Goal: Information Seeking & Learning: Check status

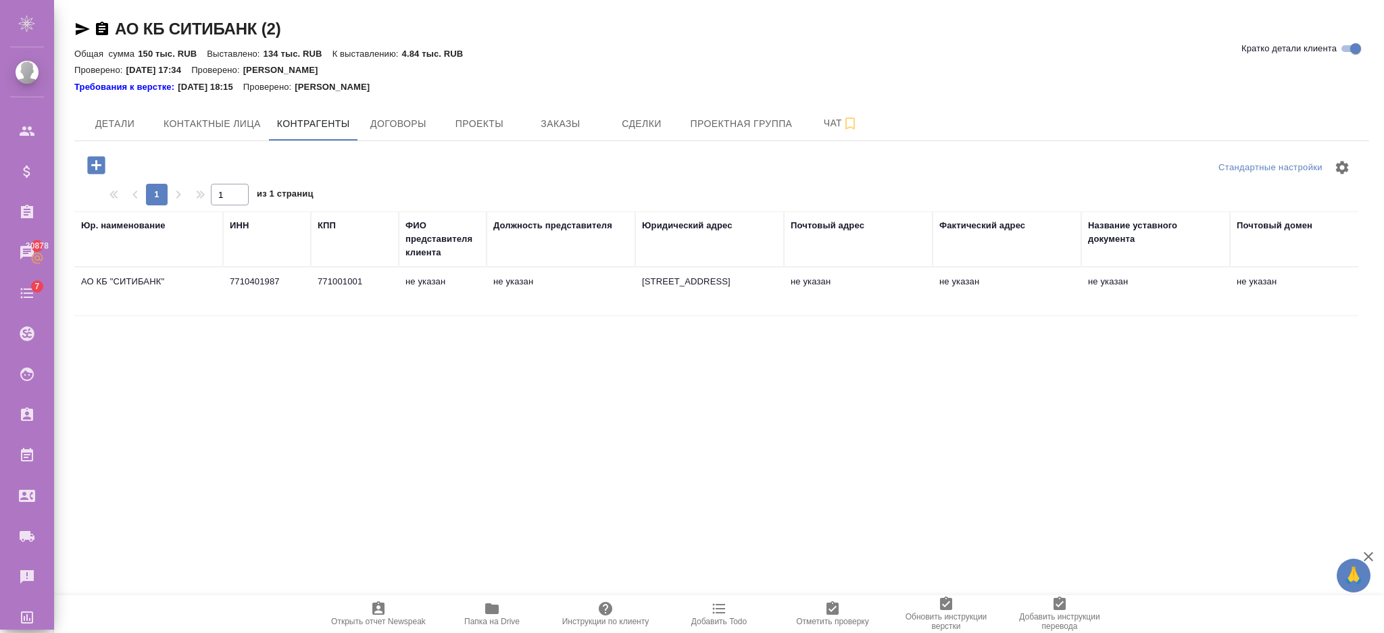
click at [117, 226] on div "Юр. наименование" at bounding box center [123, 226] width 84 height 14
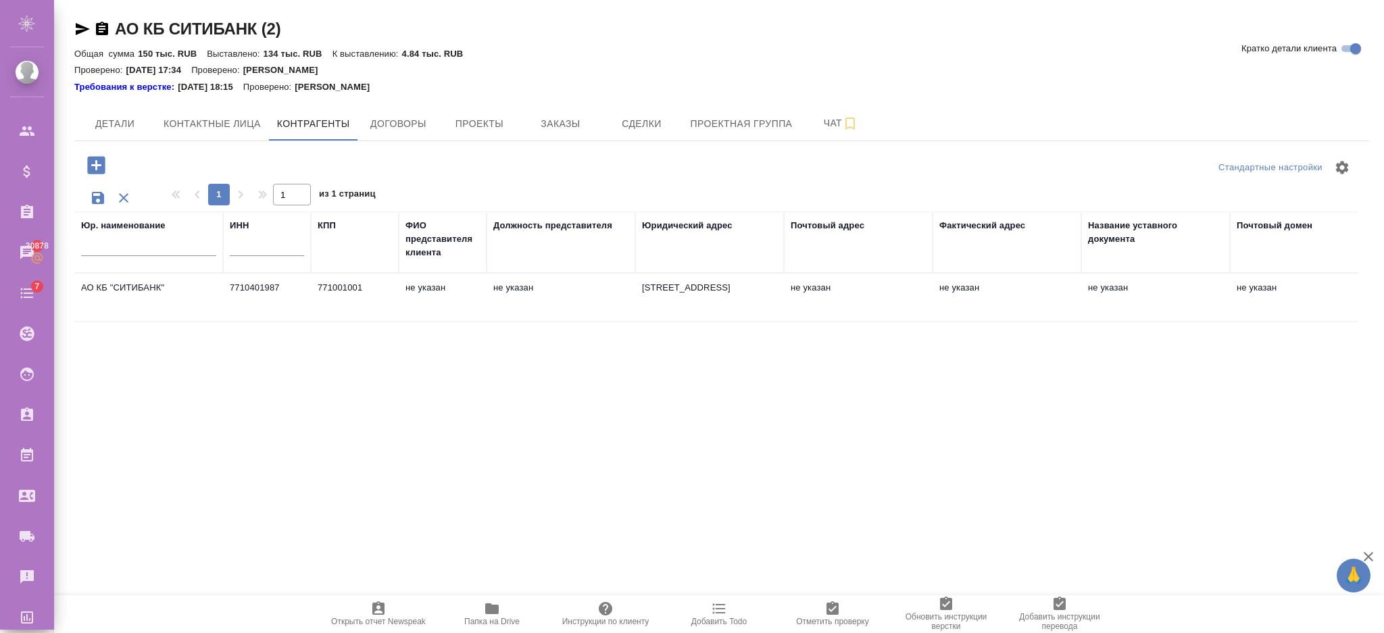
drag, startPoint x: 165, startPoint y: 288, endPoint x: 74, endPoint y: 287, distance: 91.2
click at [74, 287] on td "АО КБ "СИТИБАНК"" at bounding box center [148, 297] width 149 height 47
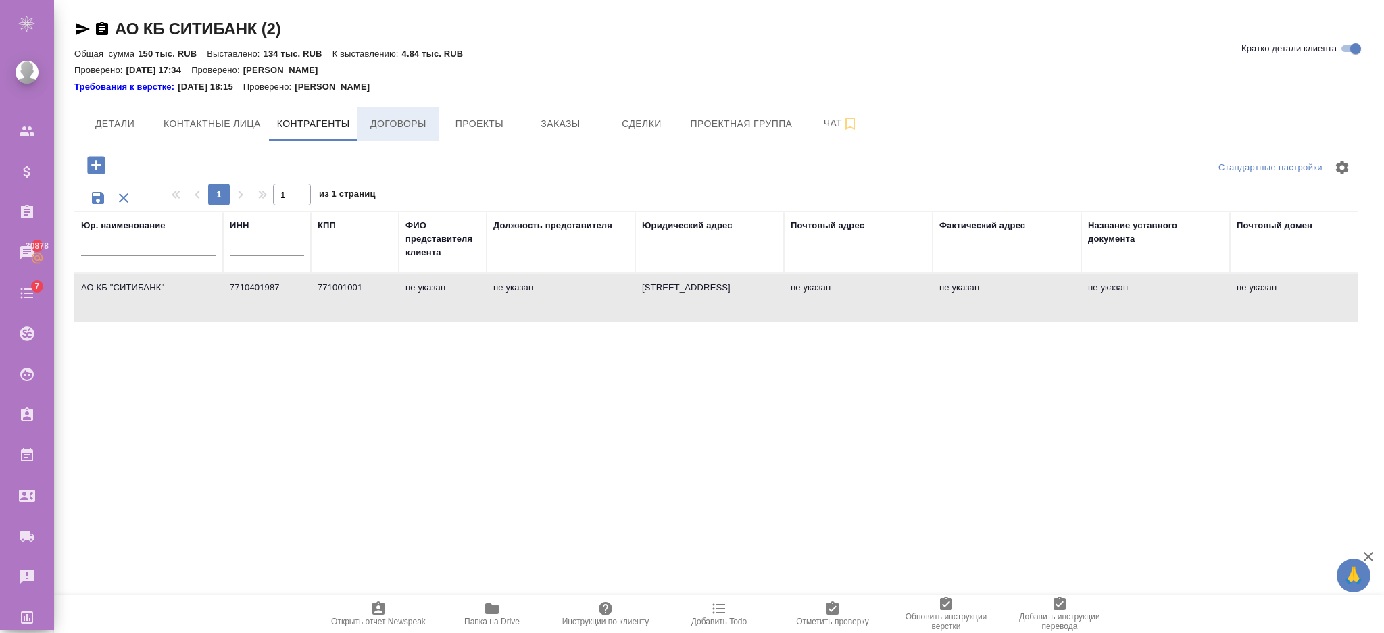
click at [406, 131] on span "Договоры" at bounding box center [398, 124] width 65 height 17
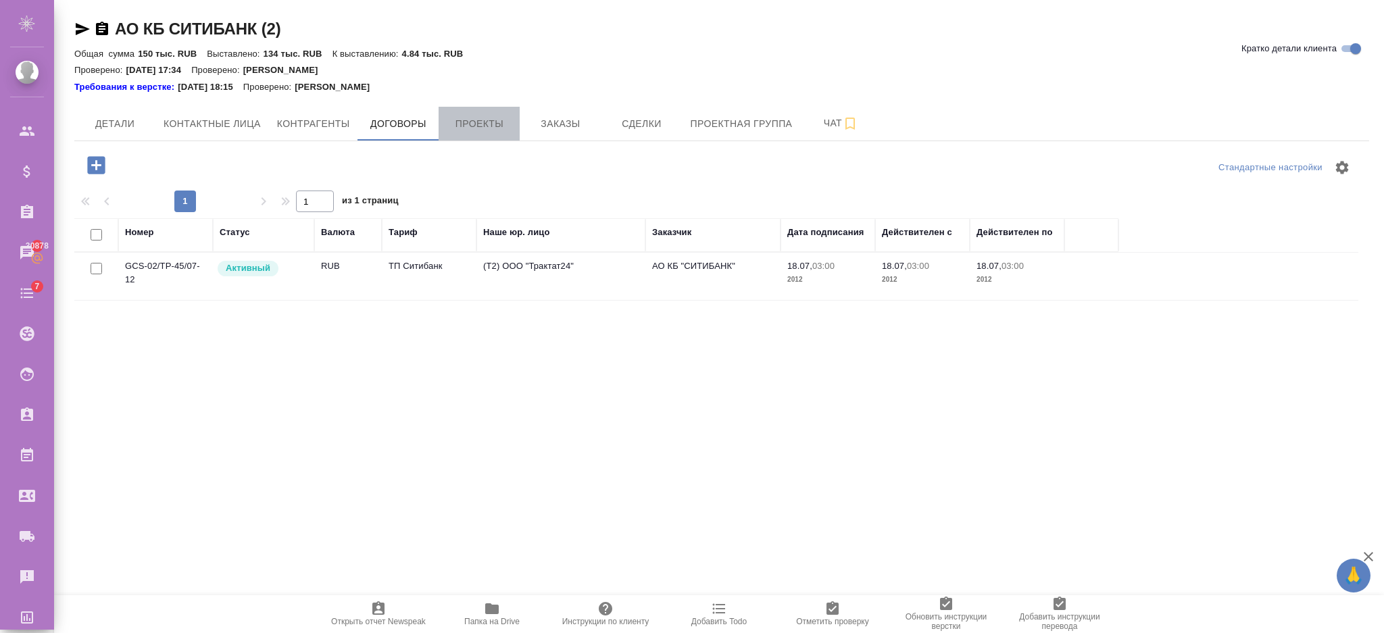
click at [481, 120] on span "Проекты" at bounding box center [479, 124] width 65 height 17
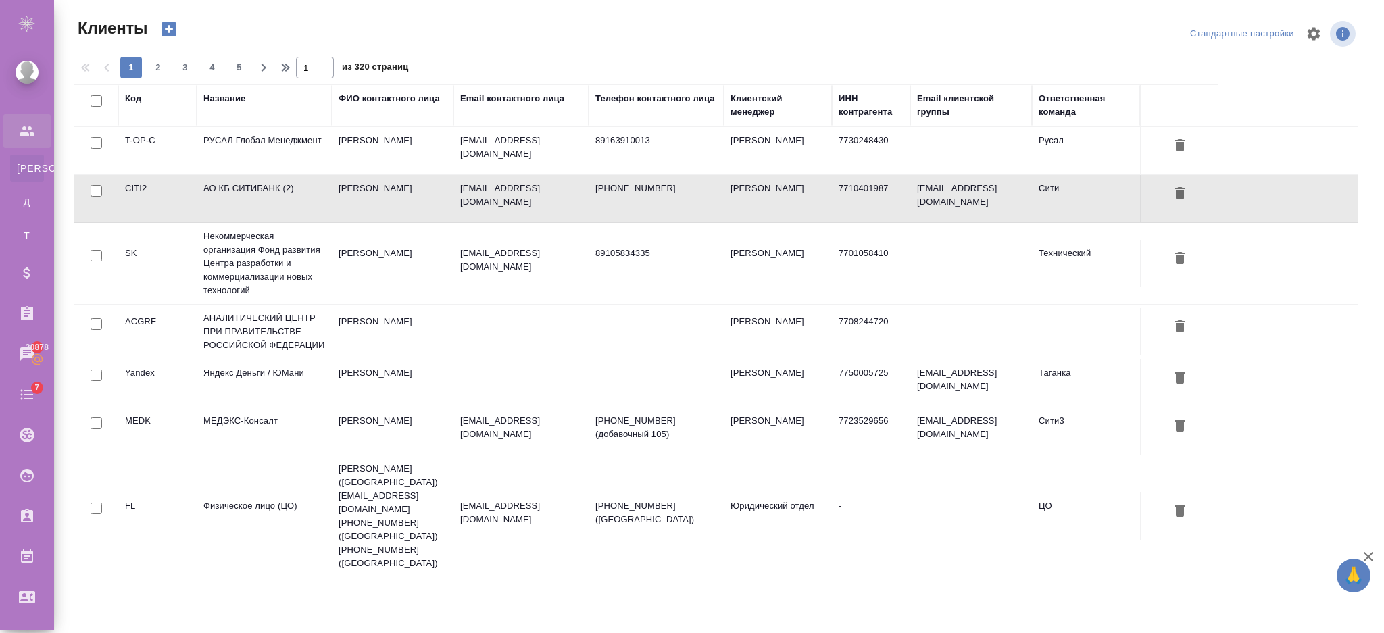
select select "RU"
click at [269, 152] on td "РУСАЛ Глобал Менеджмент" at bounding box center [264, 150] width 135 height 47
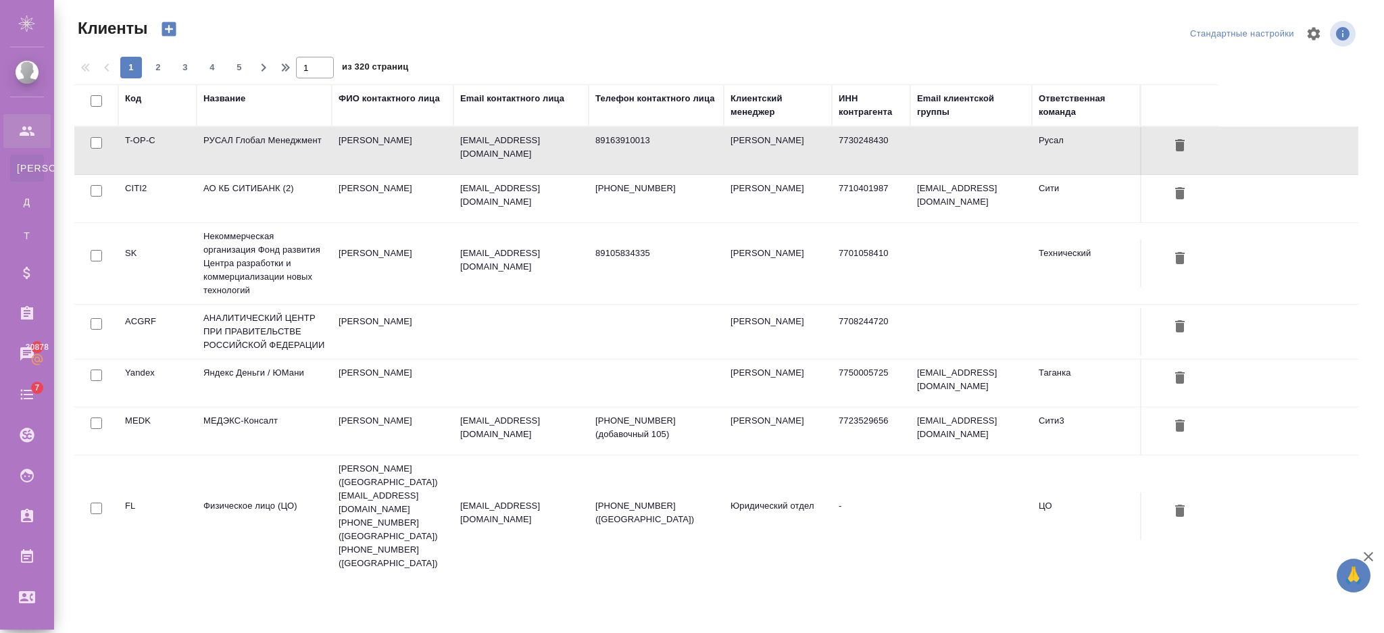
click at [269, 152] on td "РУСАЛ Глобал Менеджмент" at bounding box center [264, 150] width 135 height 47
click at [269, 381] on td "Яндекс Деньги / ЮМани" at bounding box center [264, 383] width 135 height 47
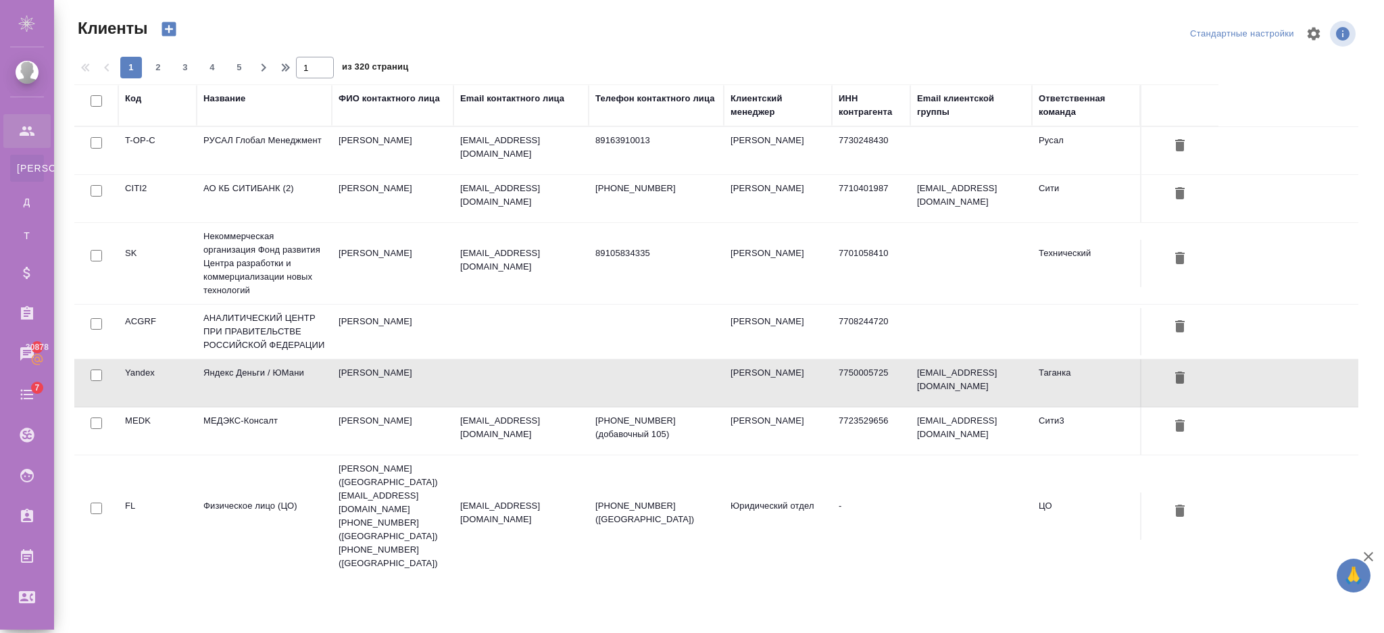
click at [269, 381] on td "Яндекс Деньги / ЮМани" at bounding box center [264, 383] width 135 height 47
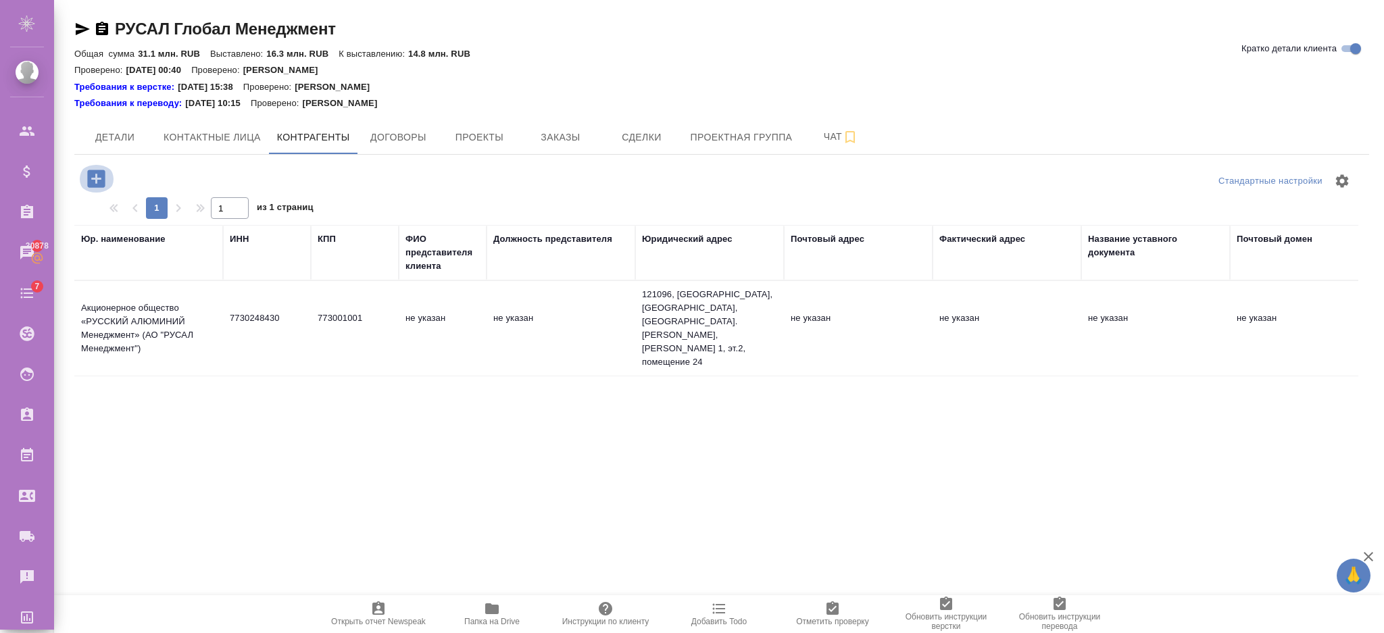
click at [88, 174] on icon "button" at bounding box center [96, 179] width 18 height 18
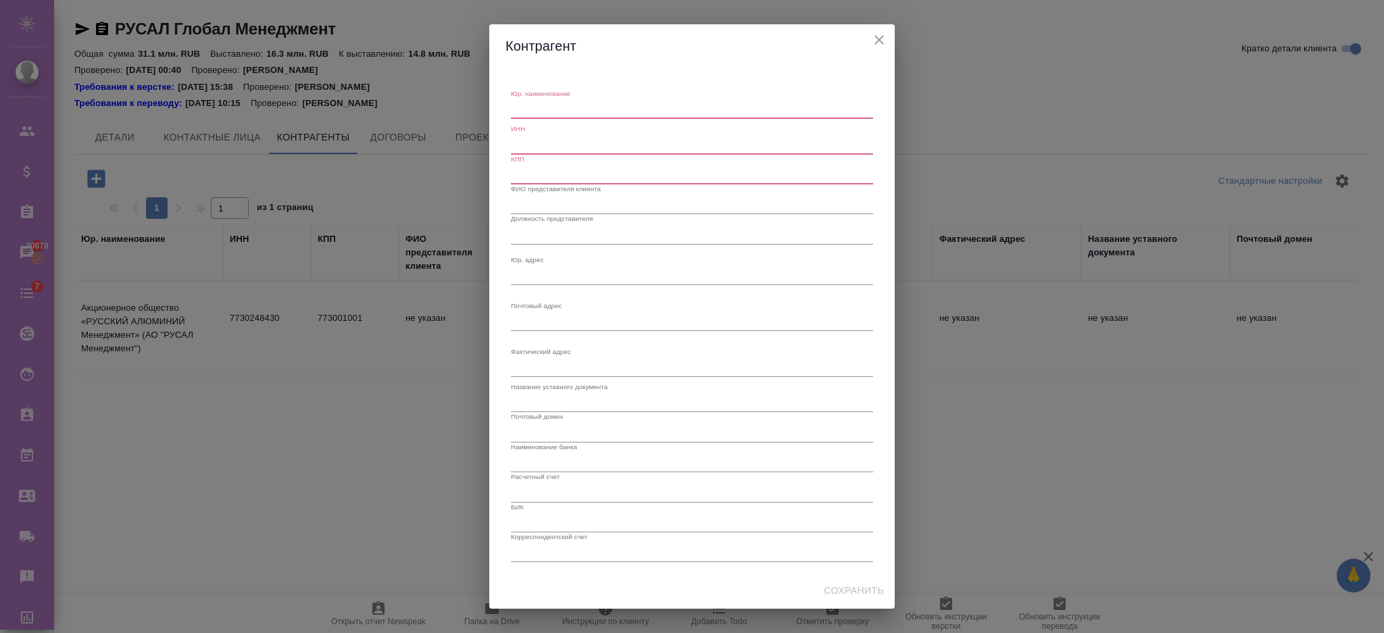
click at [561, 109] on textarea "Юр. наименование" at bounding box center [692, 109] width 362 height 10
type textarea "тест"
click at [541, 142] on input "text" at bounding box center [692, 144] width 362 height 19
drag, startPoint x: 554, startPoint y: 141, endPoint x: 451, endPoint y: 141, distance: 102.1
click at [451, 141] on div "Контрагент Юр. наименование тест x ИНН 12345668 КПП ФИО представителя клиента Д…" at bounding box center [692, 316] width 1384 height 633
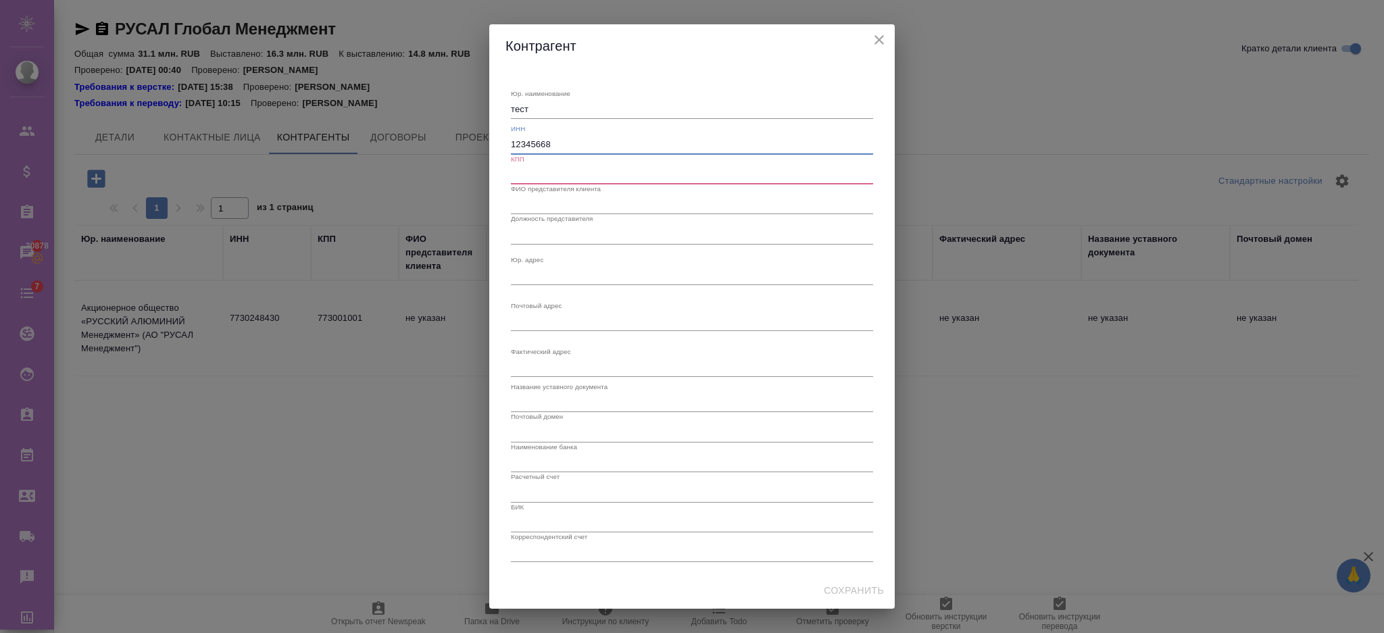
type input "12345668"
click at [529, 182] on input "text" at bounding box center [692, 175] width 362 height 19
type input "23546547"
click at [863, 591] on span "Сохранить" at bounding box center [854, 591] width 60 height 17
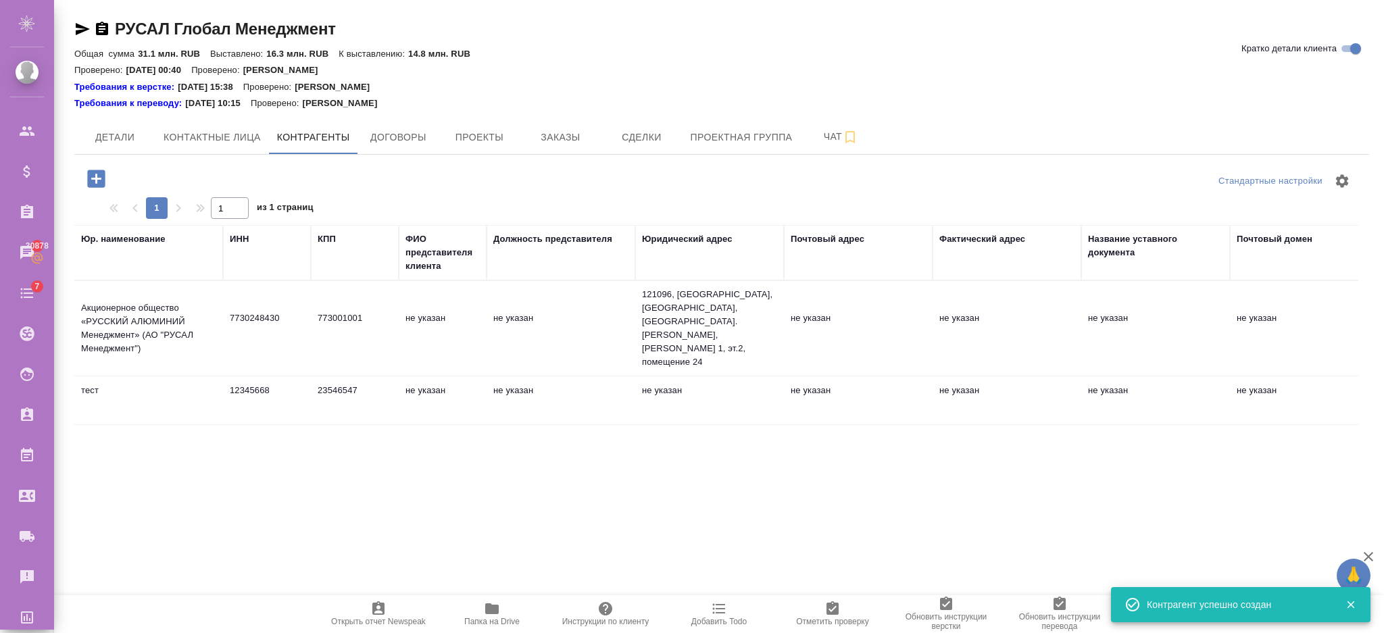
click at [243, 242] on div "ИНН" at bounding box center [240, 239] width 20 height 14
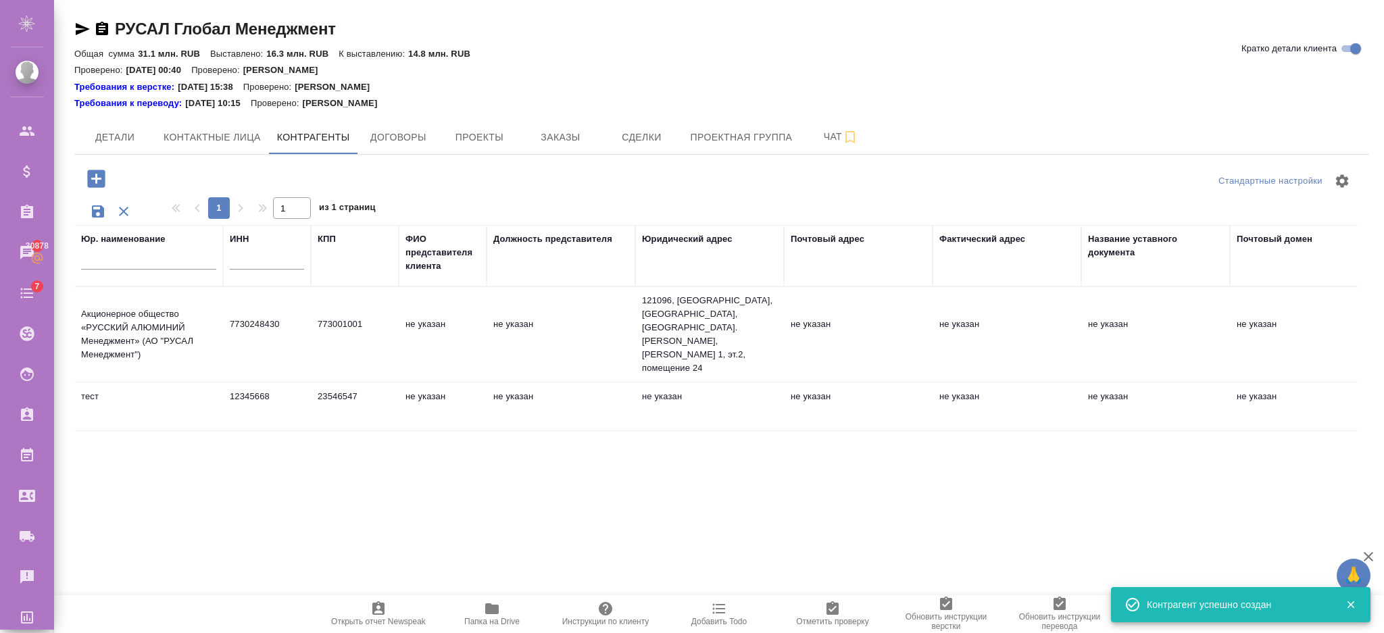
click at [247, 264] on input "text" at bounding box center [267, 261] width 74 height 17
paste input "12345668"
type input "12345668"
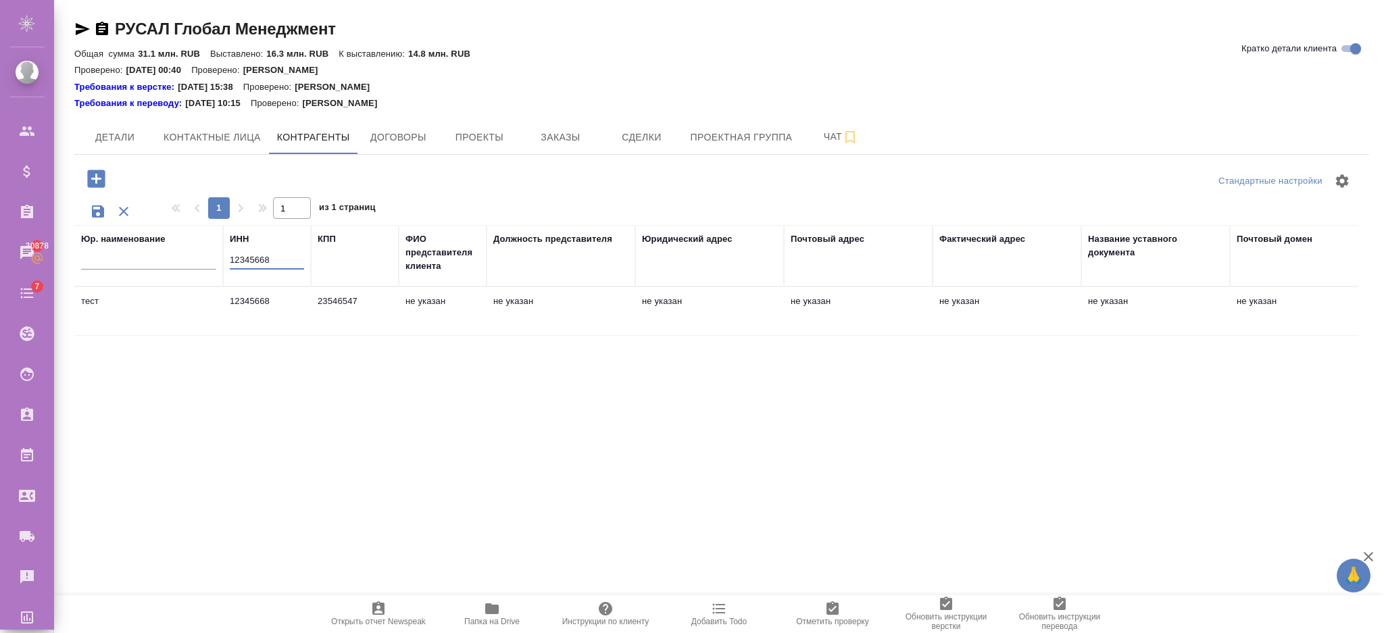
drag, startPoint x: 278, startPoint y: 263, endPoint x: 210, endPoint y: 261, distance: 69.0
click at [210, 261] on tr "Юр. наименование ИНН 12345668 КПП ФИО представителя клиента Должность представи…" at bounding box center [1053, 256] width 1958 height 62
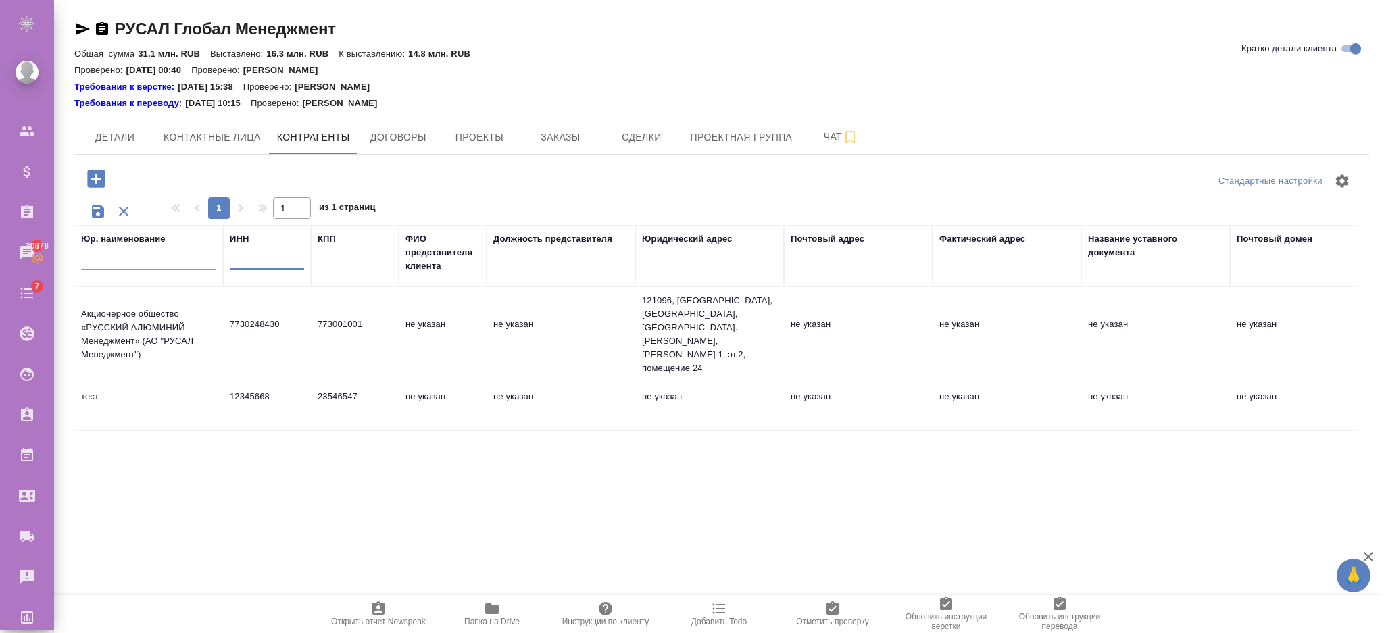
click at [135, 254] on input "text" at bounding box center [148, 261] width 135 height 17
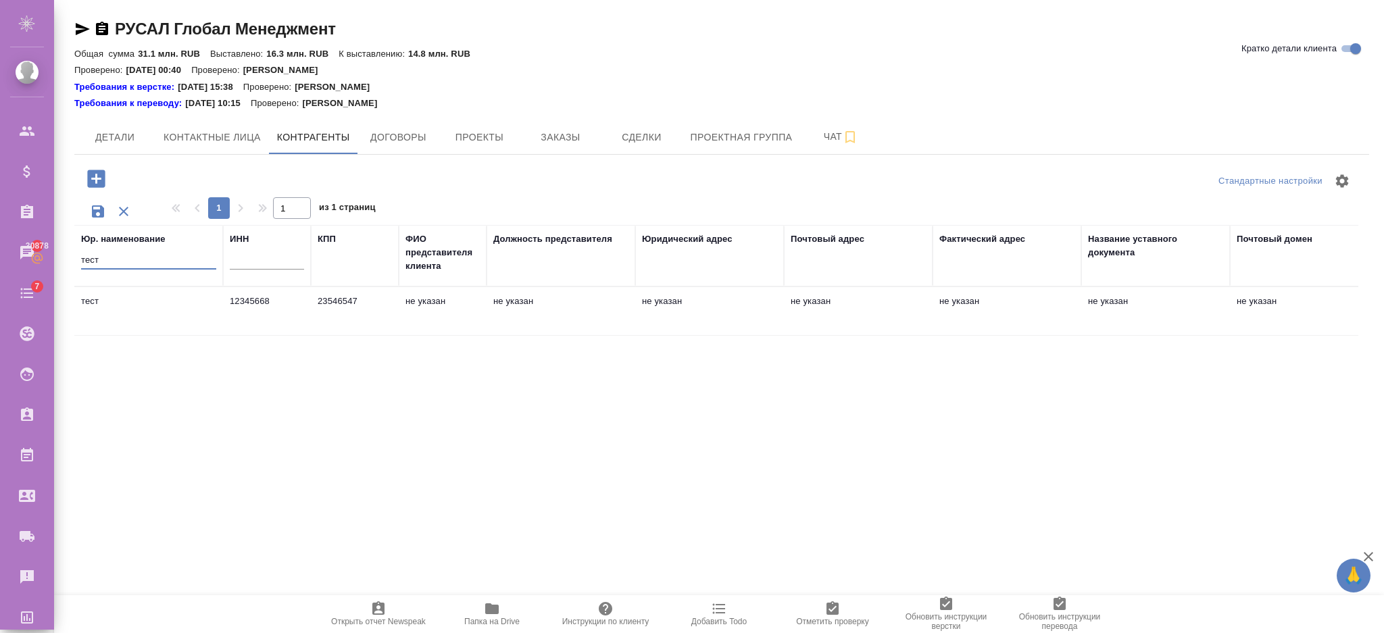
type input "тест"
click at [423, 132] on span "Договоры" at bounding box center [398, 137] width 65 height 17
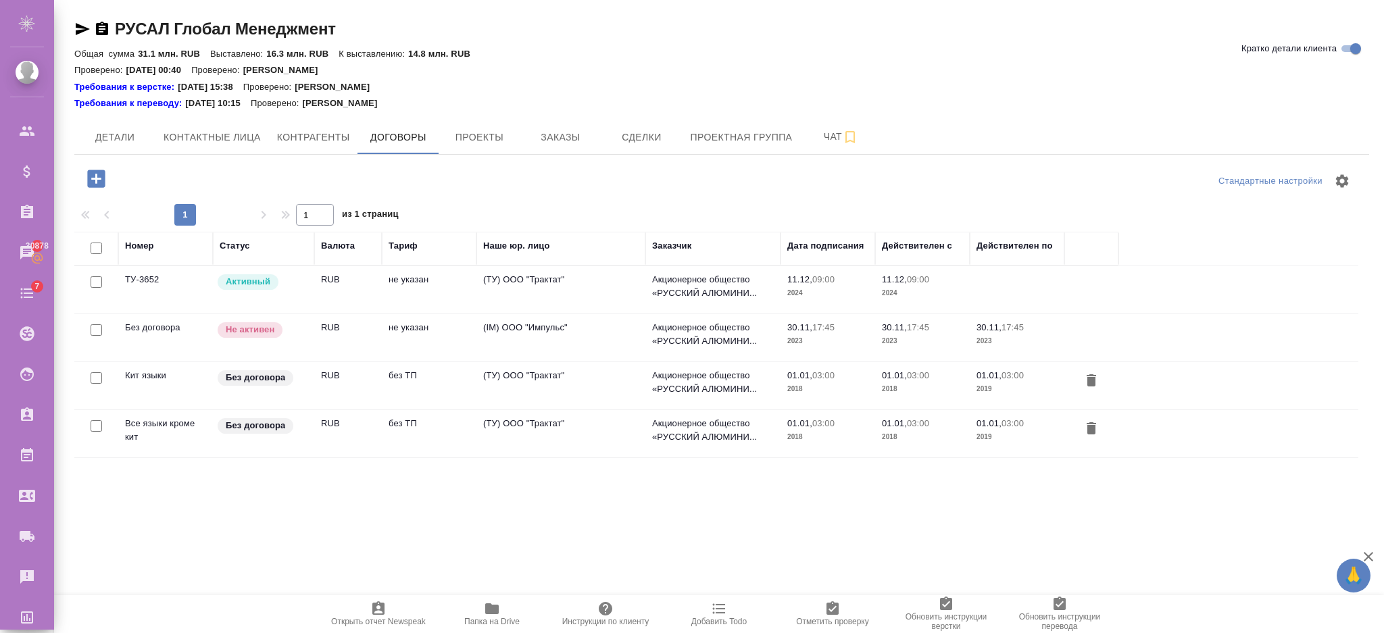
click at [145, 243] on div "Номер" at bounding box center [139, 246] width 29 height 14
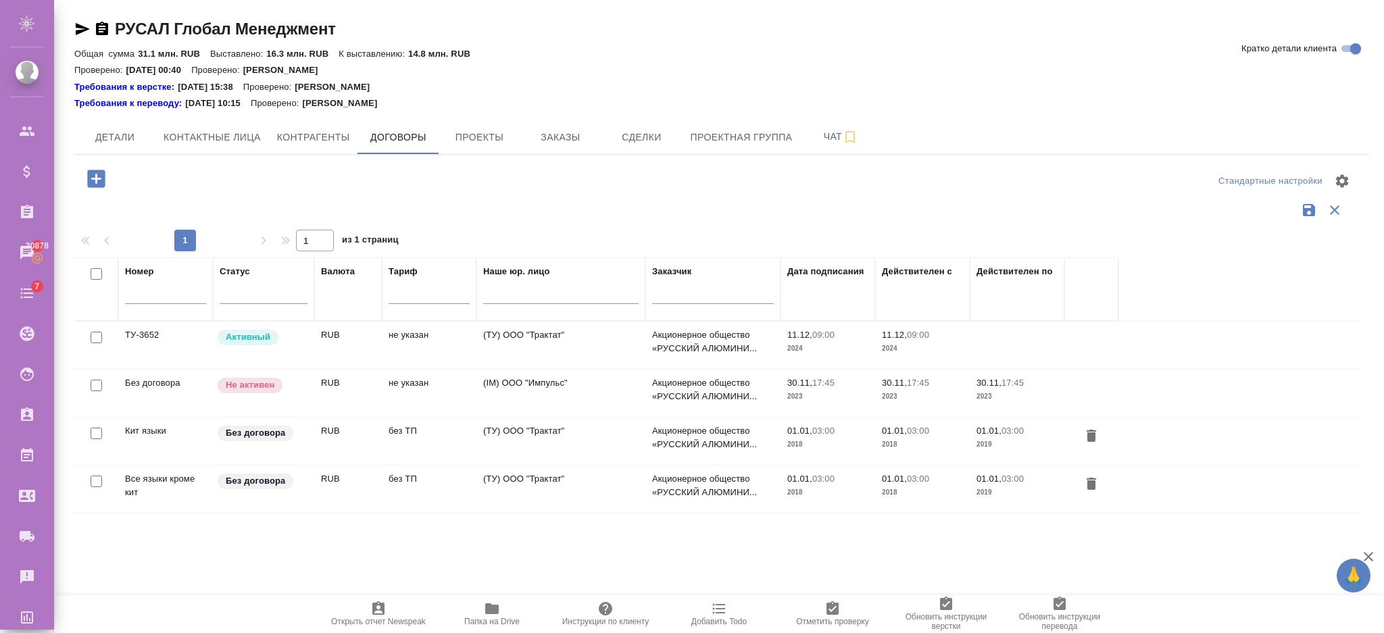
click at [680, 287] on input "text" at bounding box center [713, 295] width 122 height 17
click at [681, 288] on input "text" at bounding box center [713, 295] width 122 height 17
click at [522, 300] on input "text" at bounding box center [560, 295] width 155 height 17
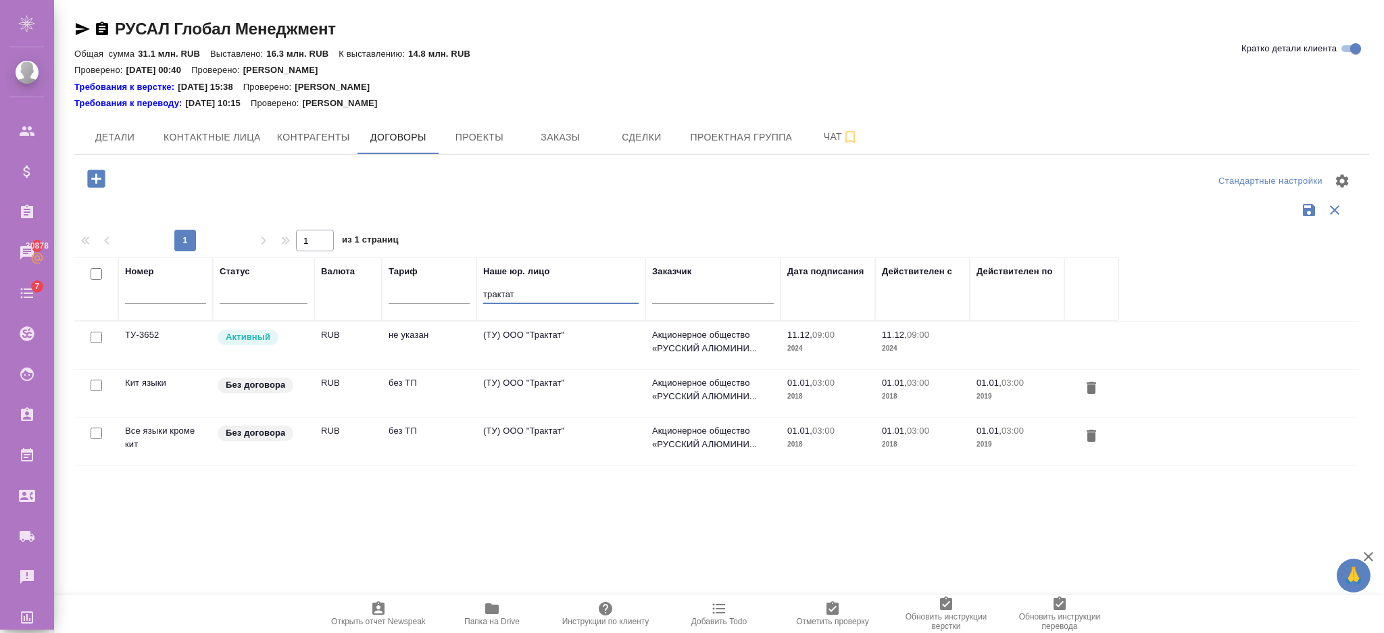
type input "трактат"
click at [398, 295] on input "text" at bounding box center [429, 295] width 81 height 17
click at [431, 298] on input "text" at bounding box center [429, 295] width 81 height 17
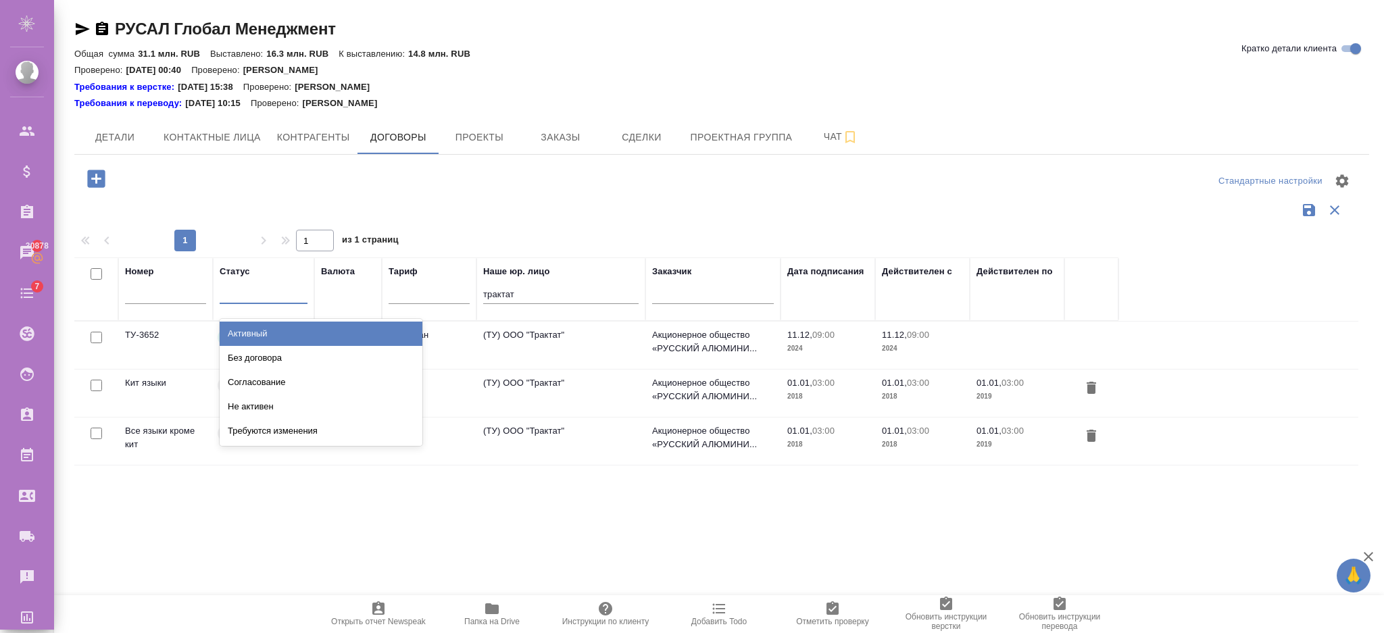
click at [249, 298] on div at bounding box center [264, 290] width 88 height 20
click at [298, 200] on div at bounding box center [716, 210] width 1284 height 26
click at [260, 281] on div at bounding box center [264, 290] width 88 height 20
click at [262, 358] on div "Без договора" at bounding box center [321, 358] width 203 height 24
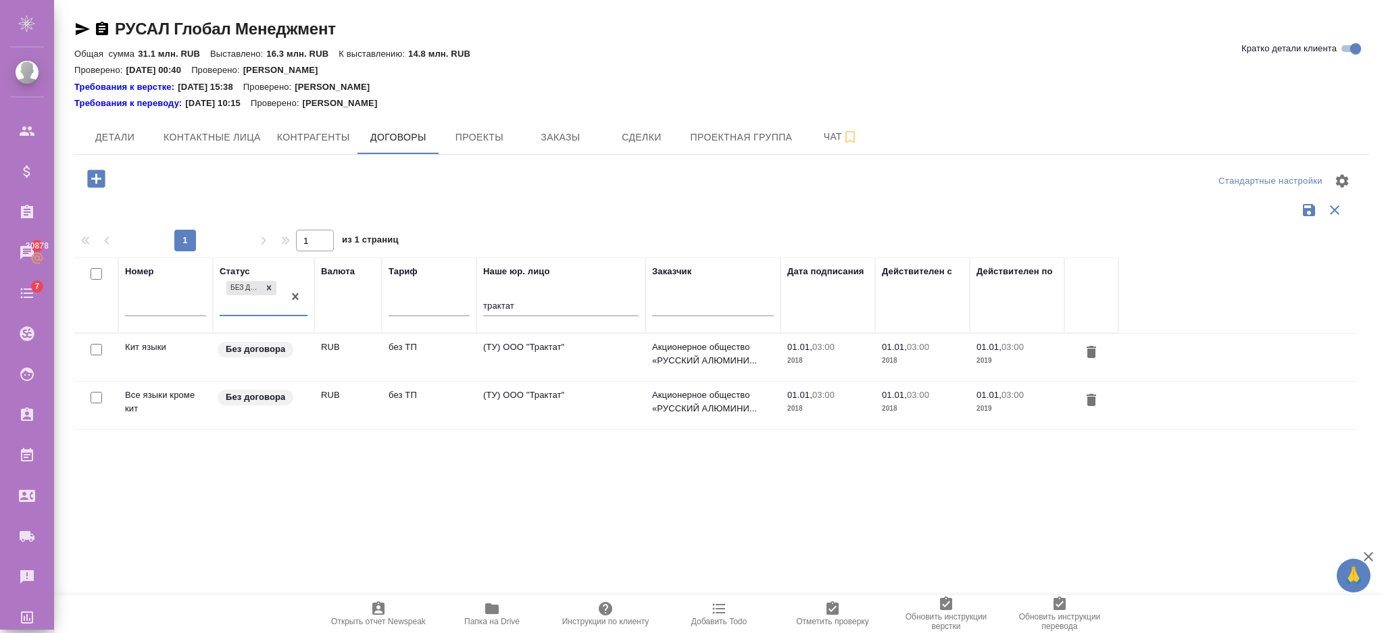
click at [168, 307] on input "text" at bounding box center [165, 307] width 81 height 17
type input "кит яз"
click at [433, 306] on input "text" at bounding box center [429, 306] width 81 height 17
drag, startPoint x: 160, startPoint y: 306, endPoint x: 62, endPoint y: 303, distance: 98.0
click at [67, 305] on div "РУСАЛ Глобал Менеджмент Кратко детали клиента Общая сумма 31.1 млн. RUB Выставл…" at bounding box center [722, 298] width 1310 height 596
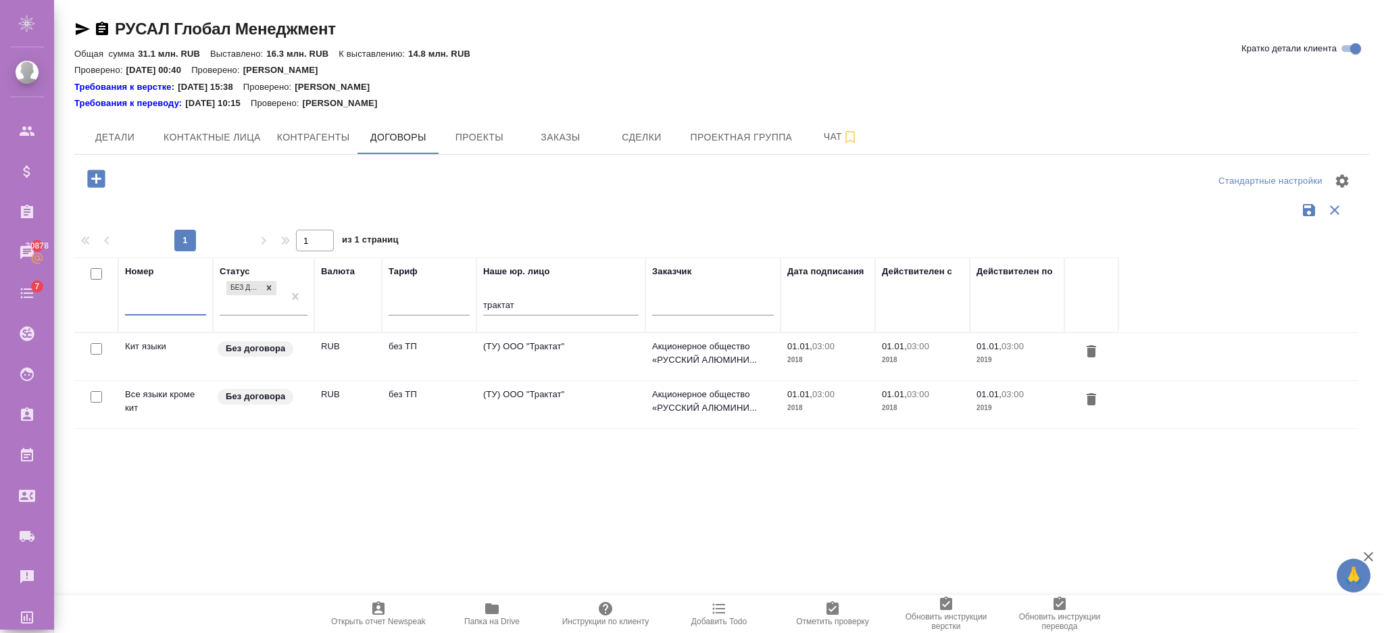
click at [423, 308] on input "text" at bounding box center [429, 306] width 81 height 17
click at [272, 287] on icon at bounding box center [268, 287] width 9 height 9
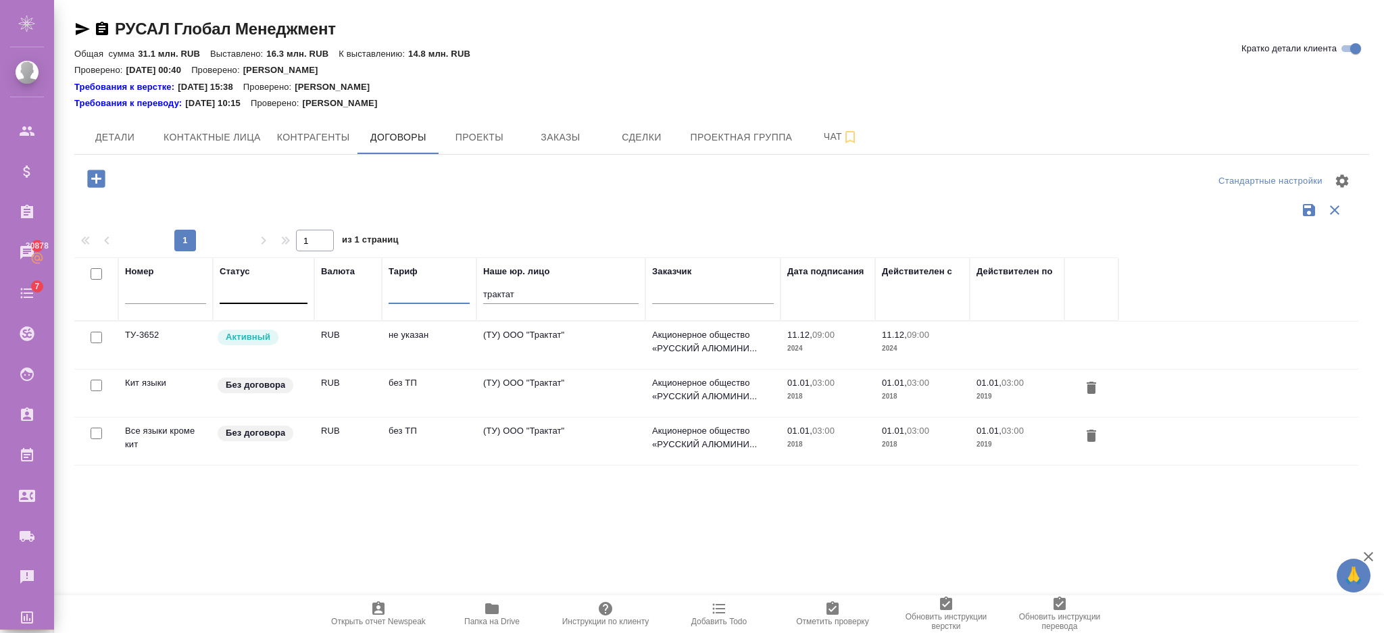
click at [415, 292] on input "text" at bounding box center [429, 295] width 81 height 17
type input "без"
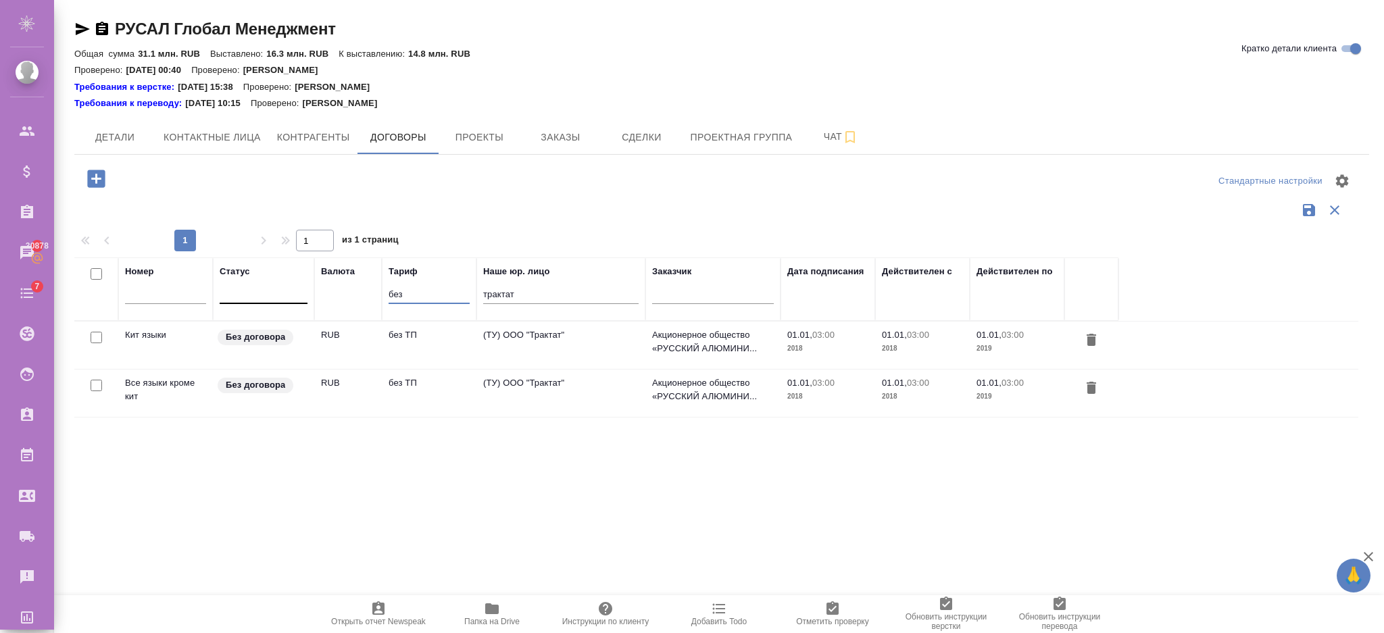
drag, startPoint x: 408, startPoint y: 293, endPoint x: 320, endPoint y: 289, distance: 88.0
click at [320, 289] on tr "Номер Статус Валюта Тариф без Наше юр. лицо трактат Заказчик Дата подписания Де…" at bounding box center [596, 289] width 1044 height 64
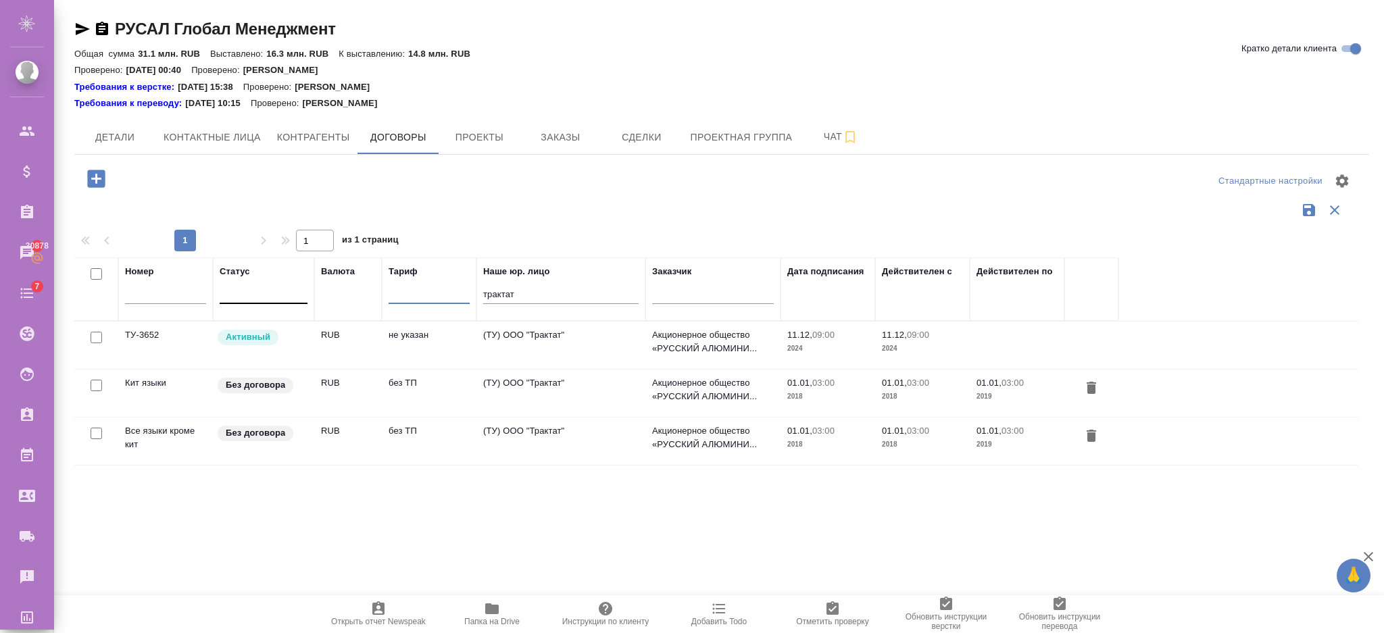
click at [671, 287] on input "text" at bounding box center [713, 295] width 122 height 17
type input "русский"
click at [568, 126] on button "Заказы" at bounding box center [560, 137] width 81 height 34
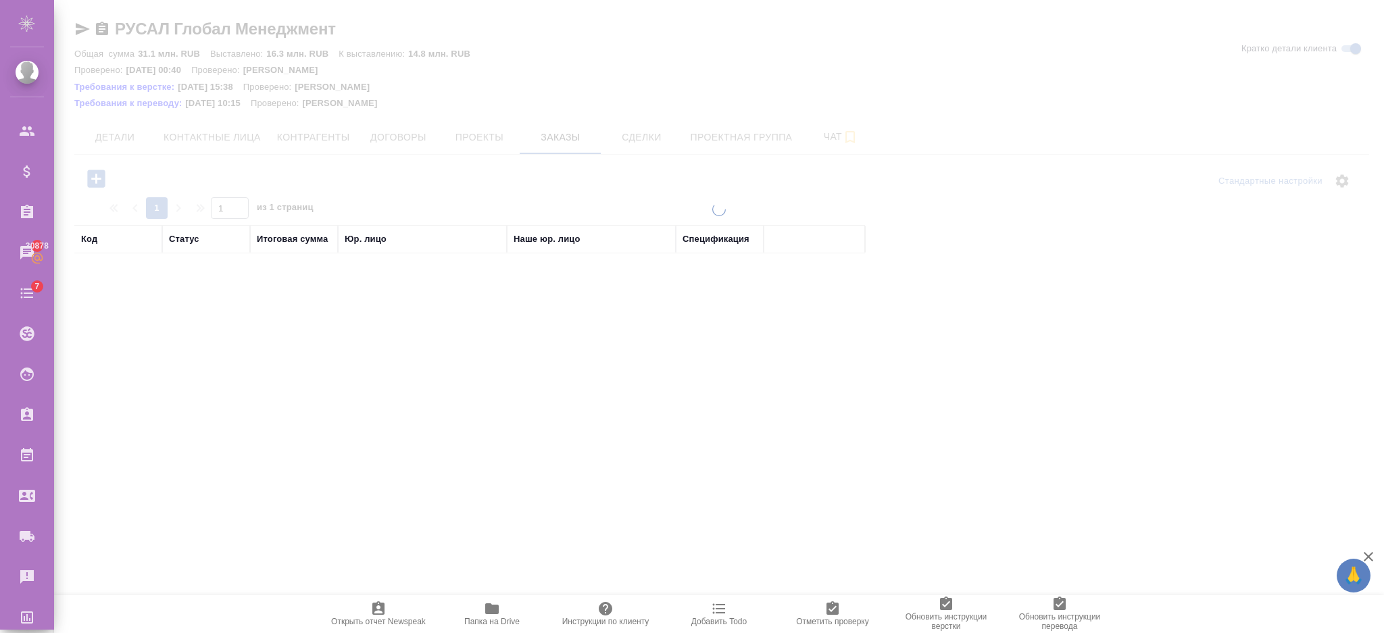
click at [185, 234] on div "Статус" at bounding box center [184, 239] width 30 height 14
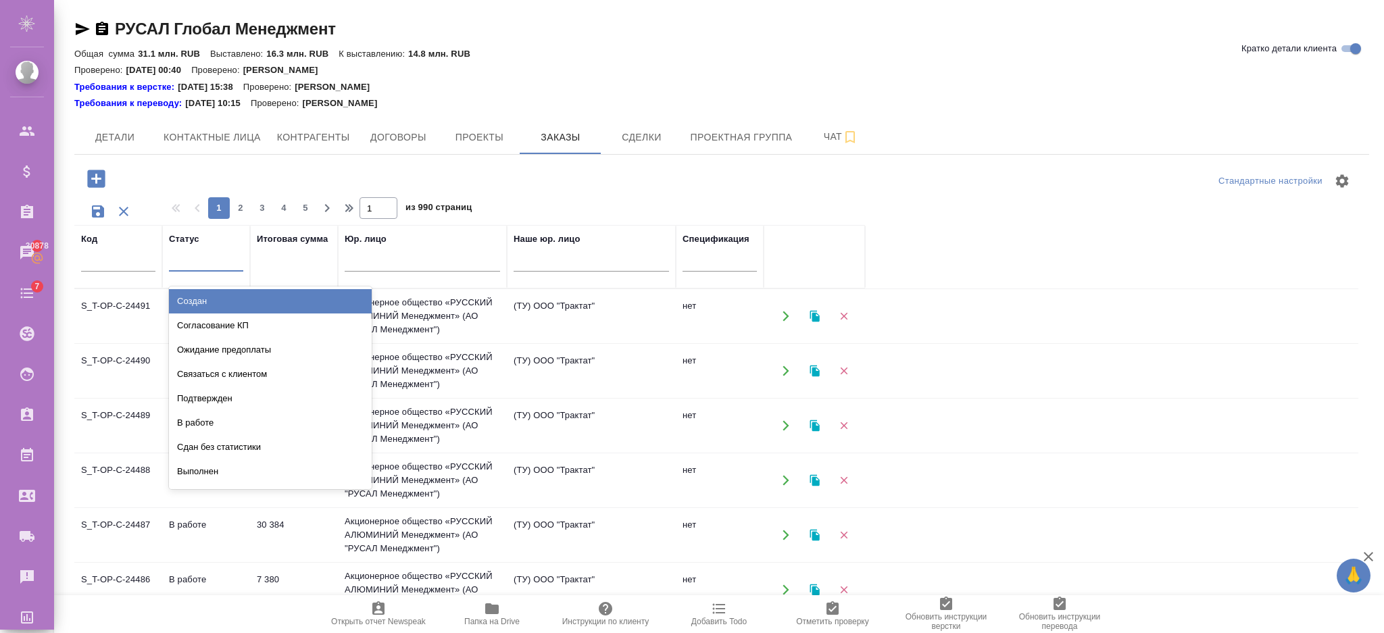
click at [189, 260] on div at bounding box center [206, 258] width 74 height 20
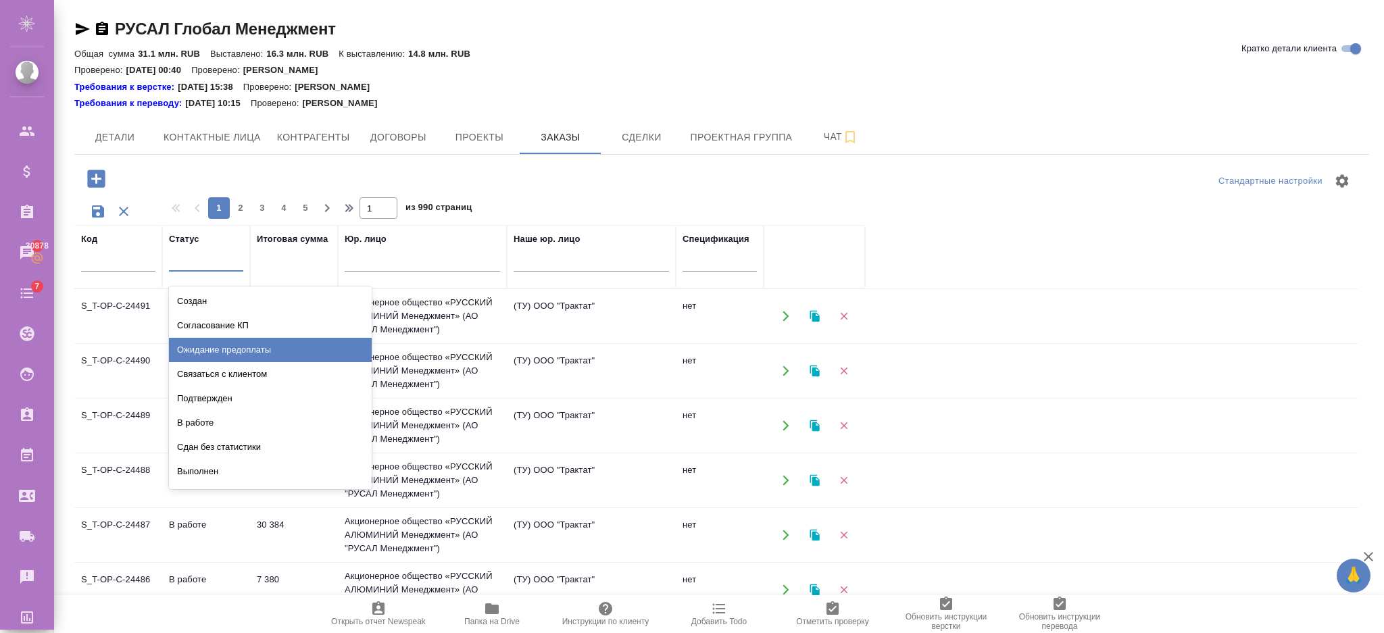
click at [213, 347] on div "Ожидание предоплаты" at bounding box center [270, 350] width 203 height 24
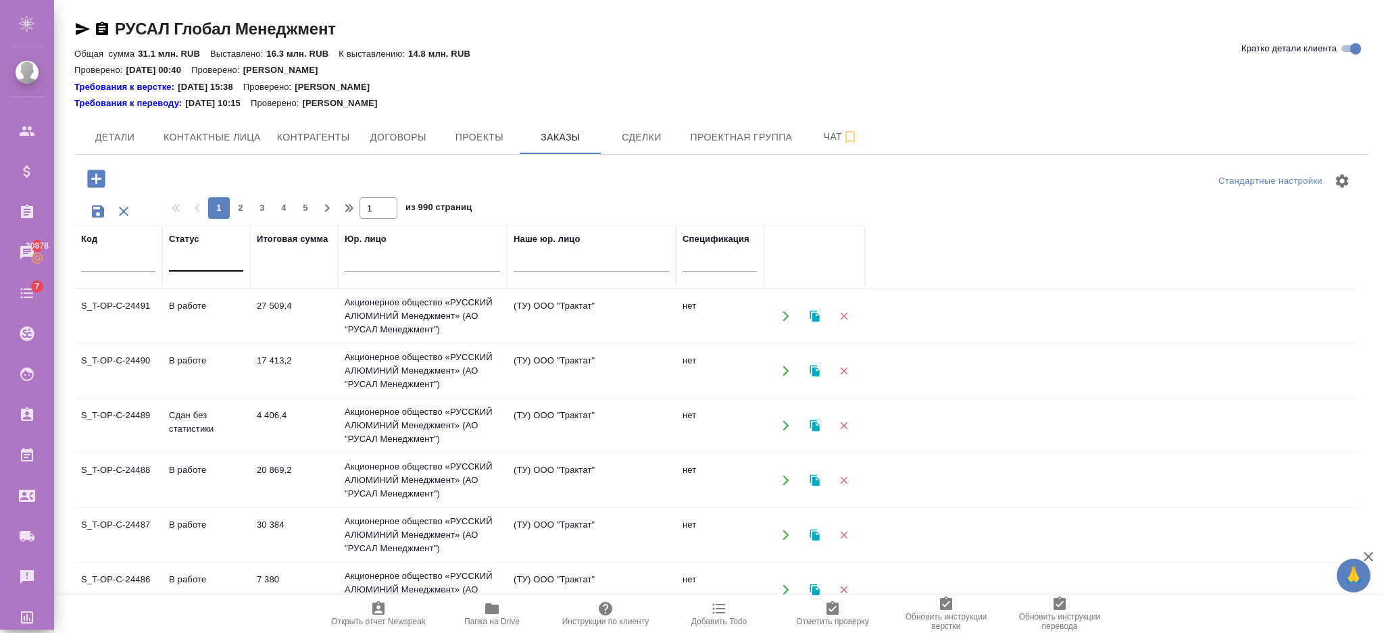
click at [197, 255] on div at bounding box center [206, 258] width 74 height 20
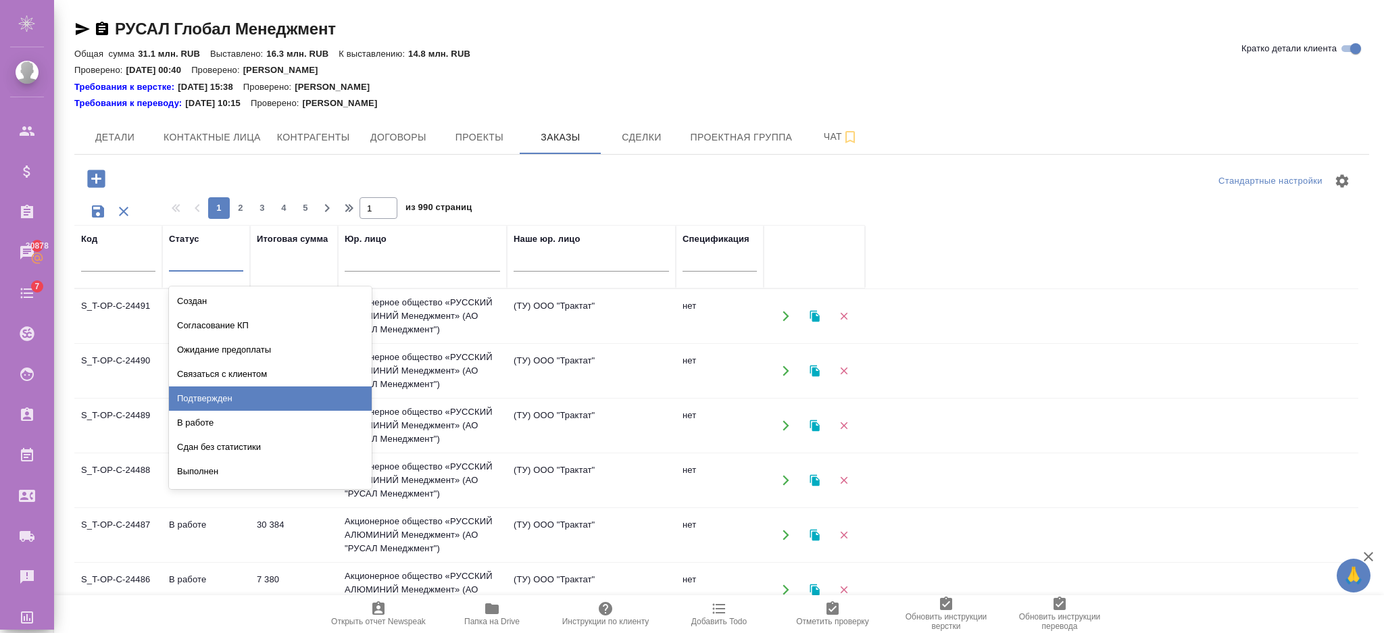
click at [214, 396] on div "Подтвержден" at bounding box center [270, 399] width 203 height 24
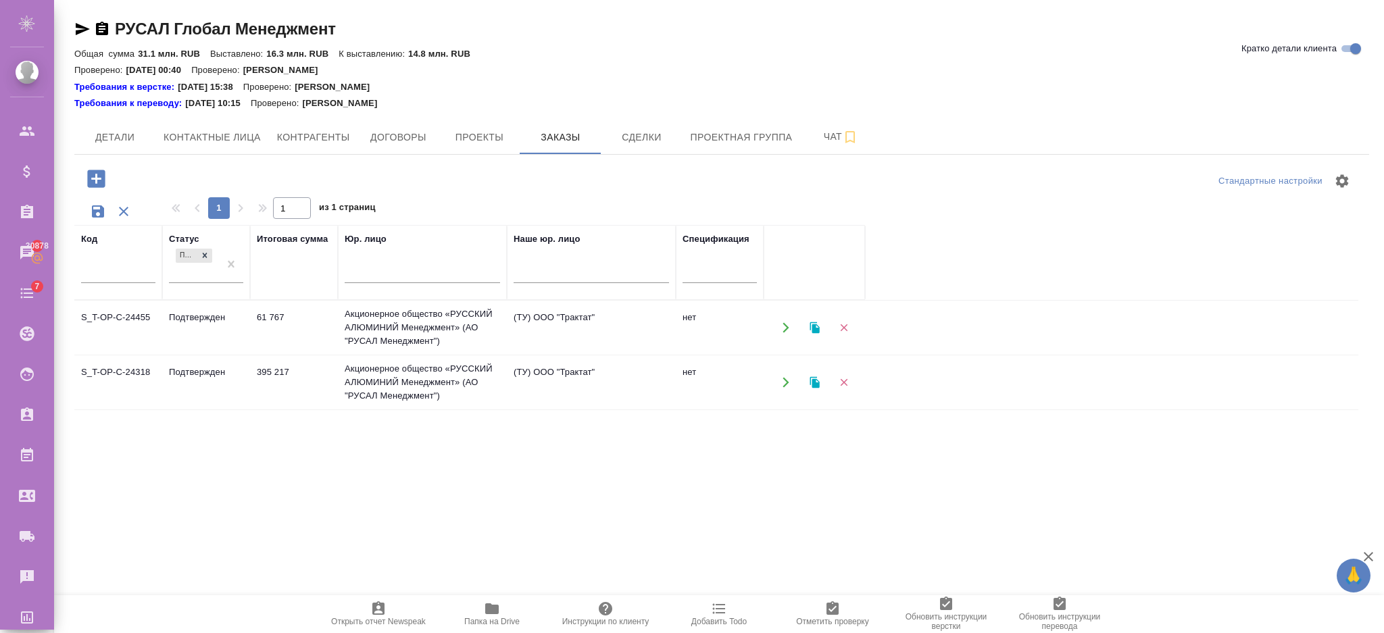
drag, startPoint x: 150, startPoint y: 319, endPoint x: 84, endPoint y: 309, distance: 66.3
click at [89, 309] on td "S_T-OP-C-24455" at bounding box center [118, 327] width 88 height 47
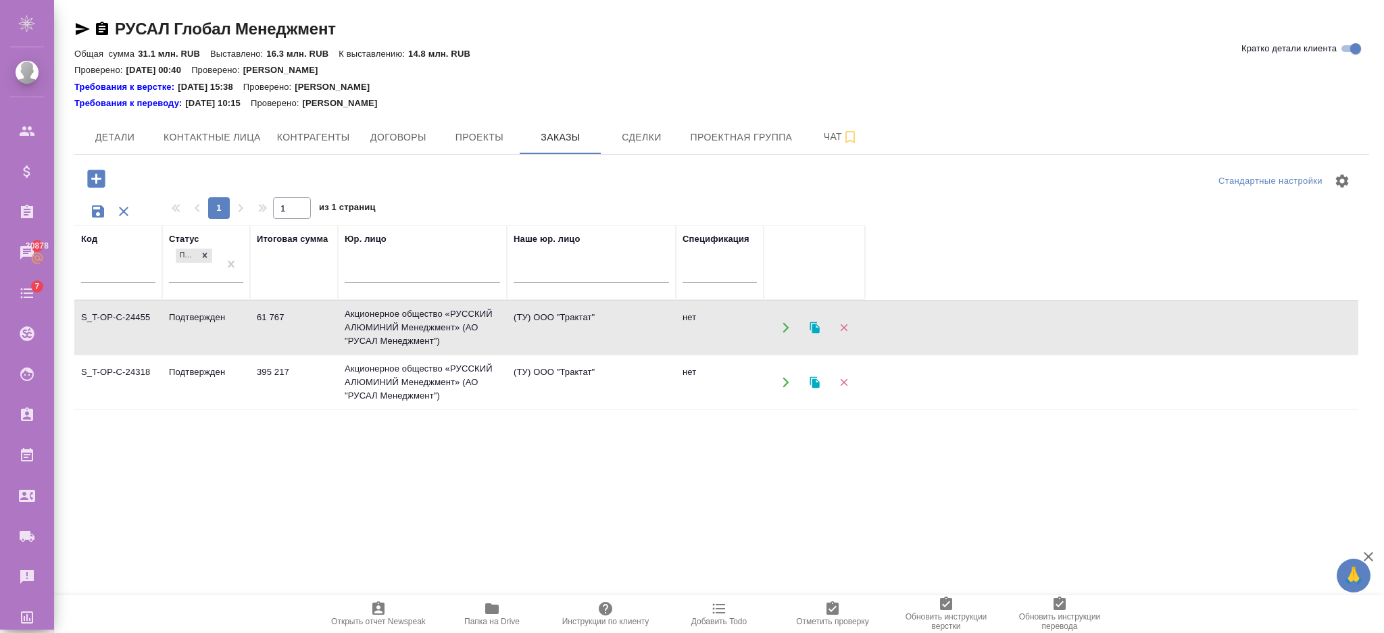
click at [95, 314] on td "S_T-OP-C-24455" at bounding box center [118, 327] width 88 height 47
click at [207, 251] on icon at bounding box center [204, 255] width 9 height 9
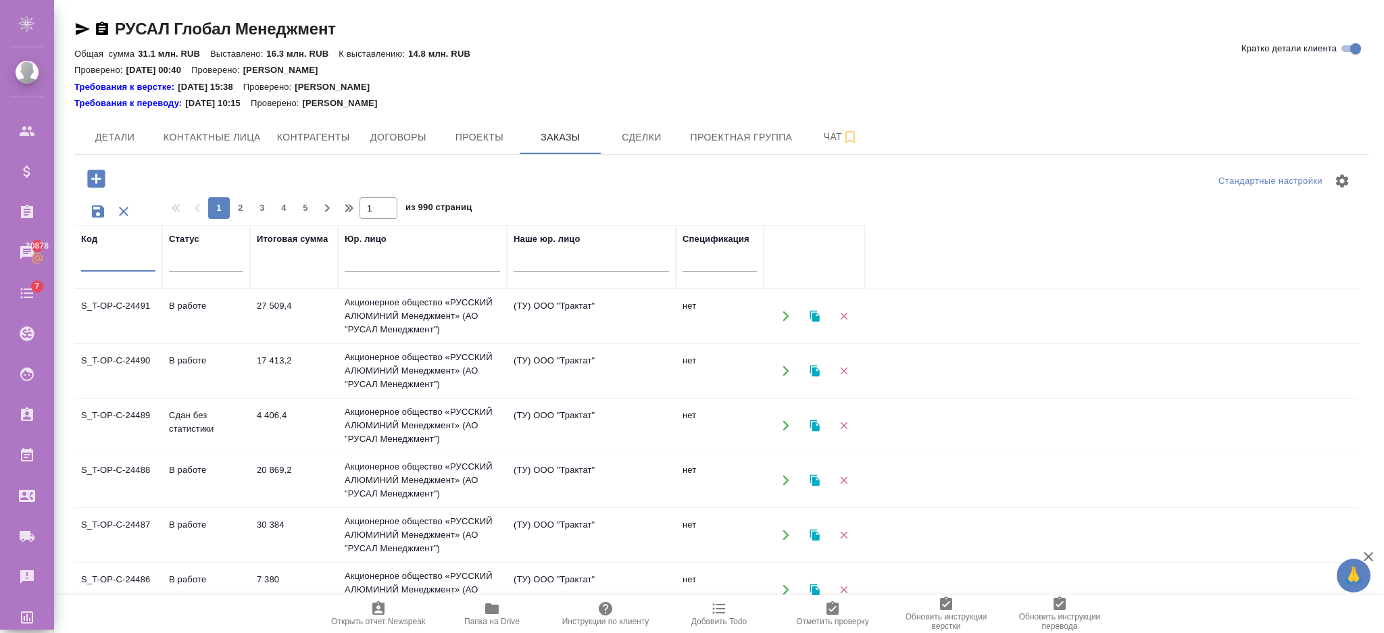
paste input "S_T-OP-C-24455"
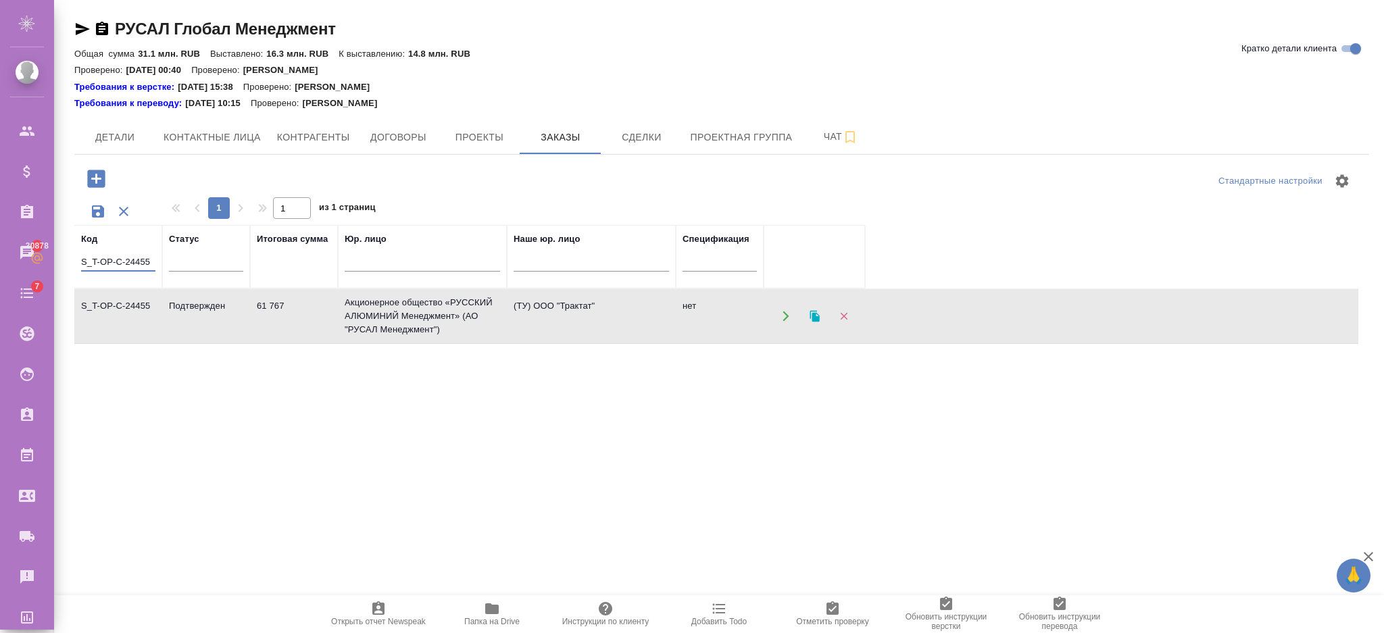
type input "S_T-OP-C-24455"
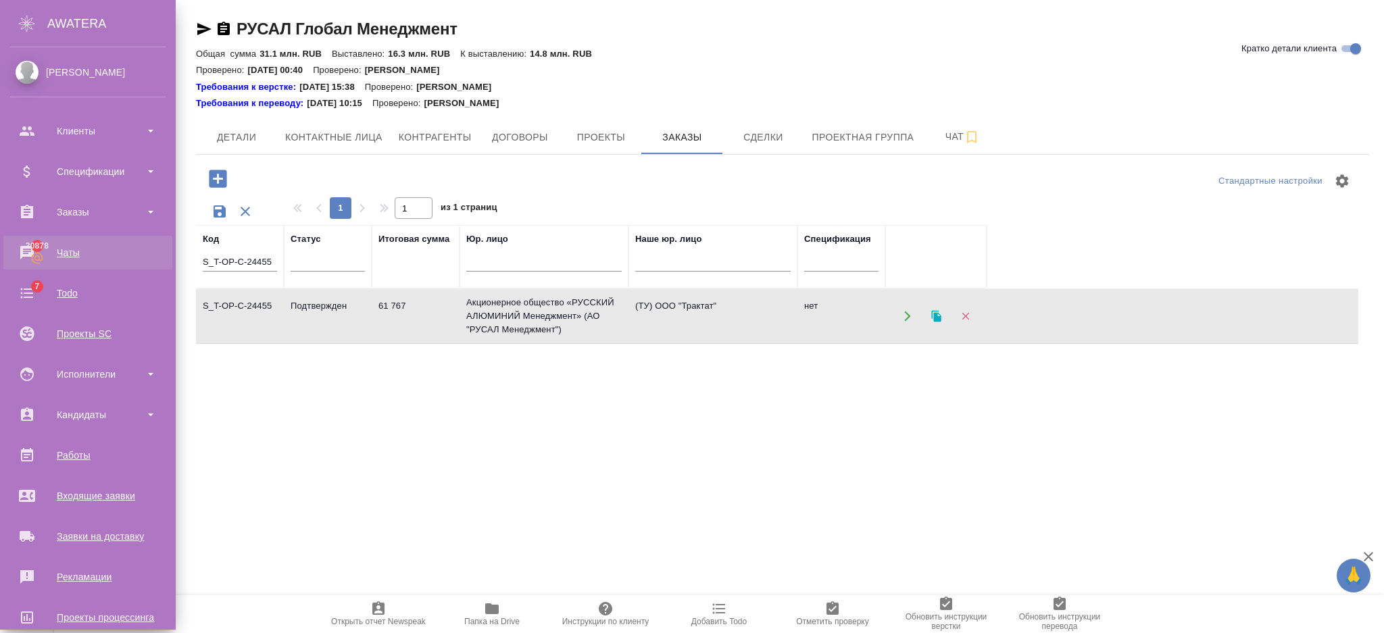
drag, startPoint x: 155, startPoint y: 260, endPoint x: 16, endPoint y: 252, distance: 139.5
click at [16, 253] on div ".cls-1 fill:#fff; AWATERA Semenets Irina Клиенты Спецификации Заказы 30878 Чаты…" at bounding box center [692, 316] width 1384 height 633
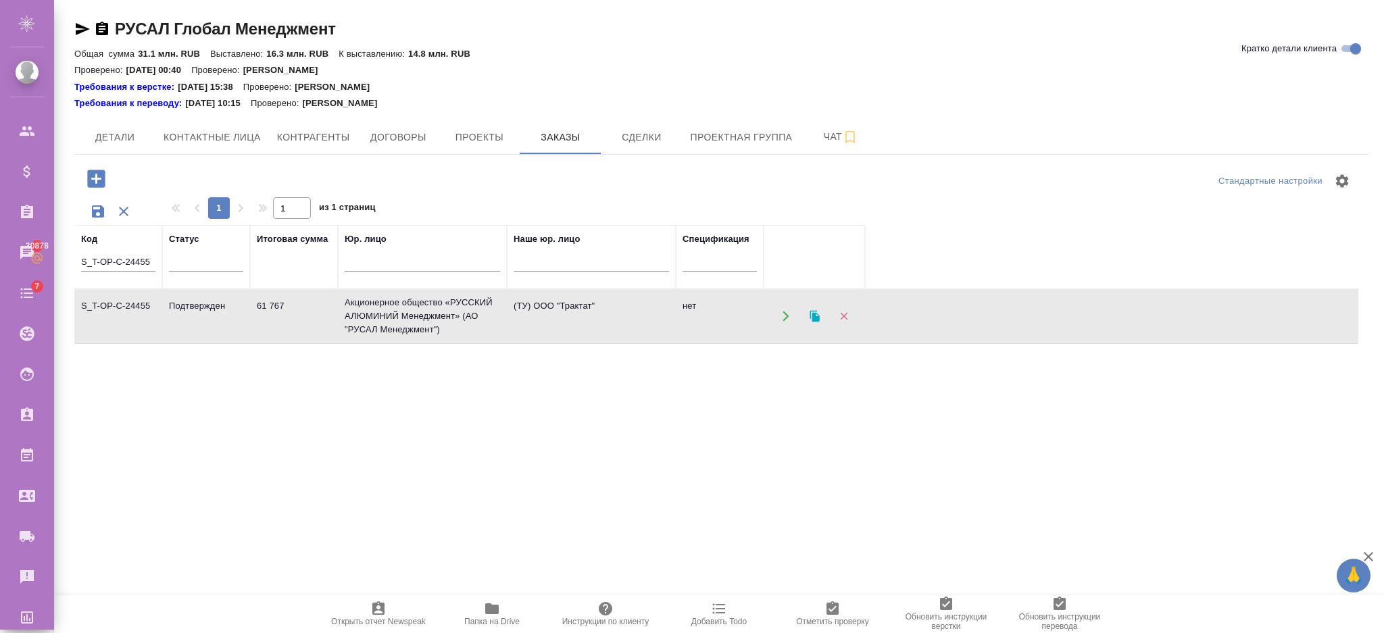
click at [139, 277] on div "S_T-OP-C-24455" at bounding box center [118, 264] width 74 height 33
drag, startPoint x: 154, startPoint y: 263, endPoint x: 69, endPoint y: 257, distance: 85.4
click at [69, 257] on div "РУСАЛ Глобал Менеджмент Кратко детали клиента Общая сумма 31.1 млн. RUB Выставл…" at bounding box center [722, 396] width 1310 height 793
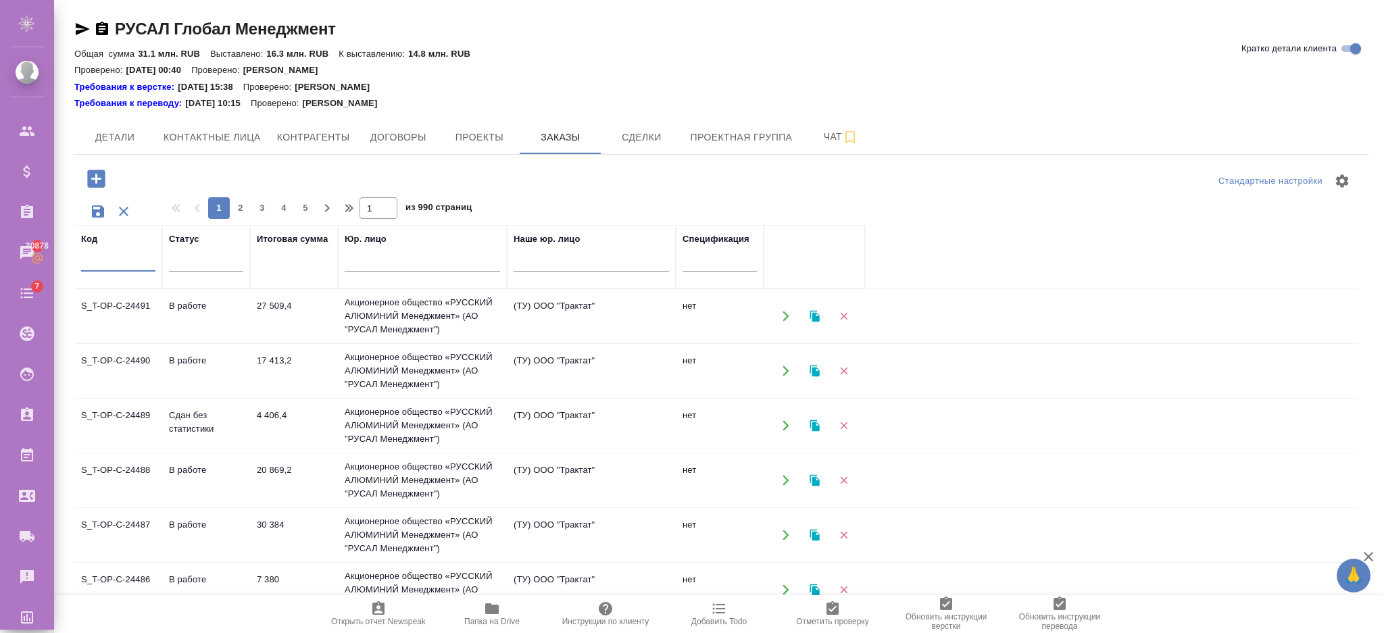
click at [712, 266] on input "text" at bounding box center [720, 263] width 74 height 17
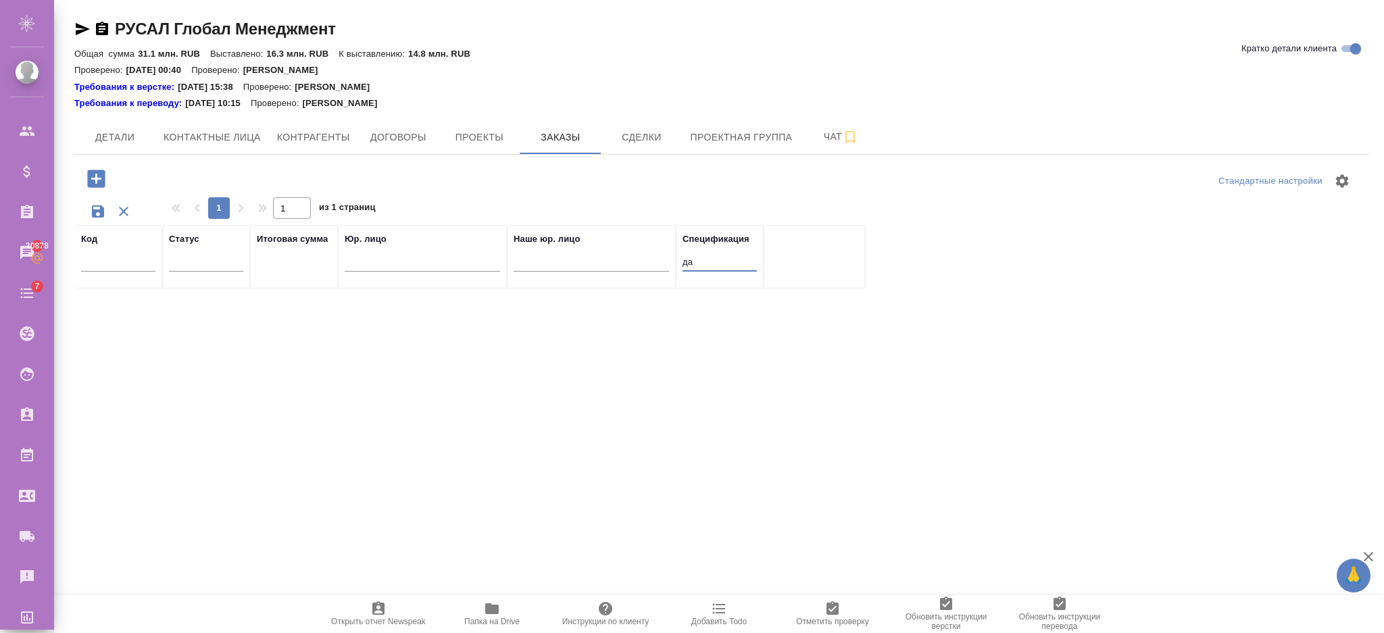
type input "д"
type input "н"
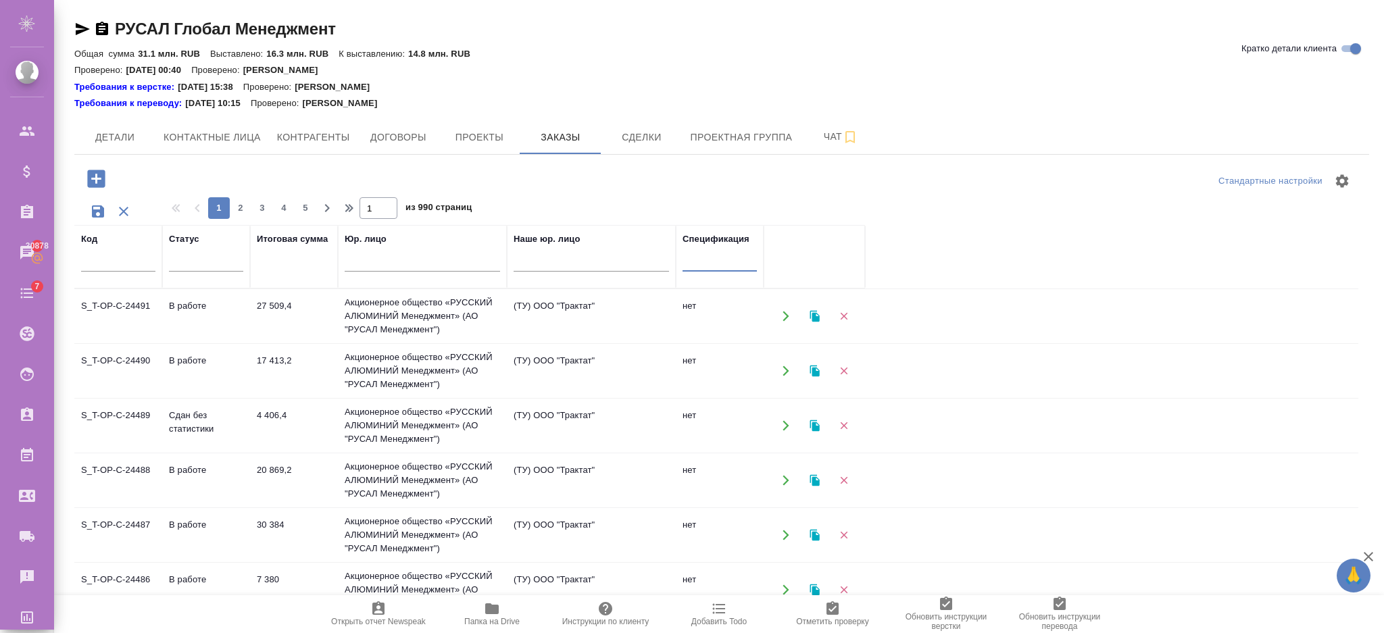
click at [542, 255] on input "text" at bounding box center [591, 263] width 155 height 17
type input "т"
click at [385, 266] on input "text" at bounding box center [422, 263] width 155 height 17
click at [300, 137] on span "Контрагенты" at bounding box center [313, 137] width 73 height 17
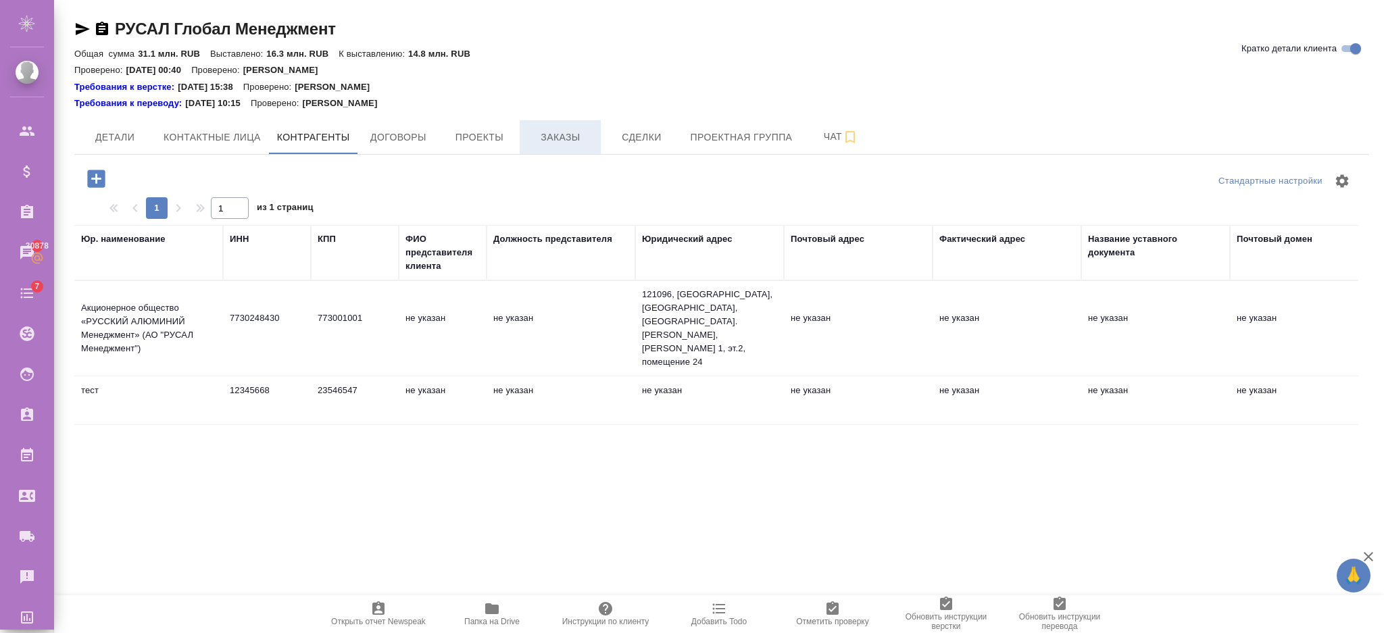
click at [583, 129] on span "Заказы" at bounding box center [560, 137] width 65 height 17
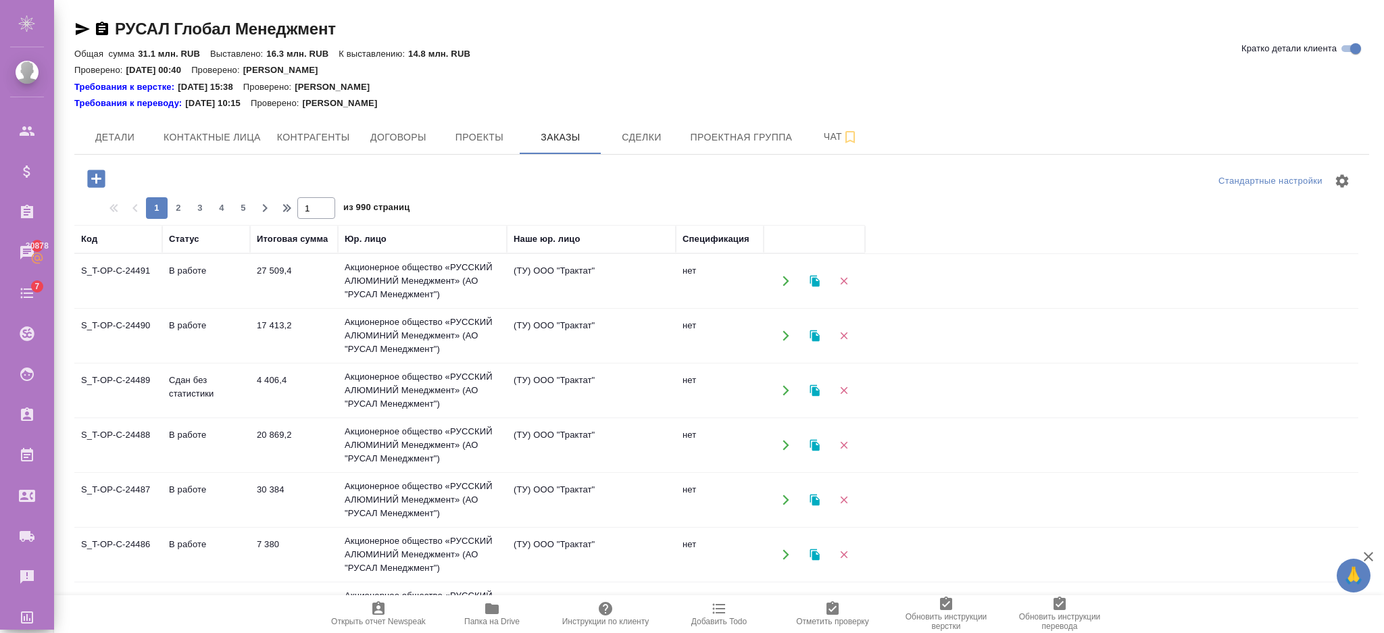
click at [720, 237] on div "Спецификация" at bounding box center [716, 239] width 67 height 14
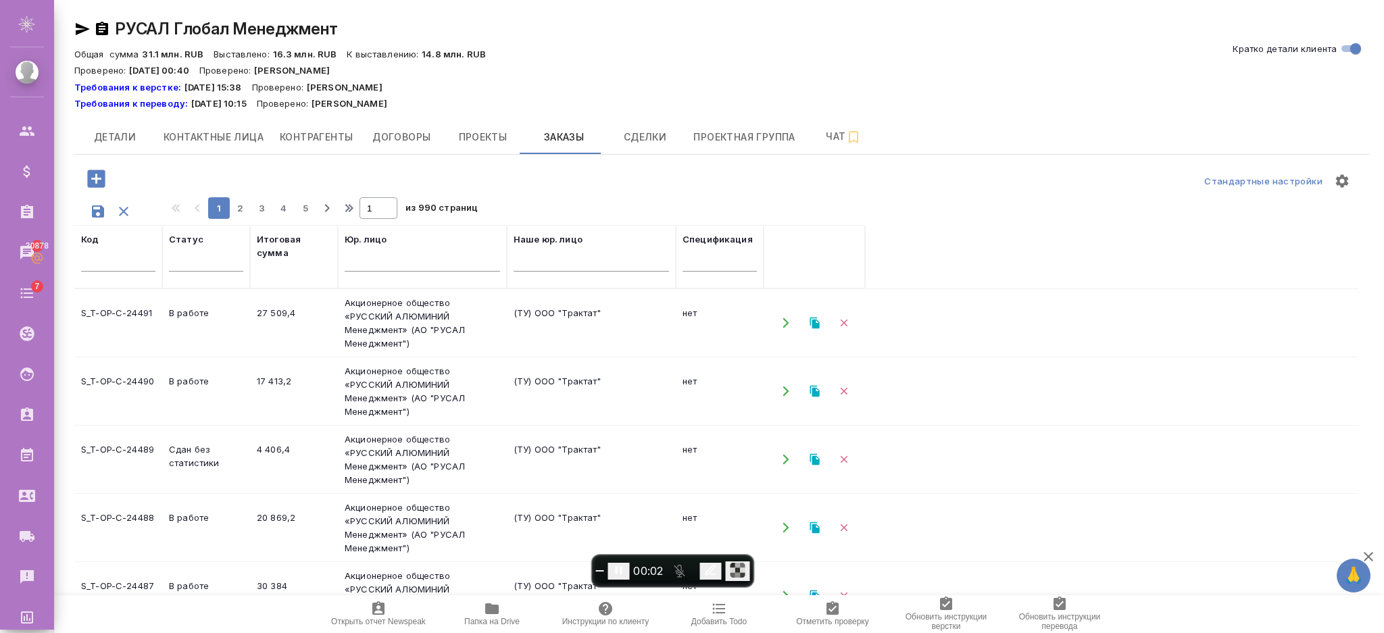
click at [706, 260] on input "text" at bounding box center [720, 263] width 74 height 17
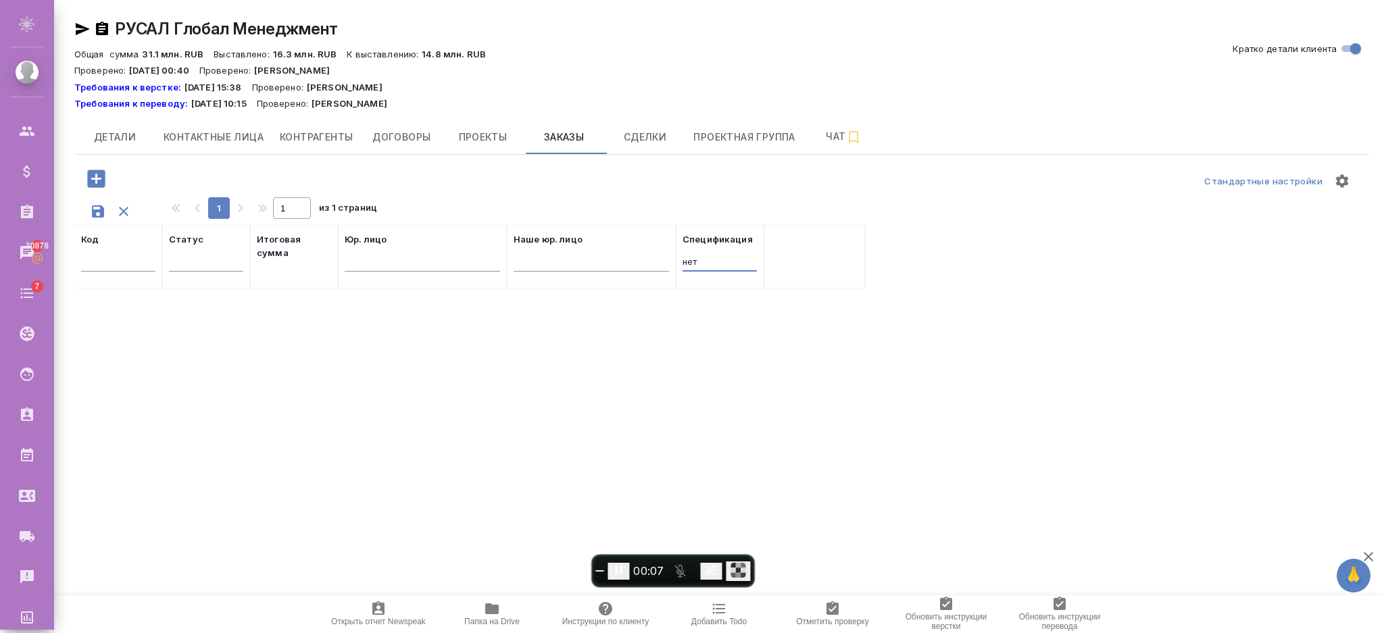
drag, startPoint x: 712, startPoint y: 260, endPoint x: 612, endPoint y: 264, distance: 100.1
click at [612, 264] on tr "Код Статус Итоговая сумма Юр. лицо Наше юр. лицо Спецификация нет" at bounding box center [469, 257] width 791 height 64
click at [699, 258] on input "да" at bounding box center [720, 263] width 74 height 17
type input "д"
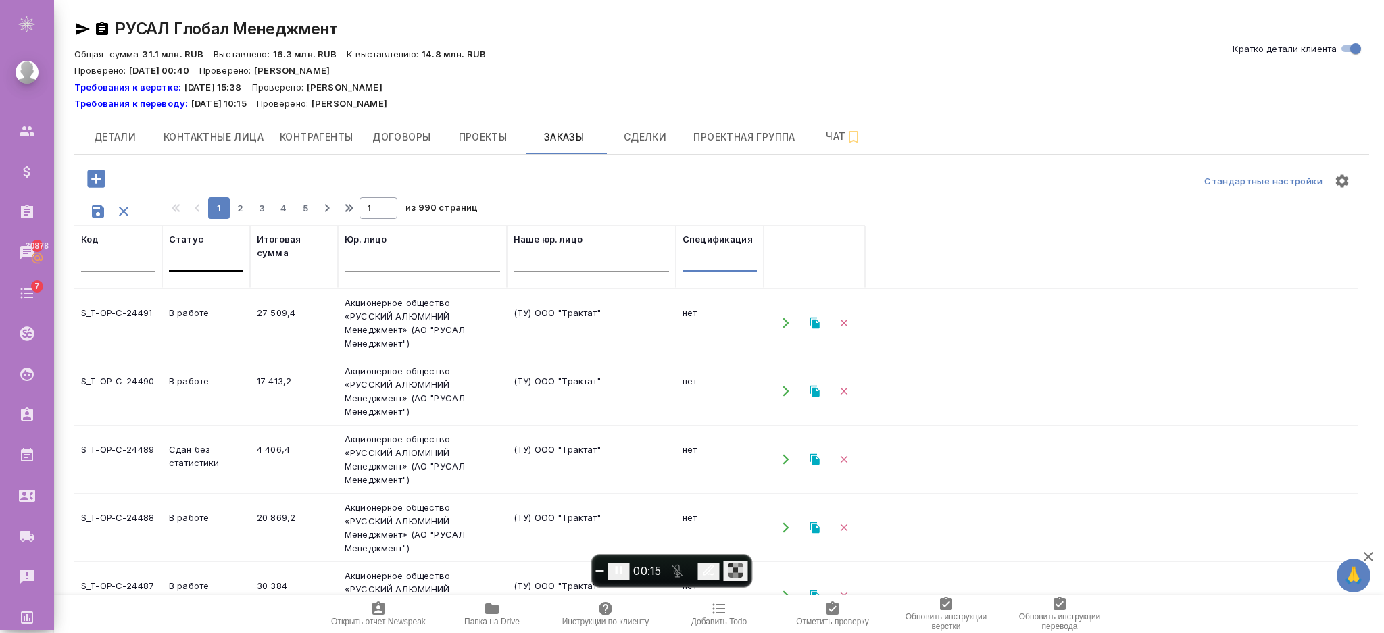
click at [205, 260] on div at bounding box center [206, 258] width 74 height 20
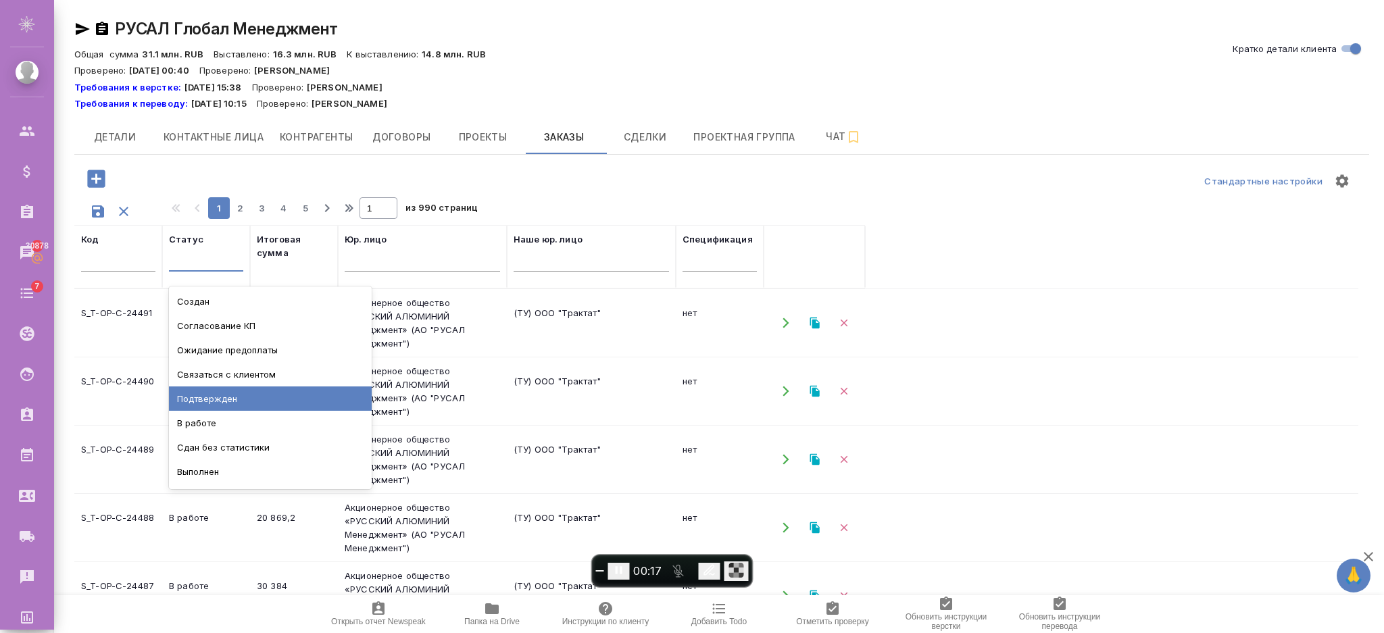
click at [212, 398] on div "Подтвержден" at bounding box center [270, 399] width 203 height 24
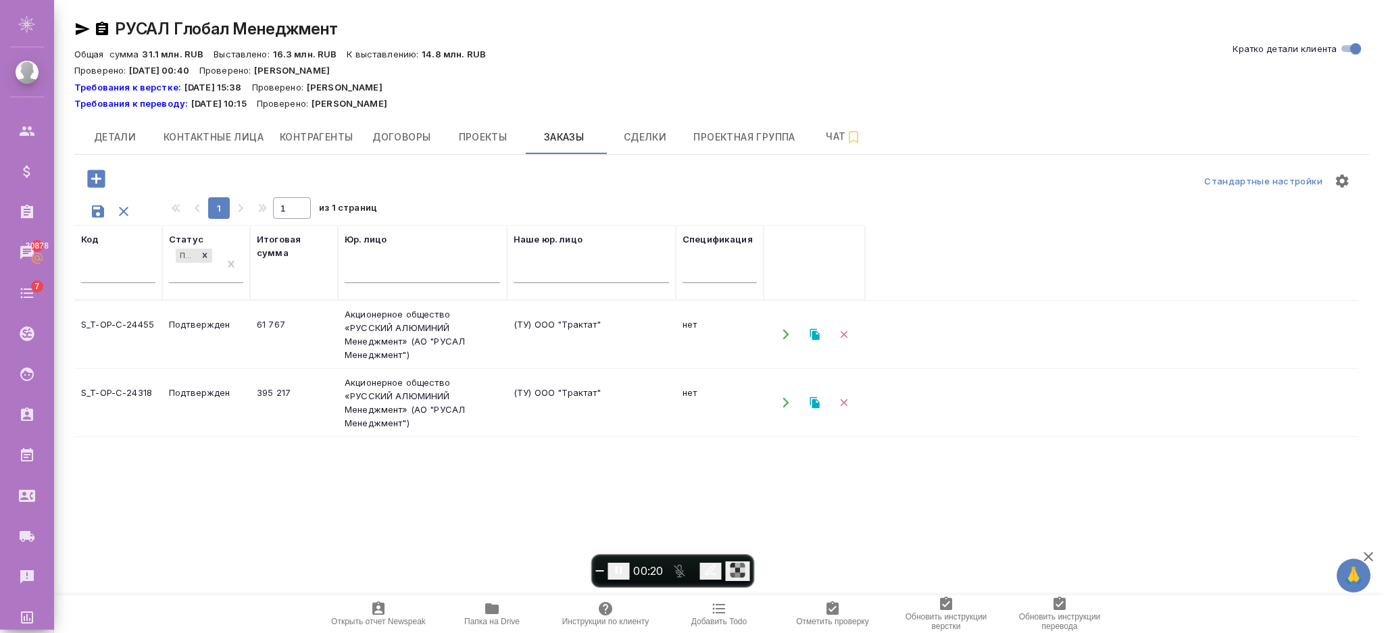
click at [722, 273] on input "text" at bounding box center [720, 274] width 74 height 17
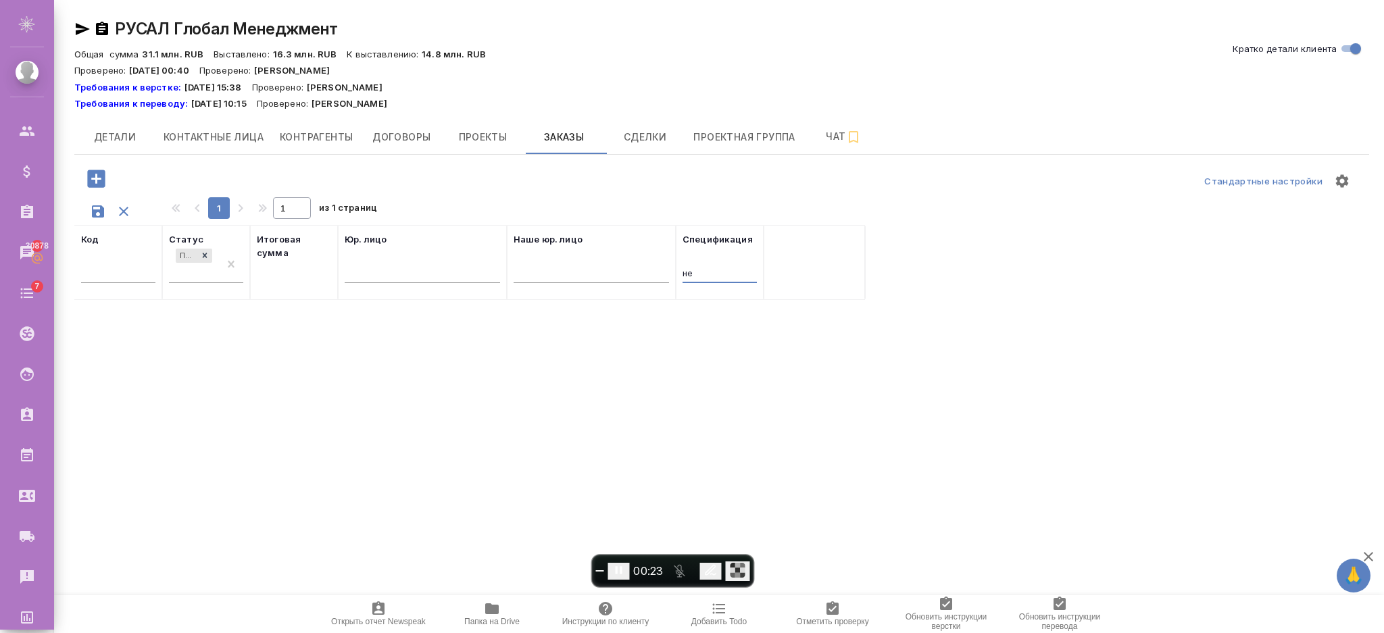
type input "н"
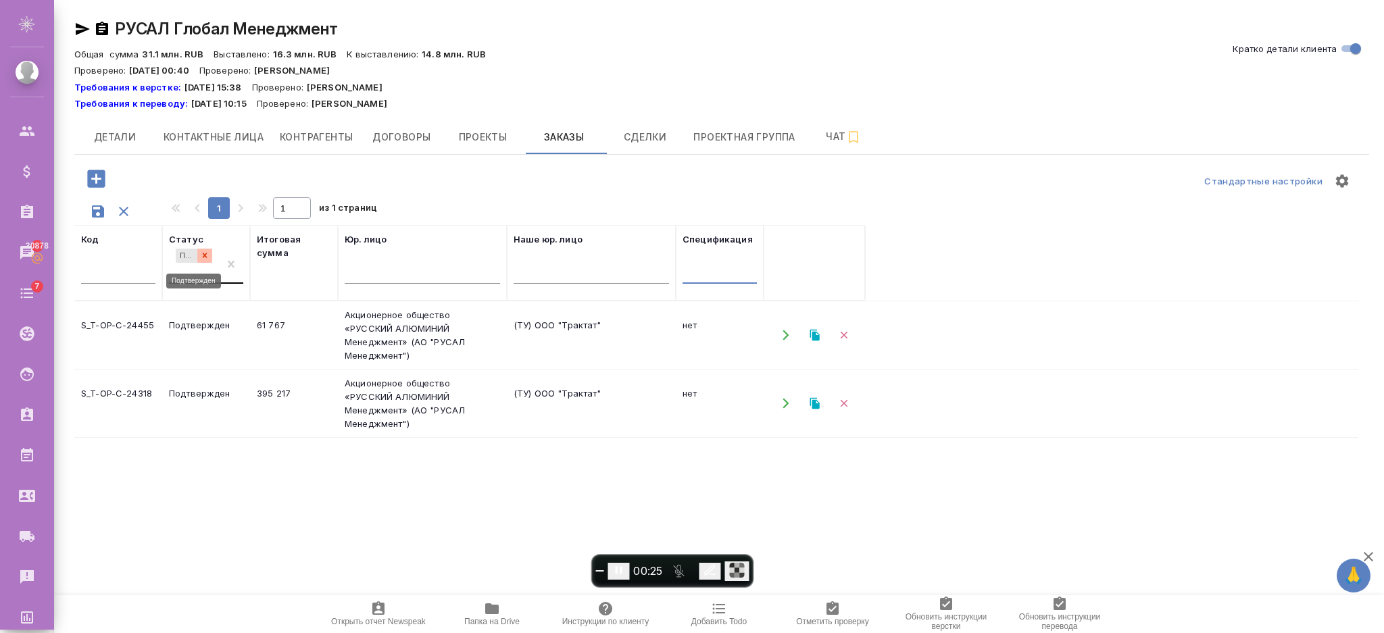
click at [203, 253] on icon at bounding box center [204, 255] width 9 height 9
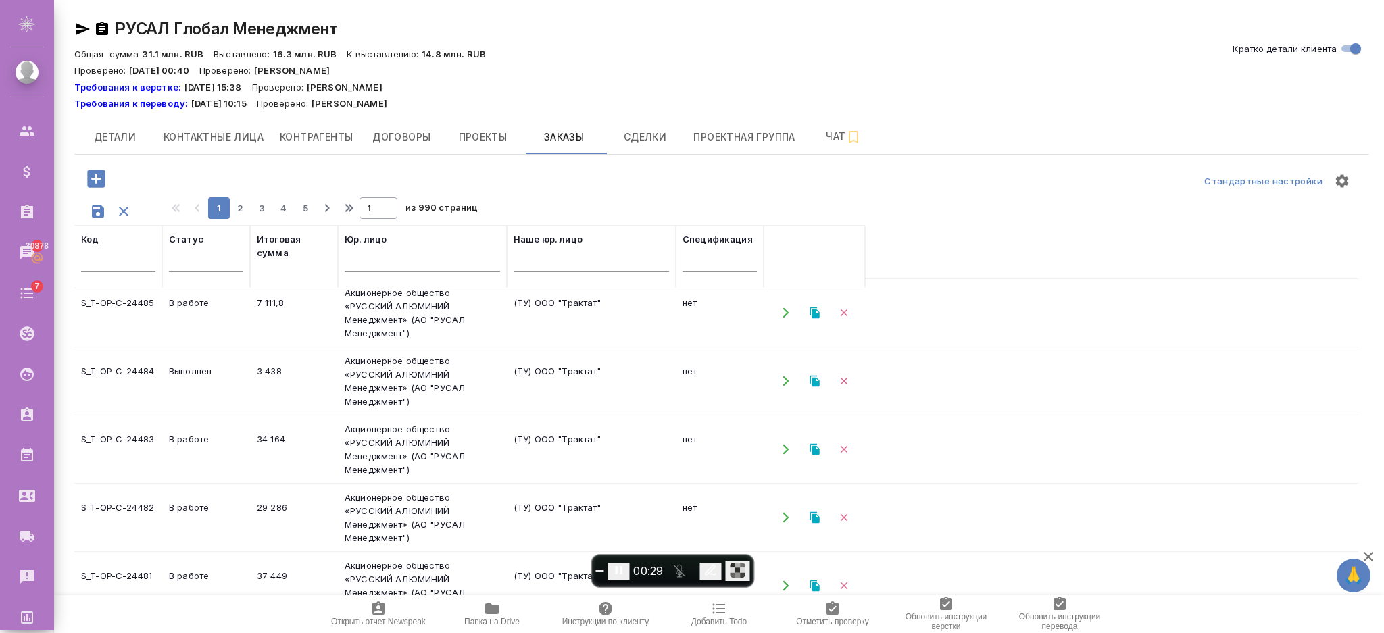
scroll to position [253, 0]
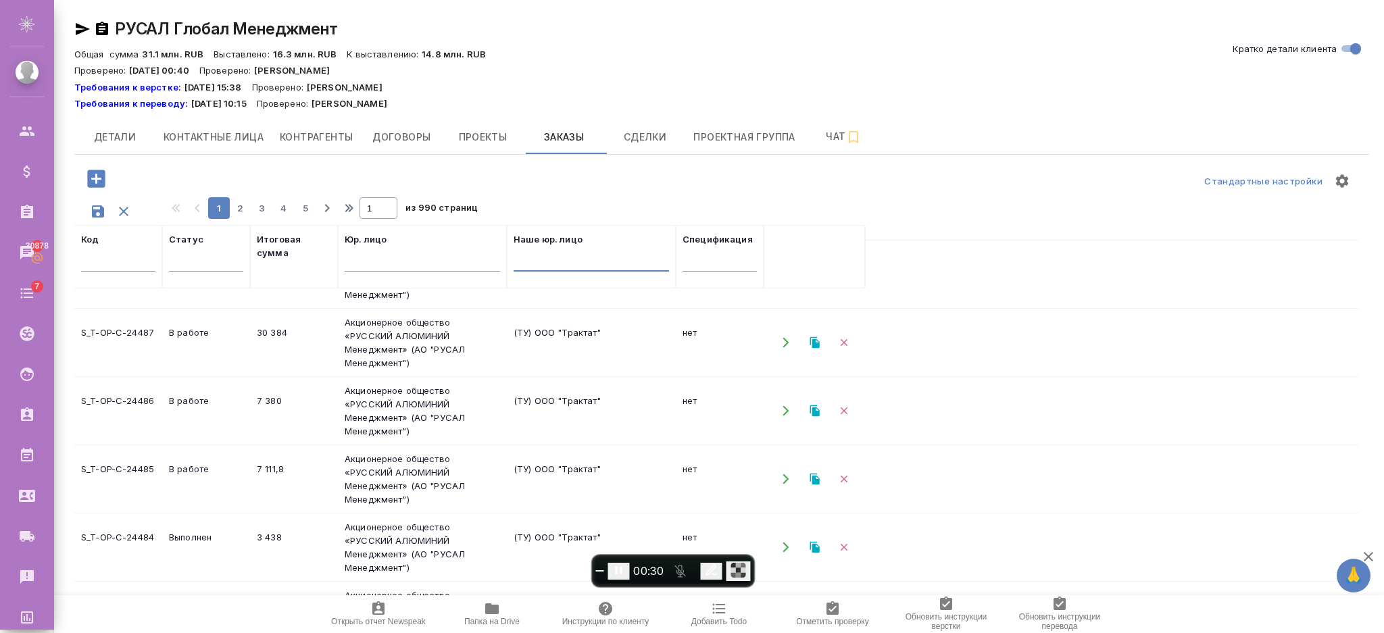
click at [550, 262] on input "text" at bounding box center [591, 263] width 155 height 17
drag, startPoint x: 573, startPoint y: 263, endPoint x: 426, endPoint y: 243, distance: 148.0
click at [426, 243] on tr "Код Статус Итоговая сумма Юр. лицо Наше юр. лицо трактат Спецификация" at bounding box center [469, 257] width 791 height 64
type input "трактат"
click at [599, 571] on span "End recording" at bounding box center [599, 571] width 0 height 0
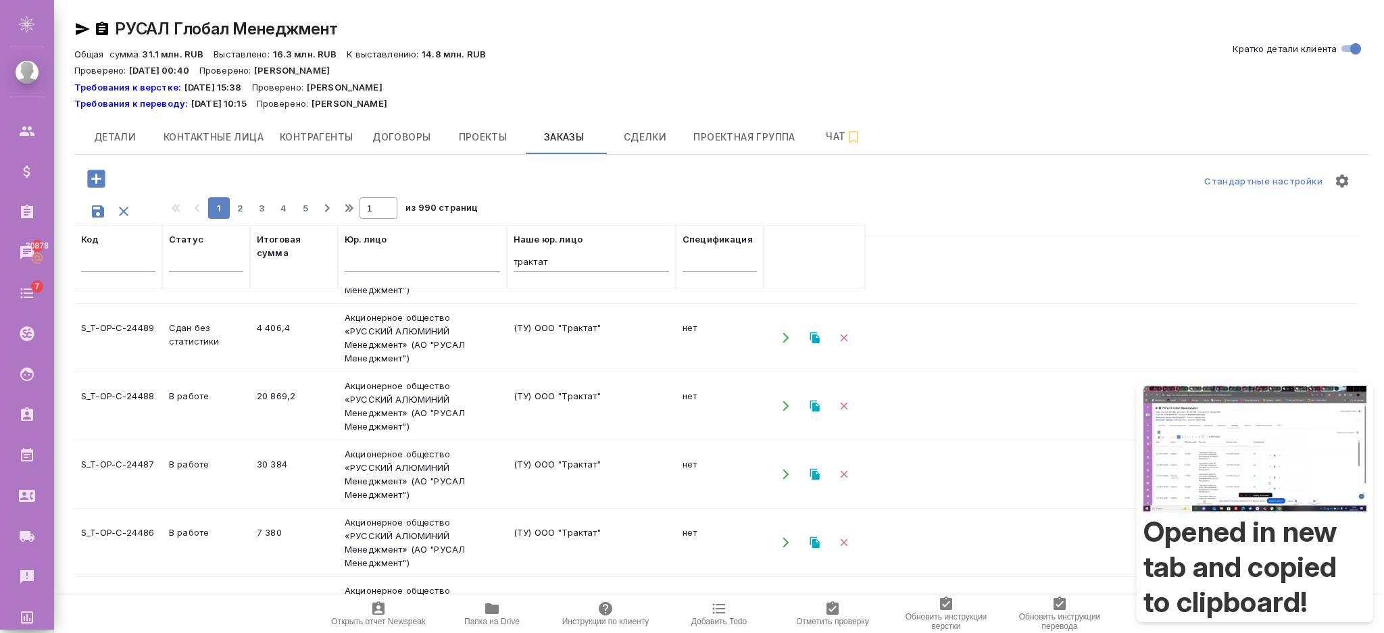
scroll to position [73, 0]
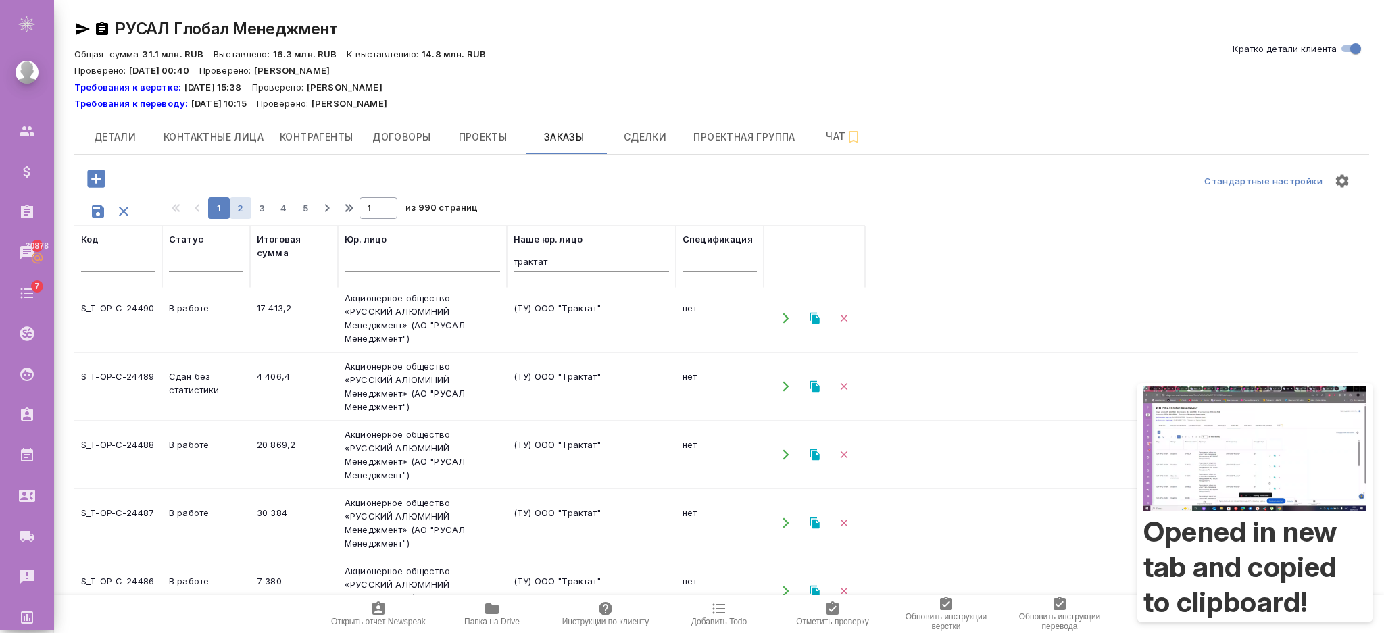
click at [246, 210] on span "2" at bounding box center [241, 208] width 22 height 14
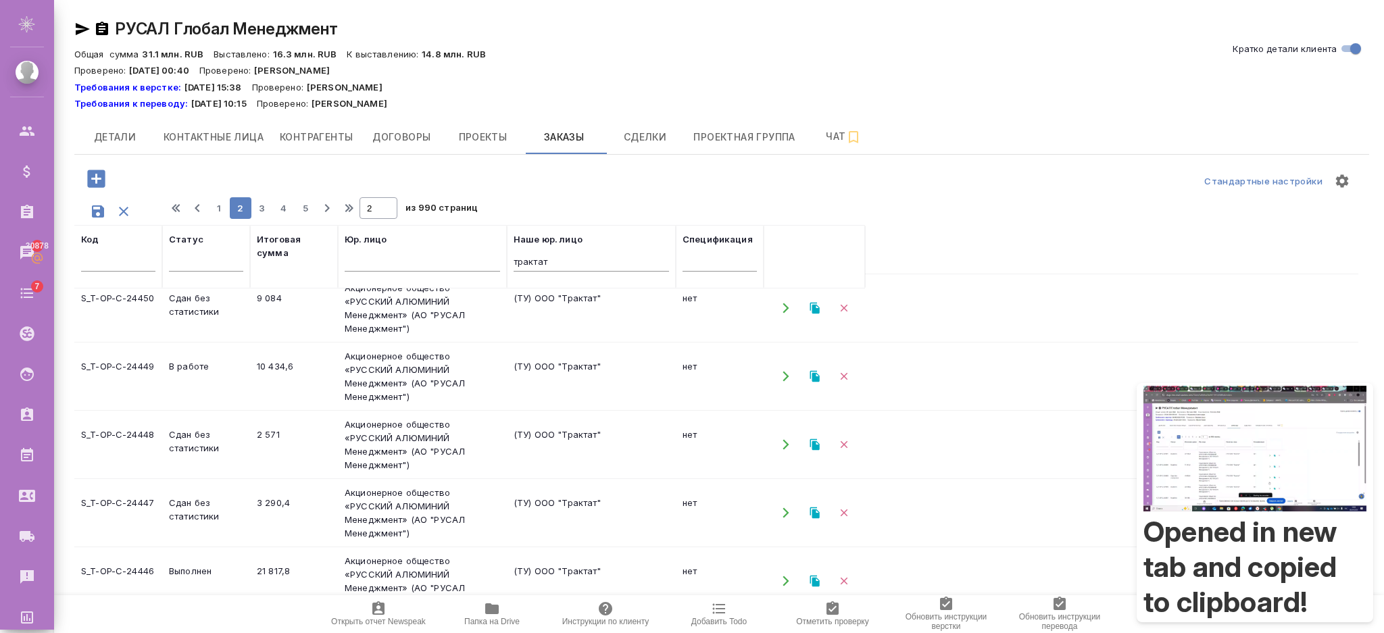
scroll to position [1245, 0]
click at [300, 208] on span "5" at bounding box center [306, 208] width 22 height 14
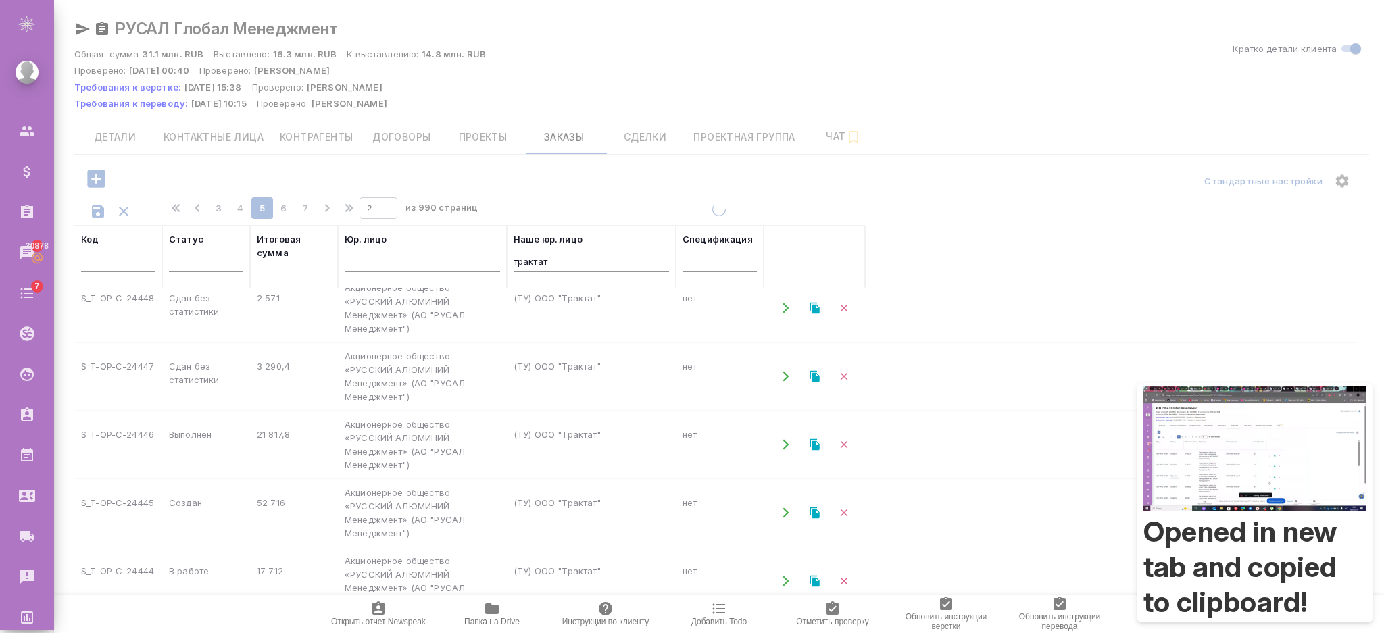
type input "5"
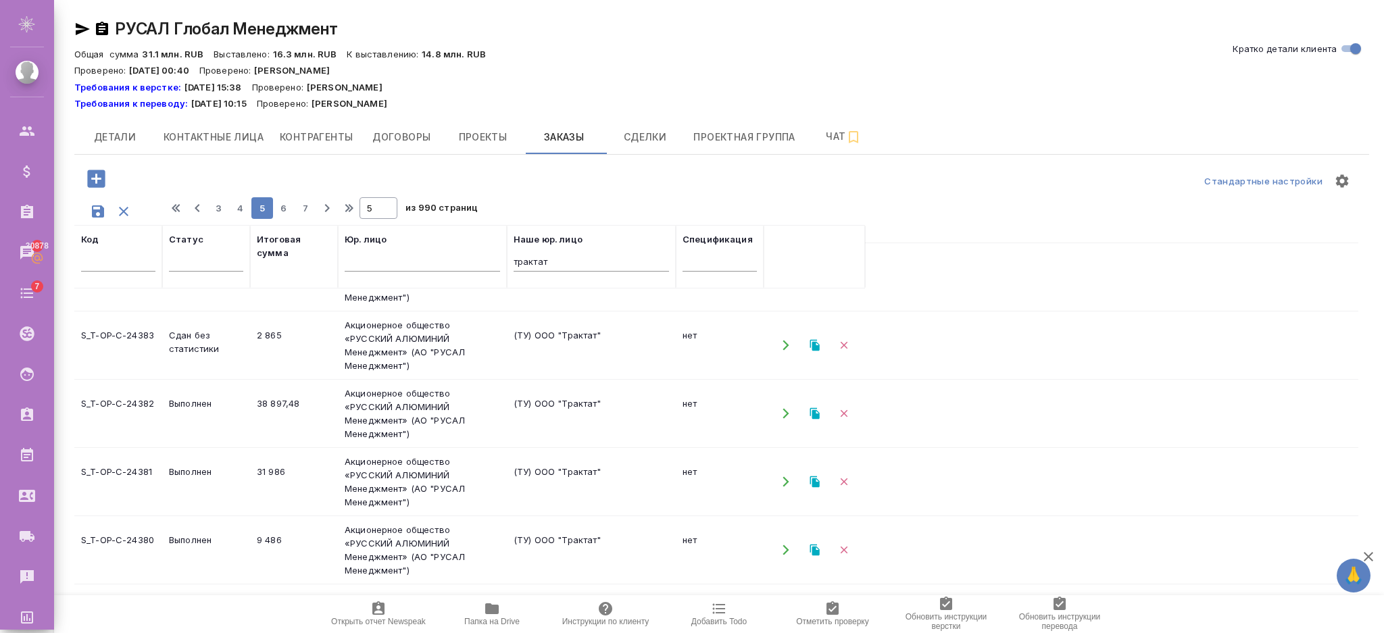
scroll to position [0, 0]
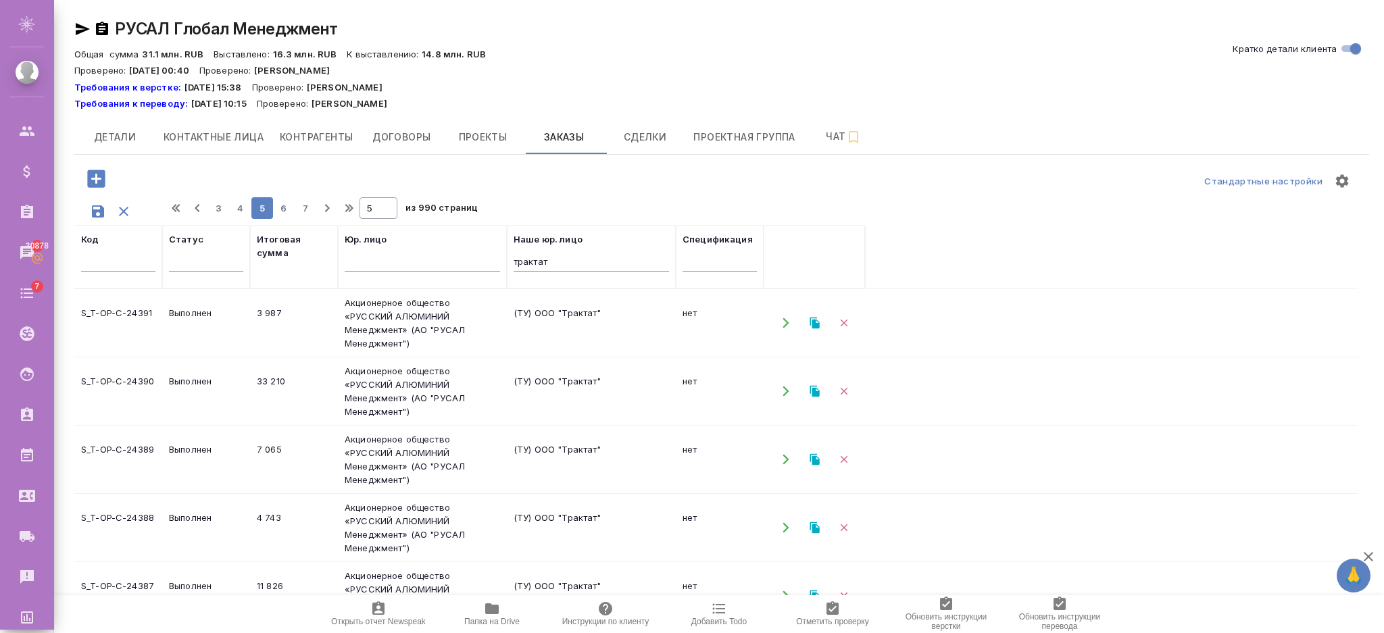
click at [364, 320] on td "Акционерное общество «РУССКИЙ АЛЮМИНИЙ Менеджмент» (АО "РУСАЛ Менеджмент")" at bounding box center [422, 323] width 169 height 68
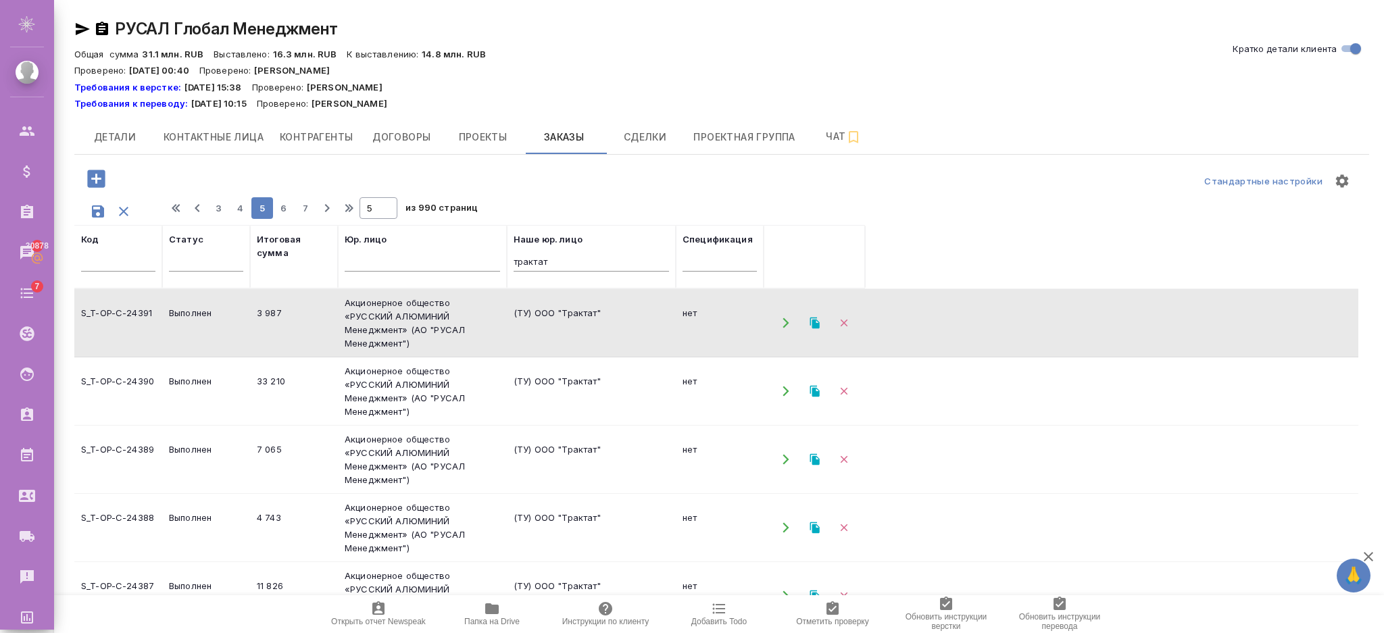
click at [364, 320] on td "Акционерное общество «РУССКИЙ АЛЮМИНИЙ Менеджмент» (АО "РУСАЛ Менеджмент")" at bounding box center [422, 323] width 169 height 68
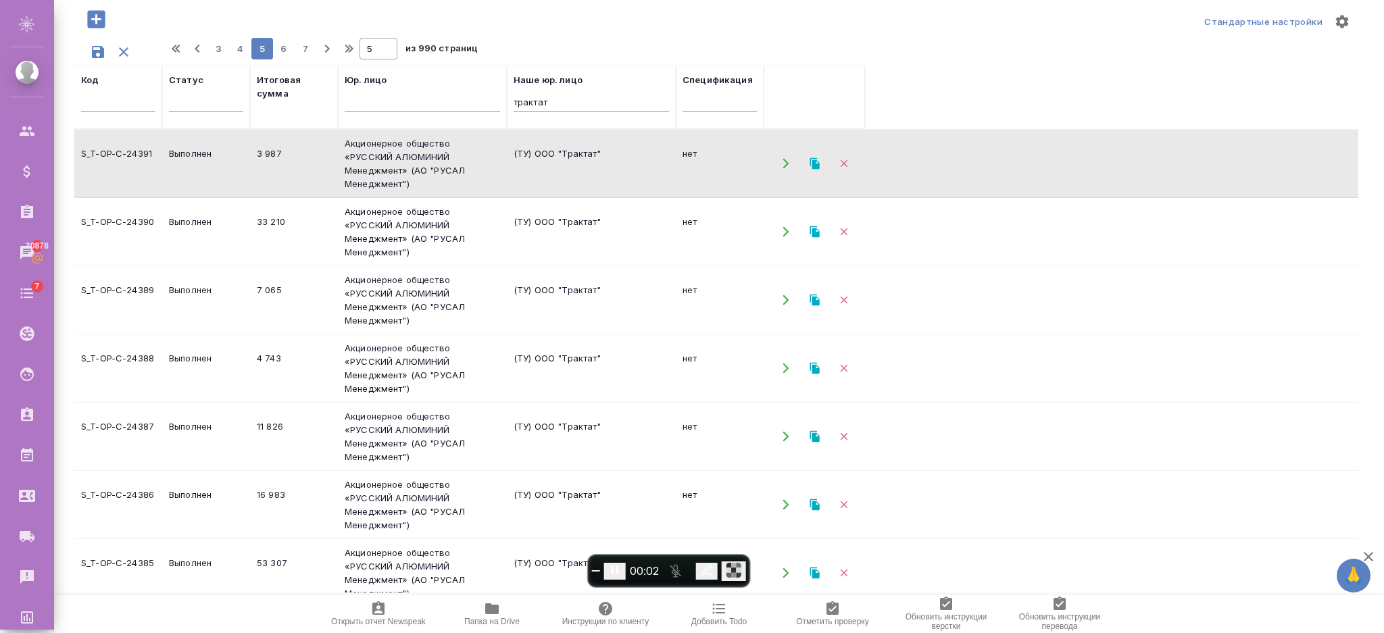
click at [695, 104] on input "text" at bounding box center [720, 103] width 74 height 17
paste input "МБ-34949"
type input "МБ-34949"
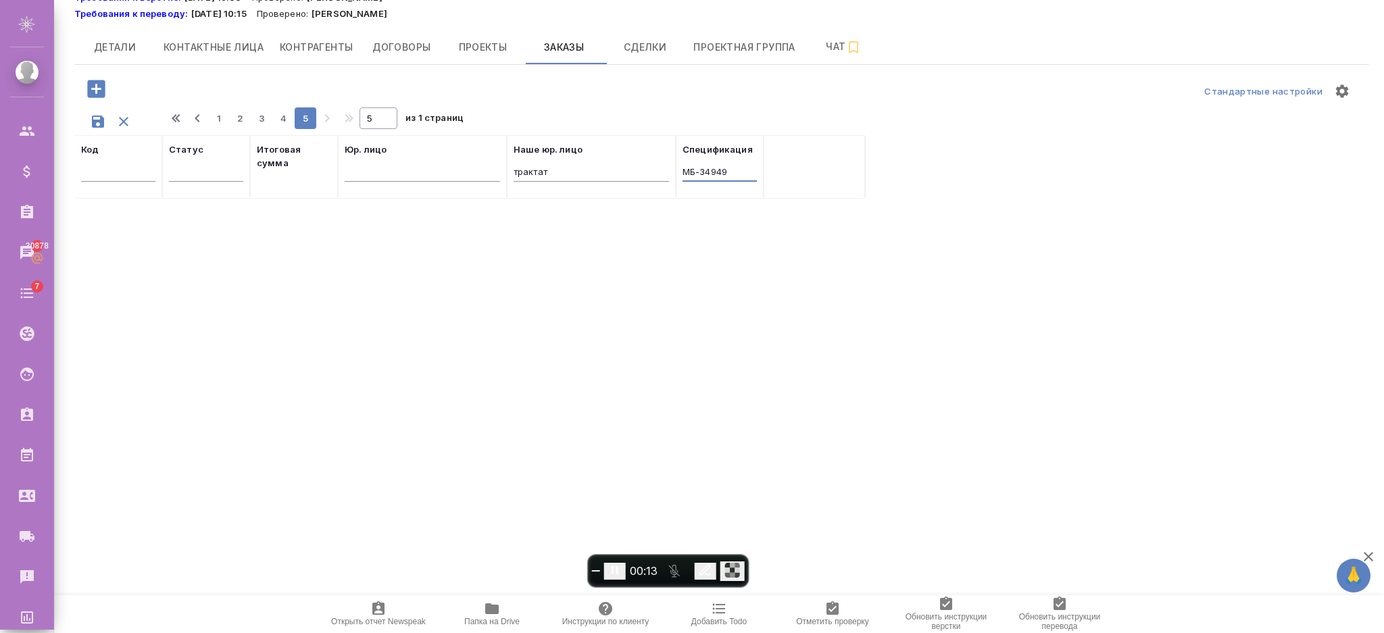
scroll to position [159, 0]
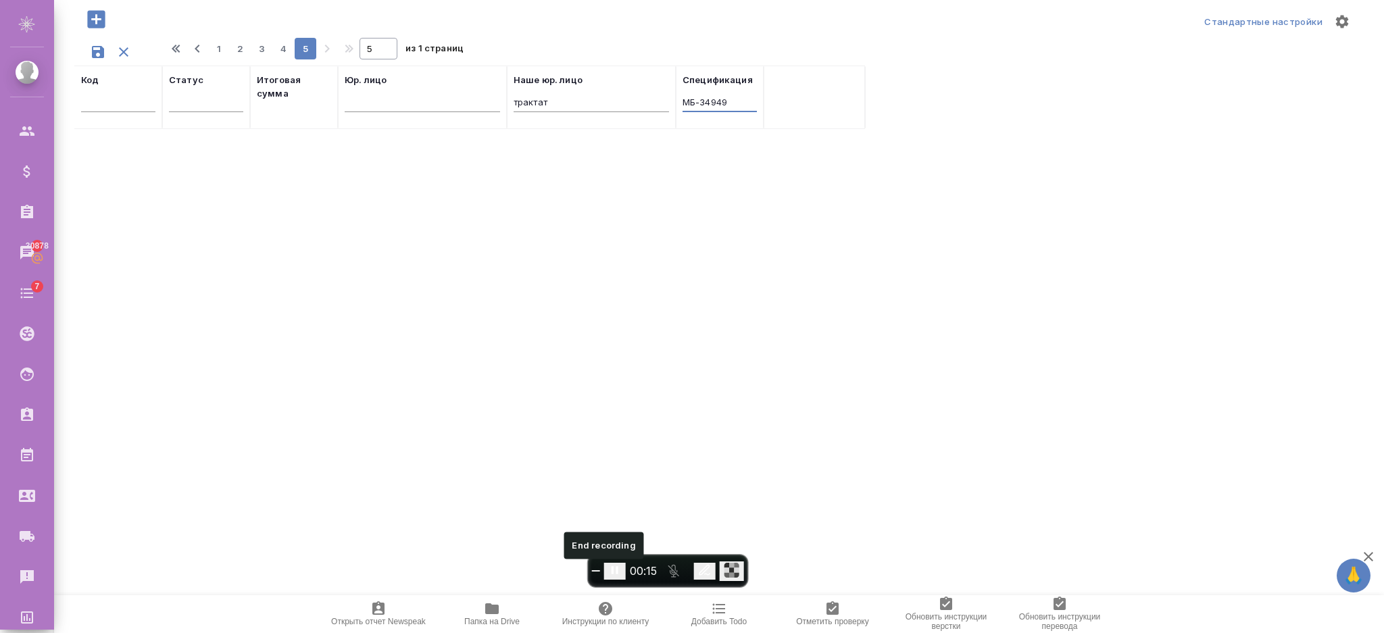
click at [596, 571] on span "End recording" at bounding box center [596, 571] width 0 height 0
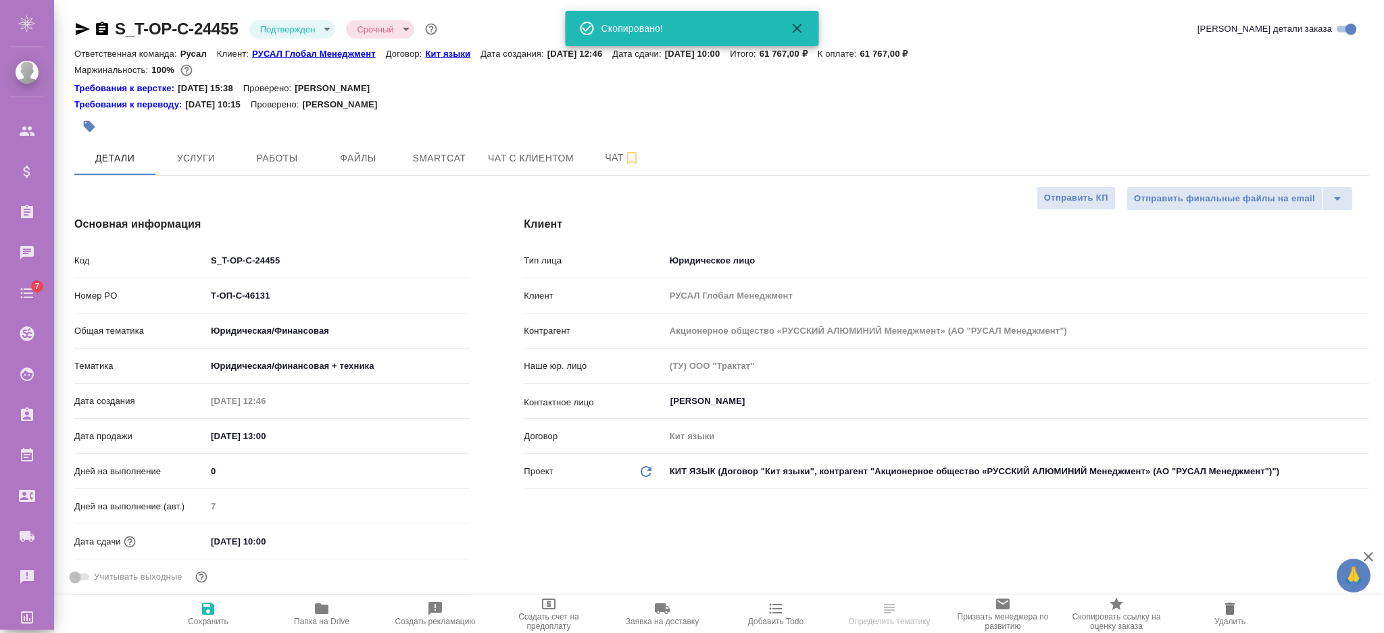
select select "RU"
type textarea "x"
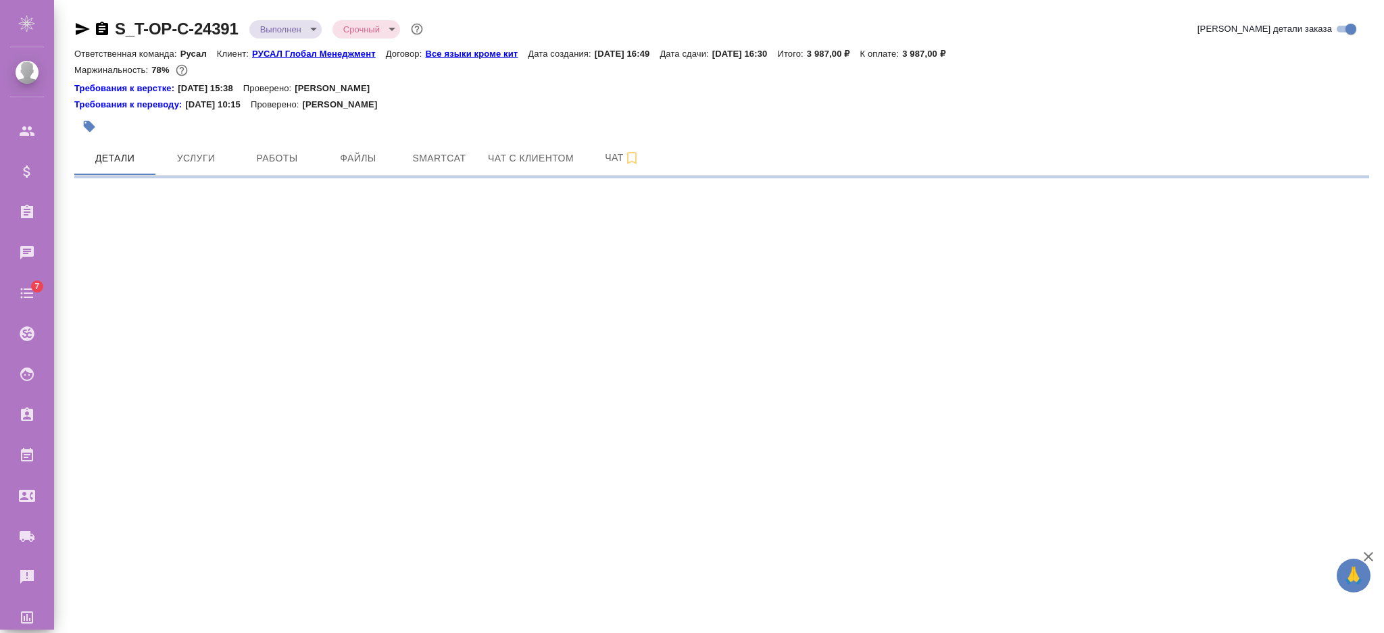
select select "RU"
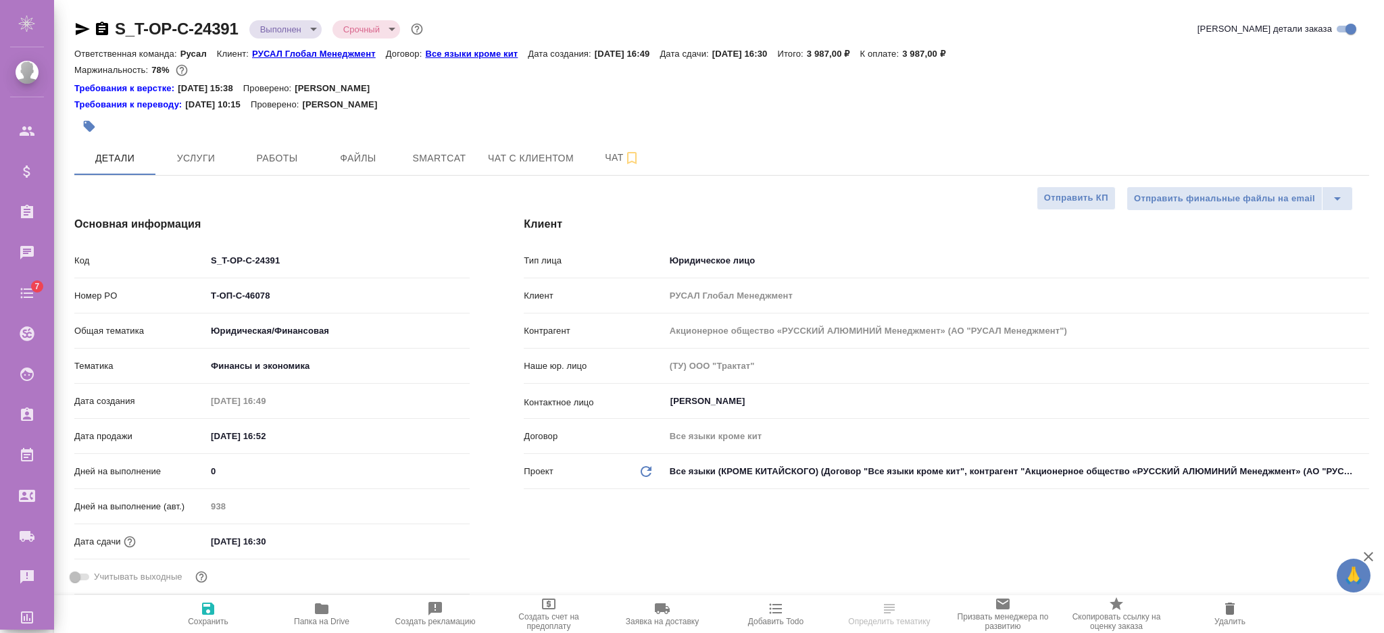
click at [805, 453] on hr at bounding box center [946, 453] width 845 height 1
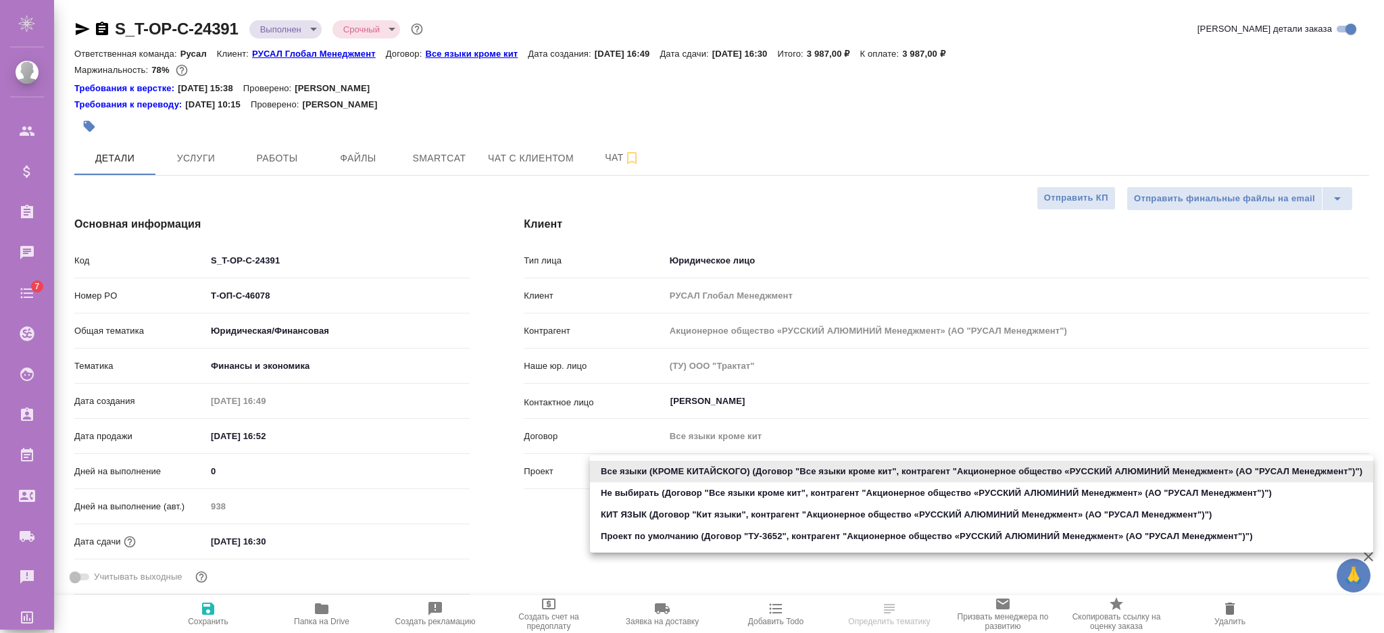
click at [804, 468] on body "🙏 .cls-1 fill:#fff; AWATERA Semenets Irina Клиенты Спецификации Заказы Чаты 7 T…" at bounding box center [692, 316] width 1384 height 633
click at [530, 555] on div at bounding box center [692, 316] width 1384 height 633
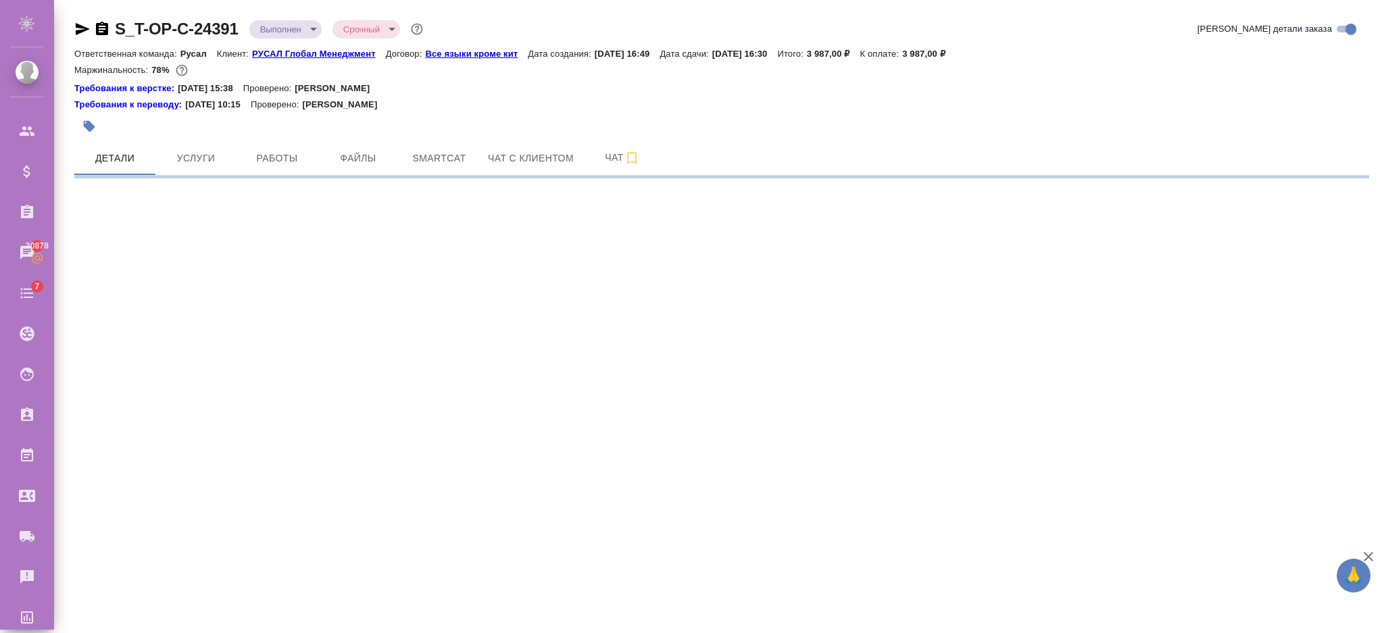
select select "RU"
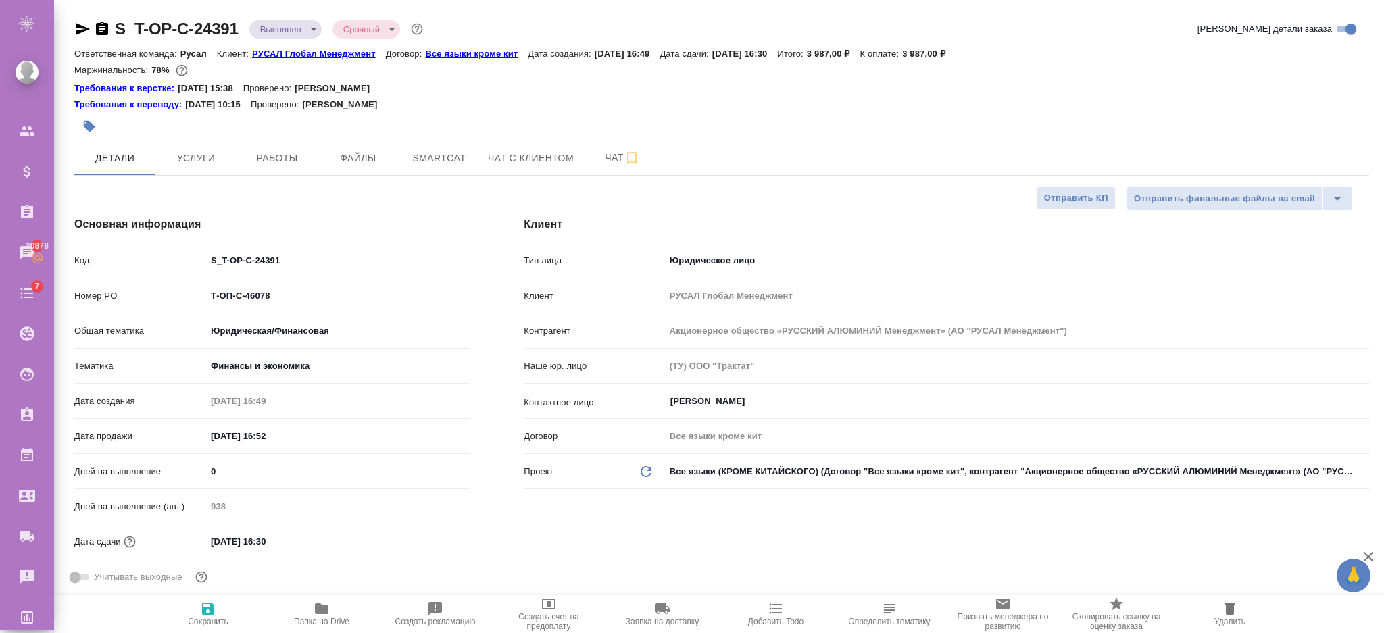
type textarea "x"
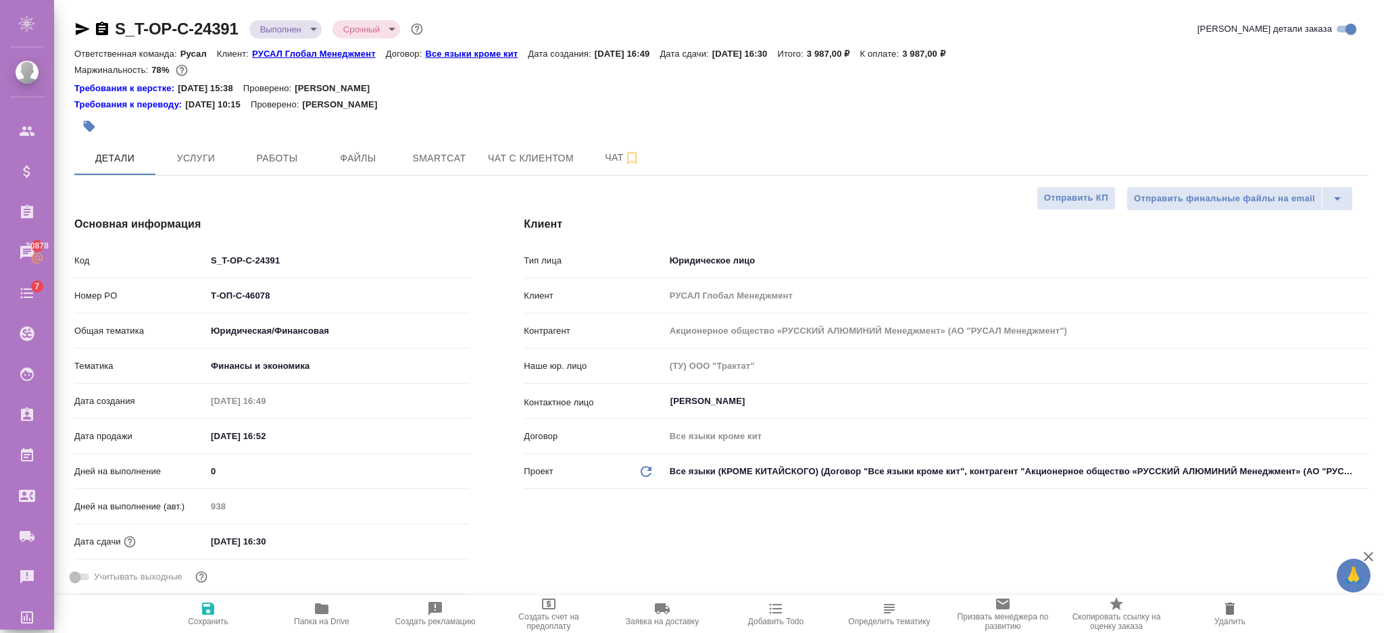
type textarea "x"
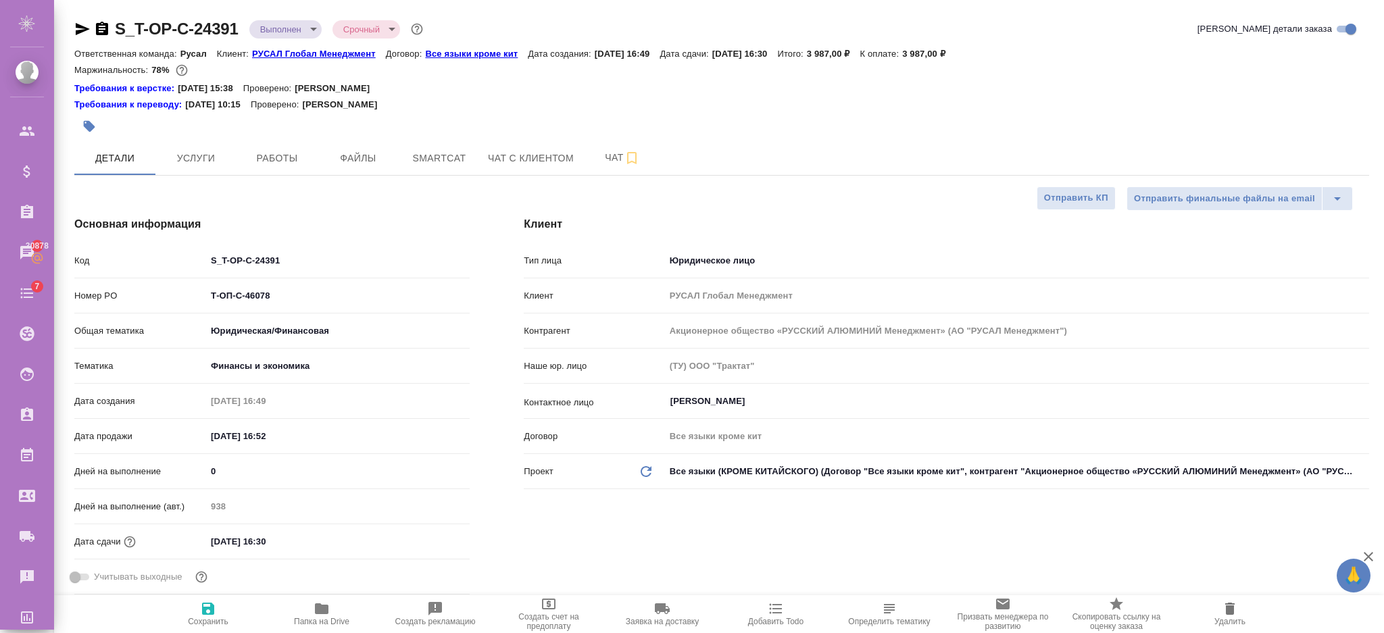
type textarea "x"
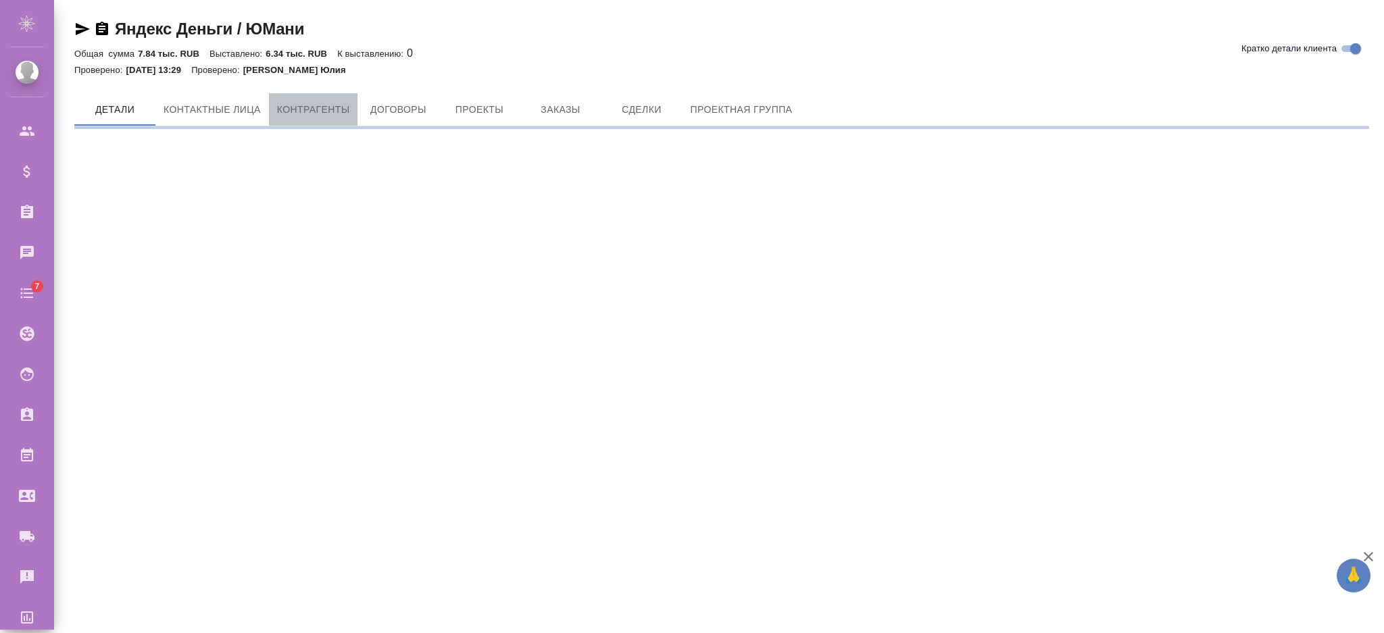
click at [328, 106] on span "Контрагенты" at bounding box center [313, 109] width 73 height 17
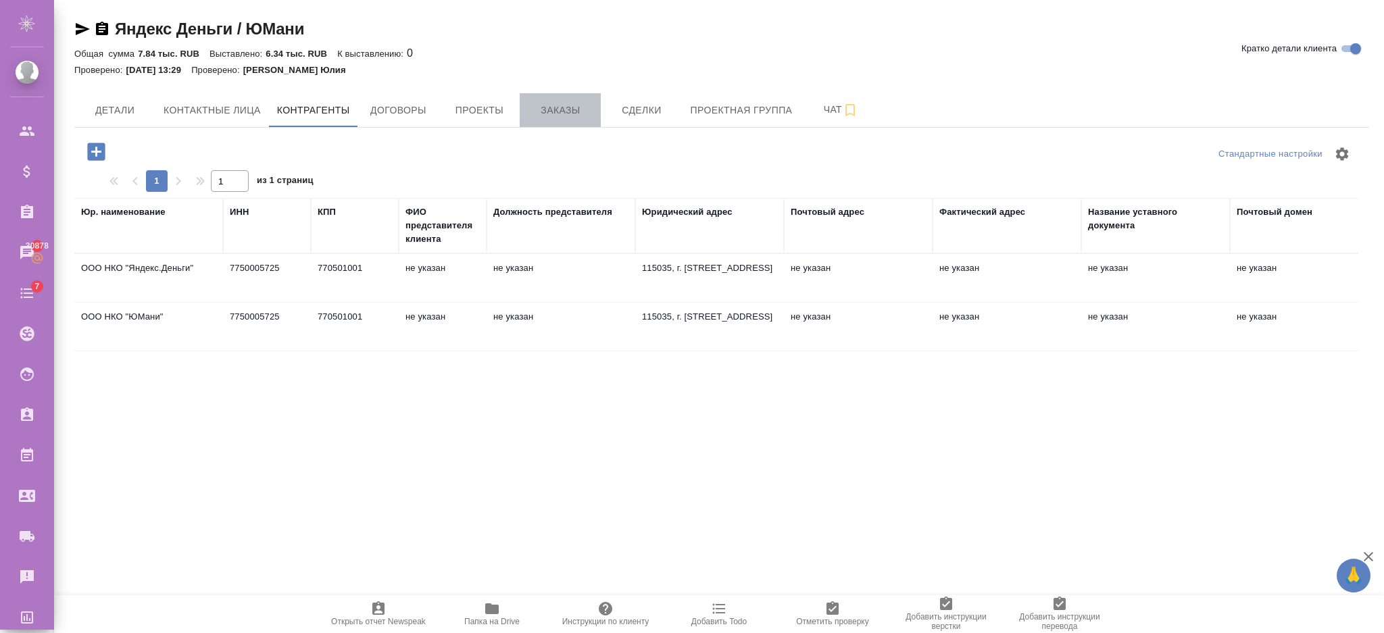
click at [570, 103] on span "Заказы" at bounding box center [560, 110] width 65 height 17
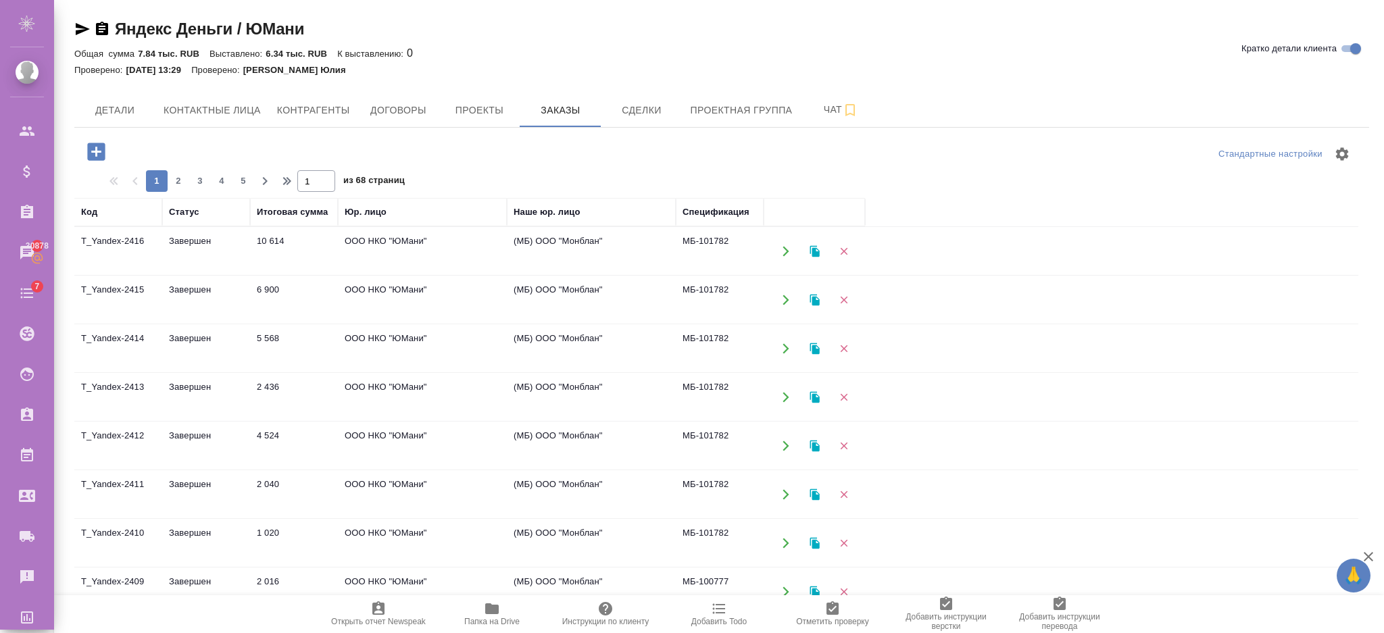
click at [368, 206] on div "Юр. лицо" at bounding box center [366, 212] width 42 height 14
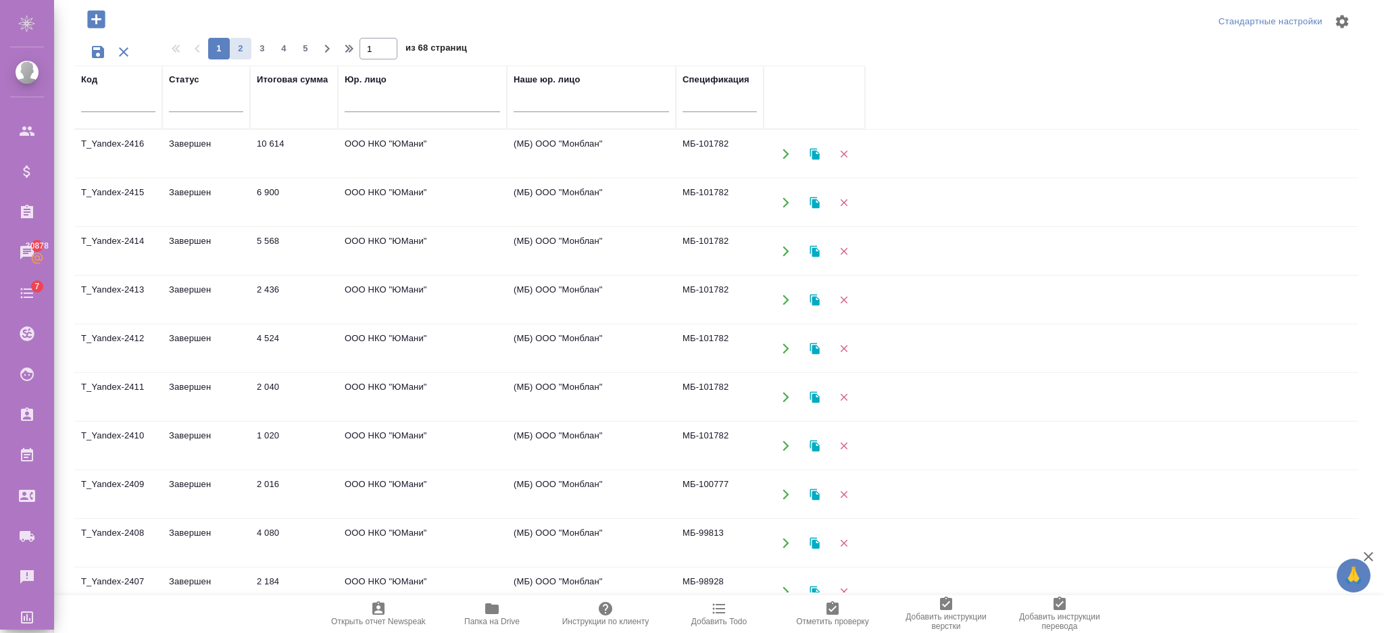
click at [243, 47] on span "2" at bounding box center [241, 49] width 22 height 14
type input "2"
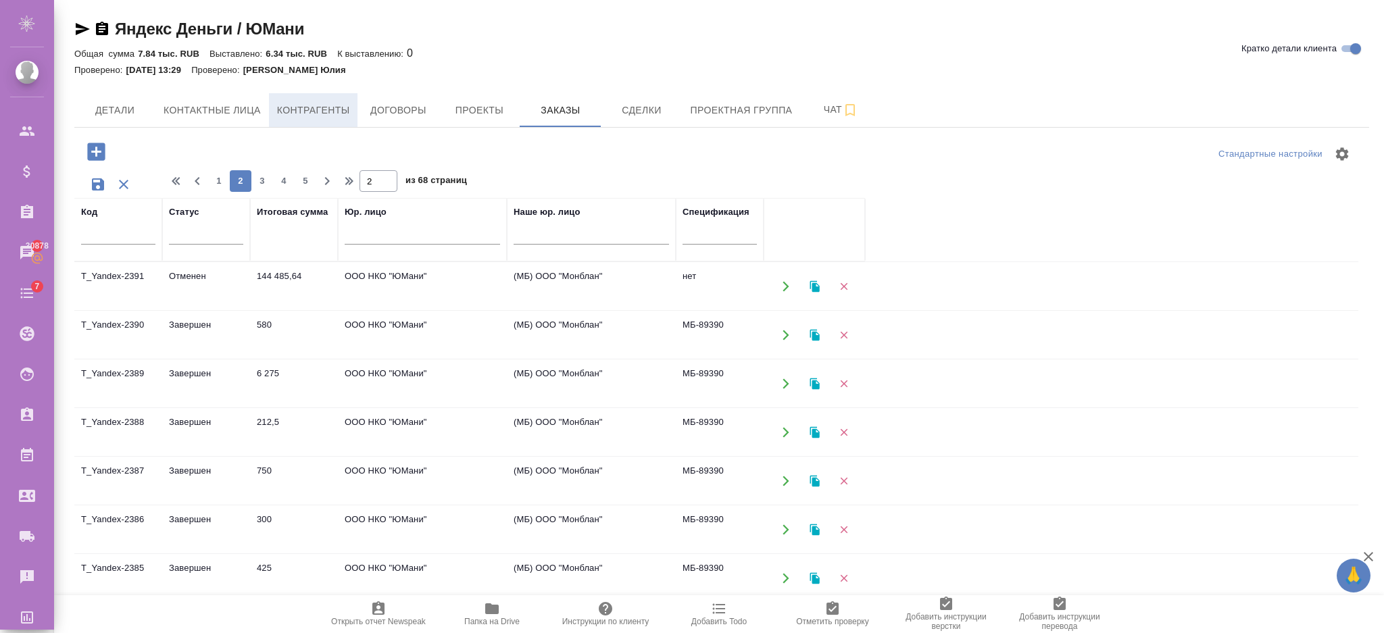
click at [296, 105] on span "Контрагенты" at bounding box center [313, 110] width 73 height 17
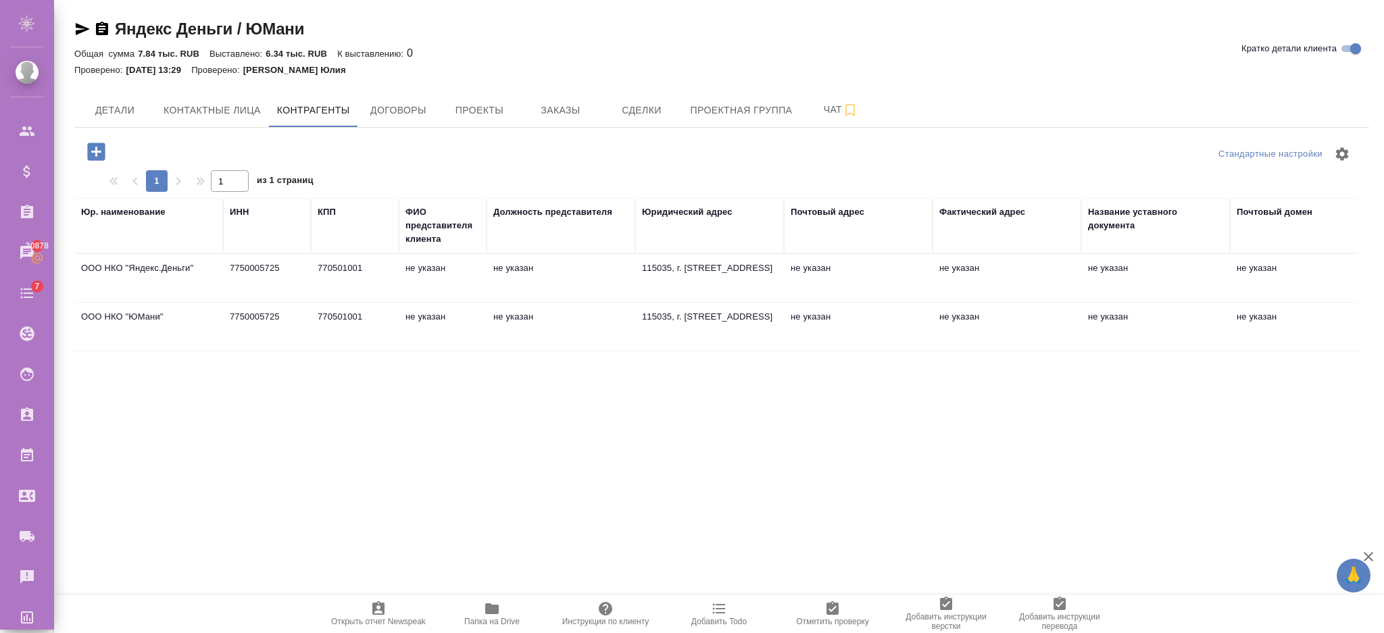
drag, startPoint x: 76, startPoint y: 264, endPoint x: 172, endPoint y: 264, distance: 95.3
click at [159, 264] on td "ООО НКО "Яндекс.Деньги"" at bounding box center [148, 278] width 149 height 47
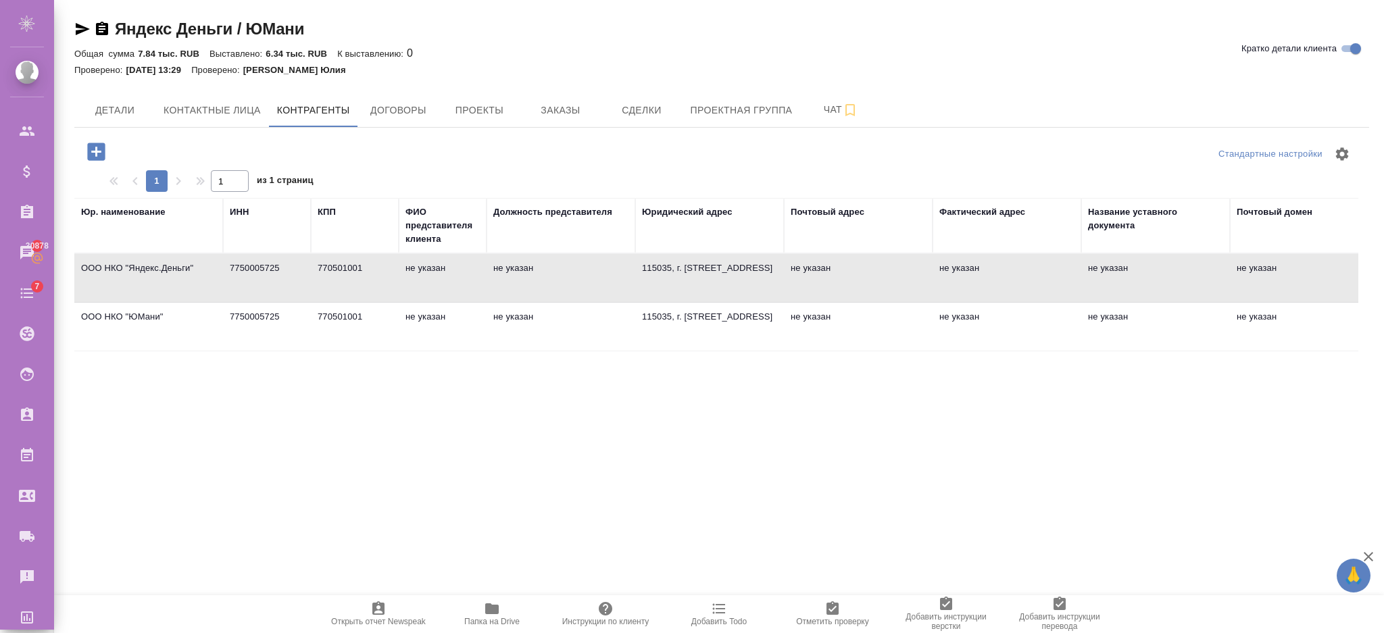
drag, startPoint x: 196, startPoint y: 265, endPoint x: 106, endPoint y: 264, distance: 89.9
click at [106, 264] on td "ООО НКО "Яндекс.Деньги"" at bounding box center [148, 278] width 149 height 47
click at [227, 266] on td "7750005725" at bounding box center [267, 278] width 88 height 47
type textarea "ООО НКО "Яндекс.Деньги""
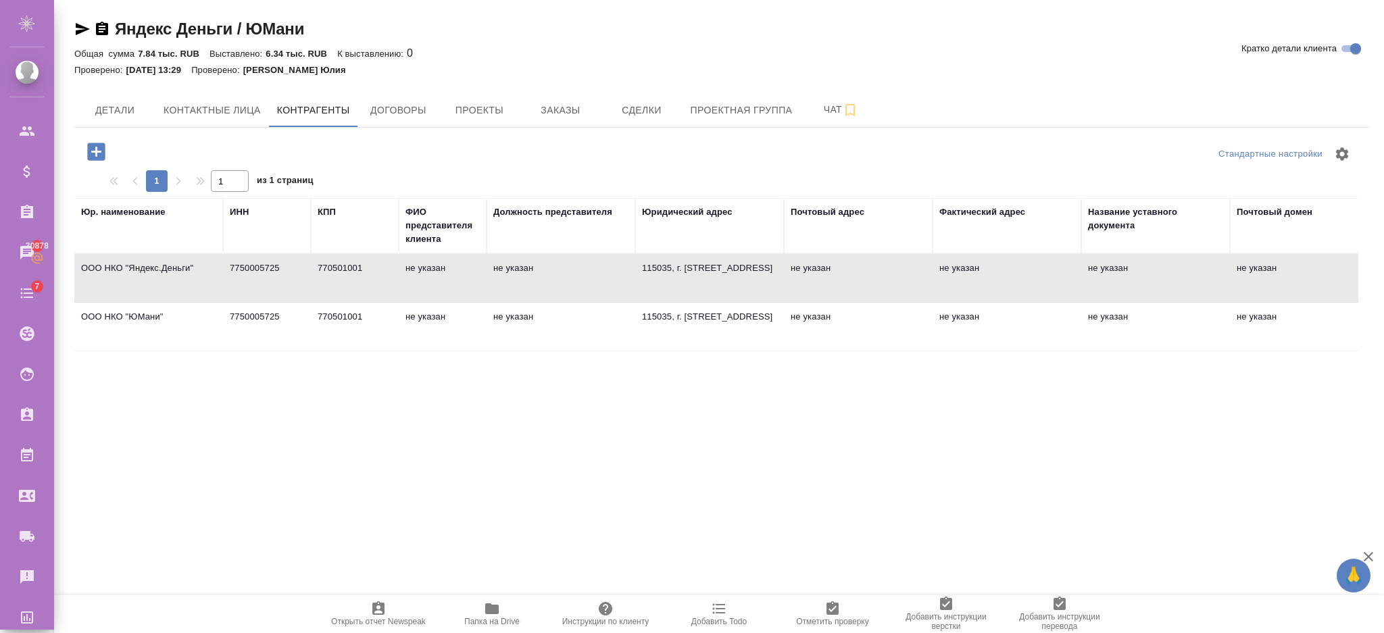
type input "7750005725"
type input "770501001"
type textarea "115035, г. Москва, Садовническая ул., 82, стр. 2"
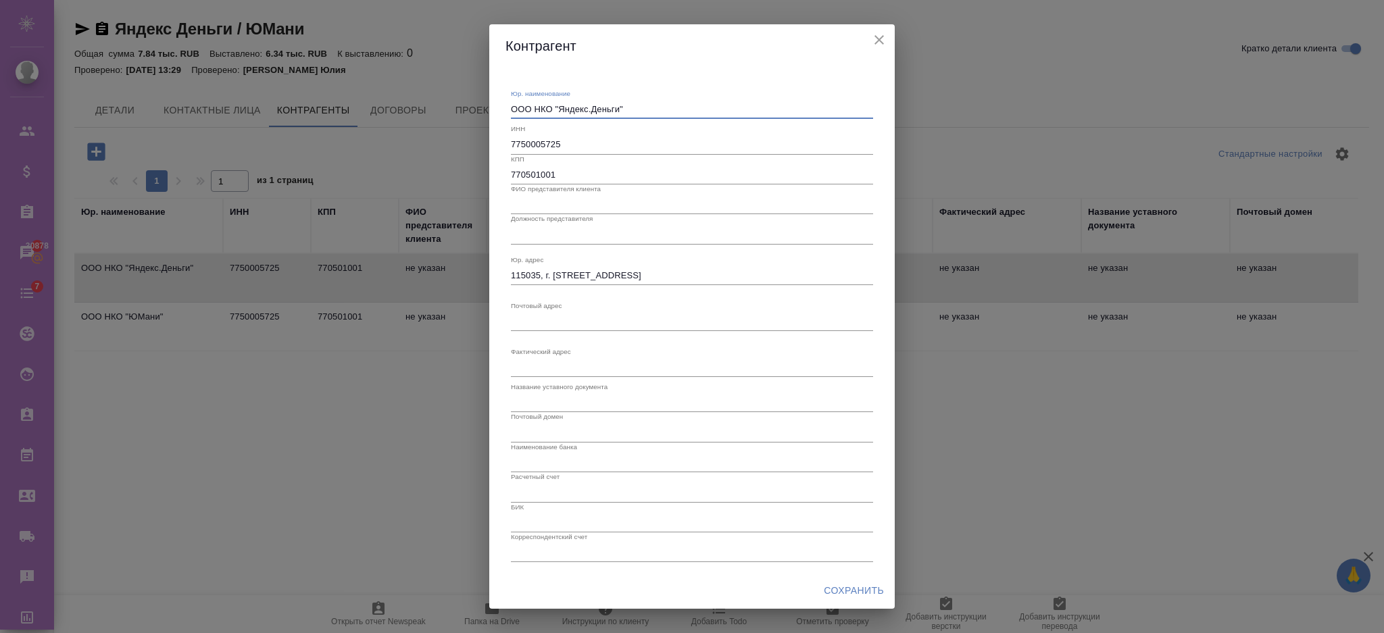
drag, startPoint x: 639, startPoint y: 105, endPoint x: 417, endPoint y: 88, distance: 222.4
click at [417, 88] on div "Контрагент Юр. наименование ООО НКО "Яндекс.Деньги" x ИНН 7750005725 КПП 770501…" at bounding box center [692, 316] width 1384 height 633
click at [868, 37] on h2 "Контрагент" at bounding box center [692, 46] width 373 height 22
click at [881, 32] on icon "close" at bounding box center [879, 40] width 16 height 16
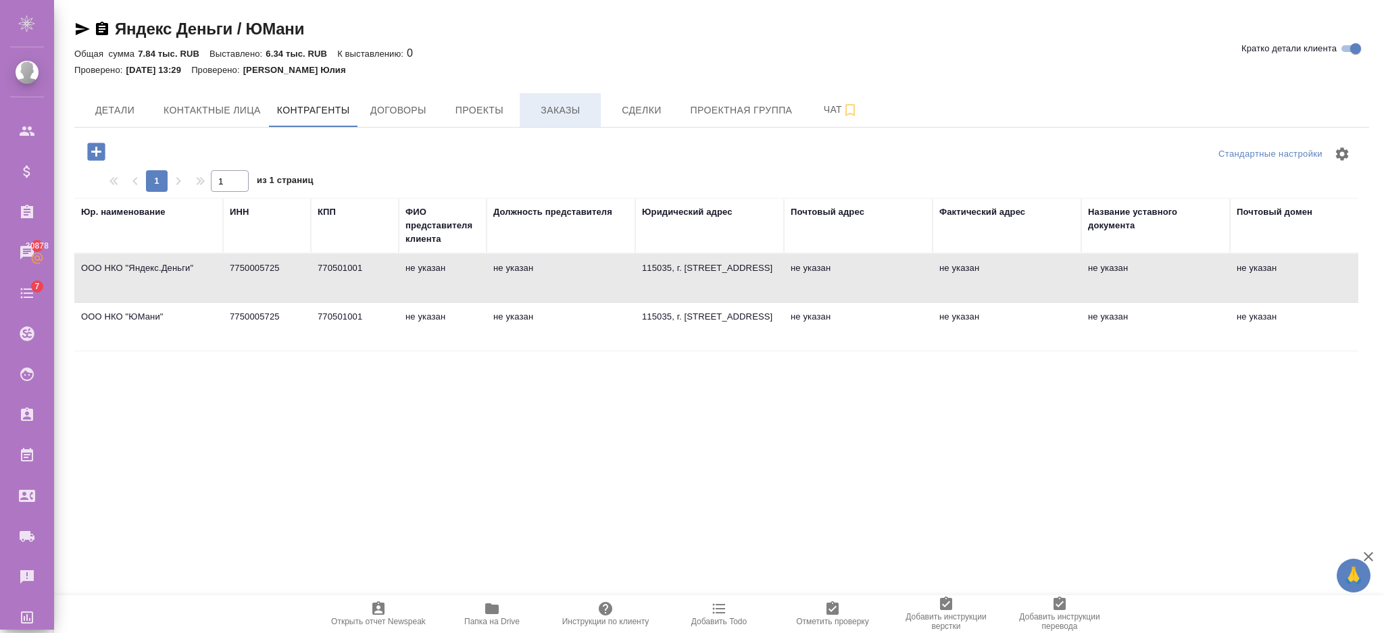
click at [579, 109] on span "Заказы" at bounding box center [560, 110] width 65 height 17
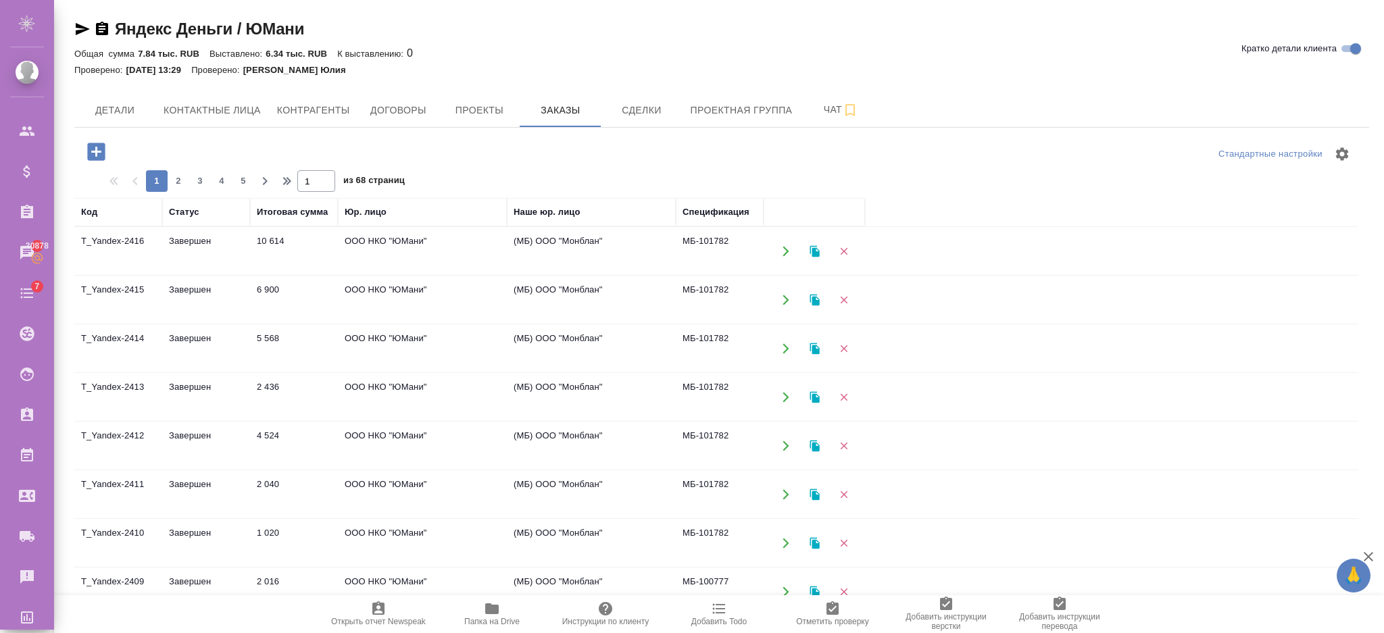
click at [299, 216] on div "Итоговая сумма" at bounding box center [292, 212] width 71 height 14
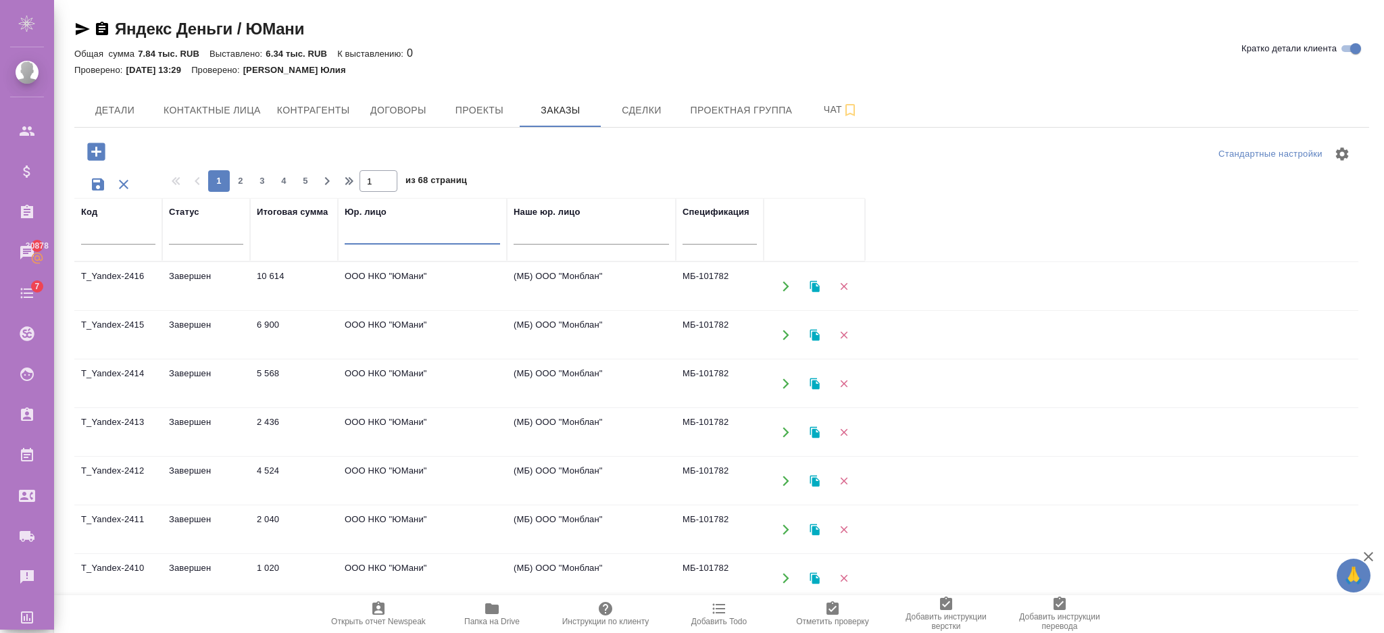
paste input "ООО НКО "Яндекс.Деньги""
type input "ООО НКО "Яндекс.Деньги""
click at [726, 269] on td "МБ-34949" at bounding box center [720, 286] width 88 height 47
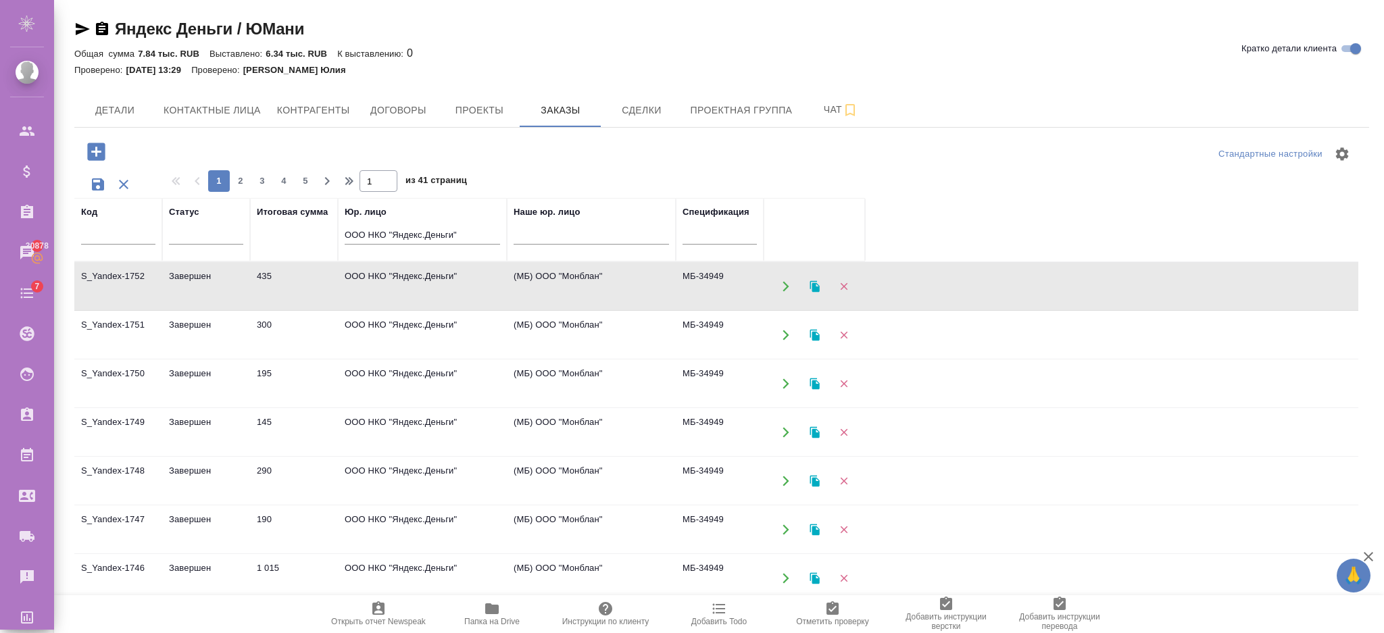
click at [695, 278] on td "МБ-34949" at bounding box center [720, 286] width 88 height 47
paste input "МБ-34949"
click at [173, 237] on div at bounding box center [206, 231] width 74 height 20
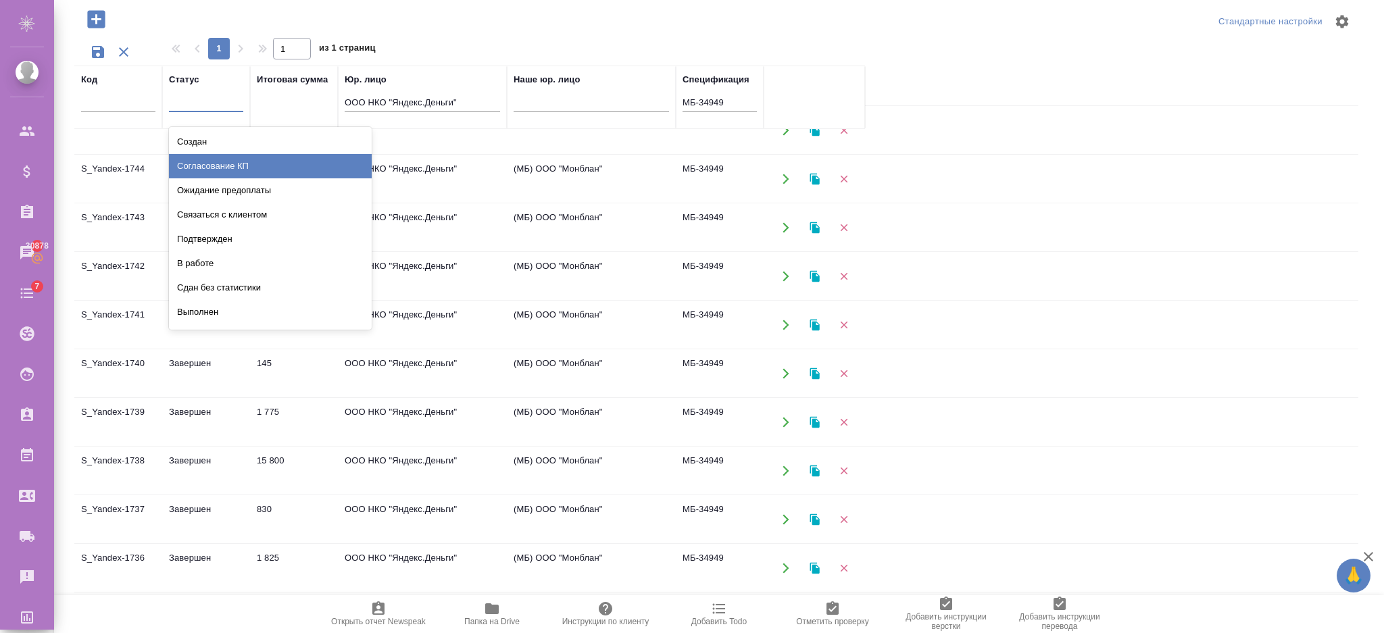
scroll to position [95, 0]
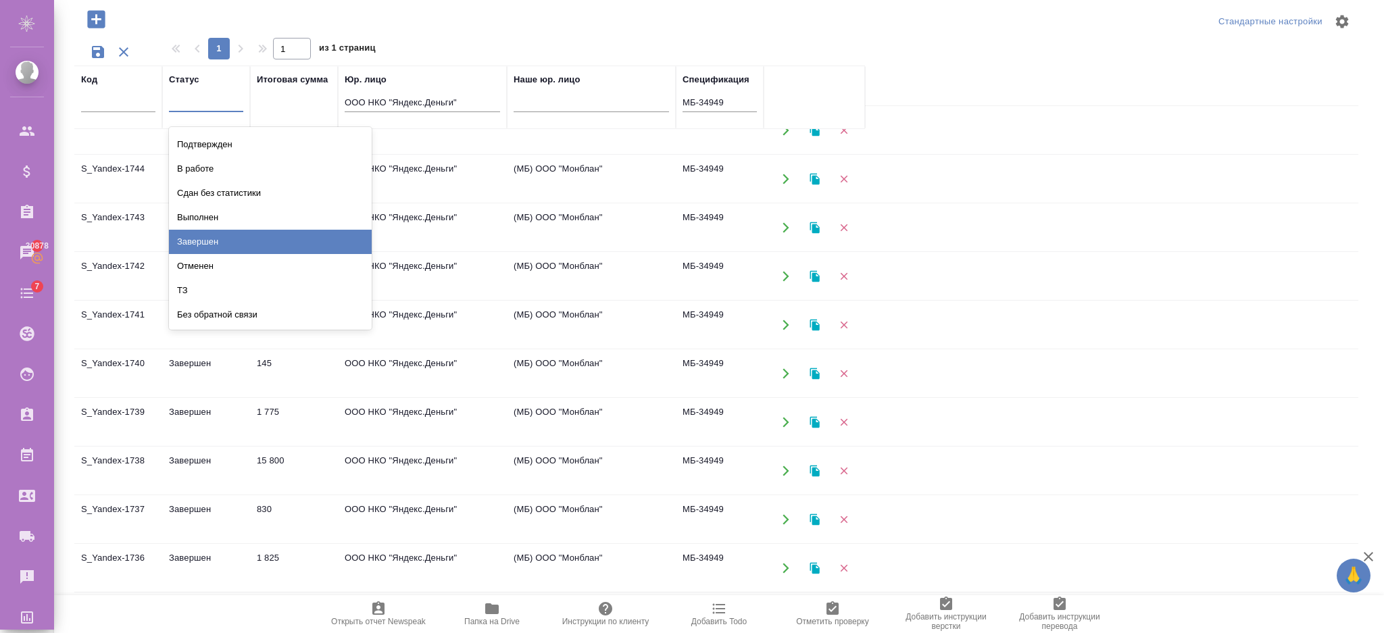
click at [220, 248] on div "Завершен" at bounding box center [270, 242] width 203 height 24
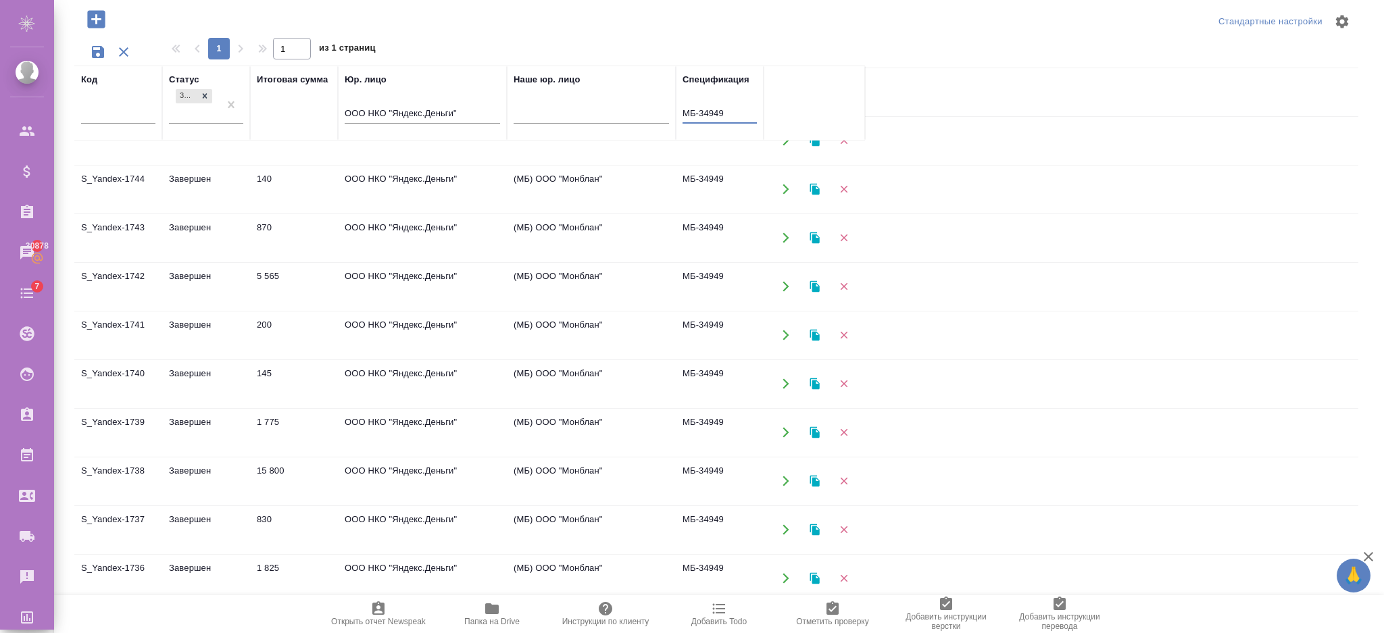
drag, startPoint x: 627, startPoint y: 109, endPoint x: 596, endPoint y: 109, distance: 31.1
click at [597, 109] on tr "Код Статус Завершен Итоговая сумма Юр. лицо ООО НКО "Яндекс.Деньги" Наше юр. ли…" at bounding box center [469, 103] width 791 height 75
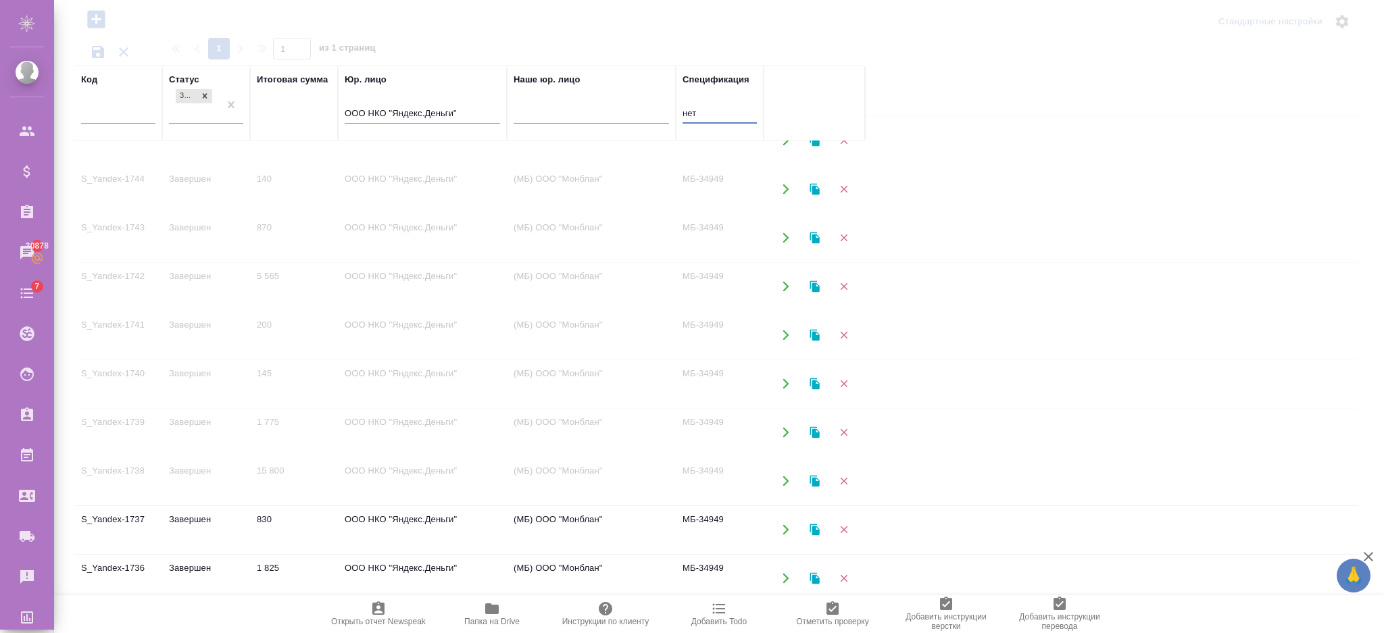
scroll to position [0, 0]
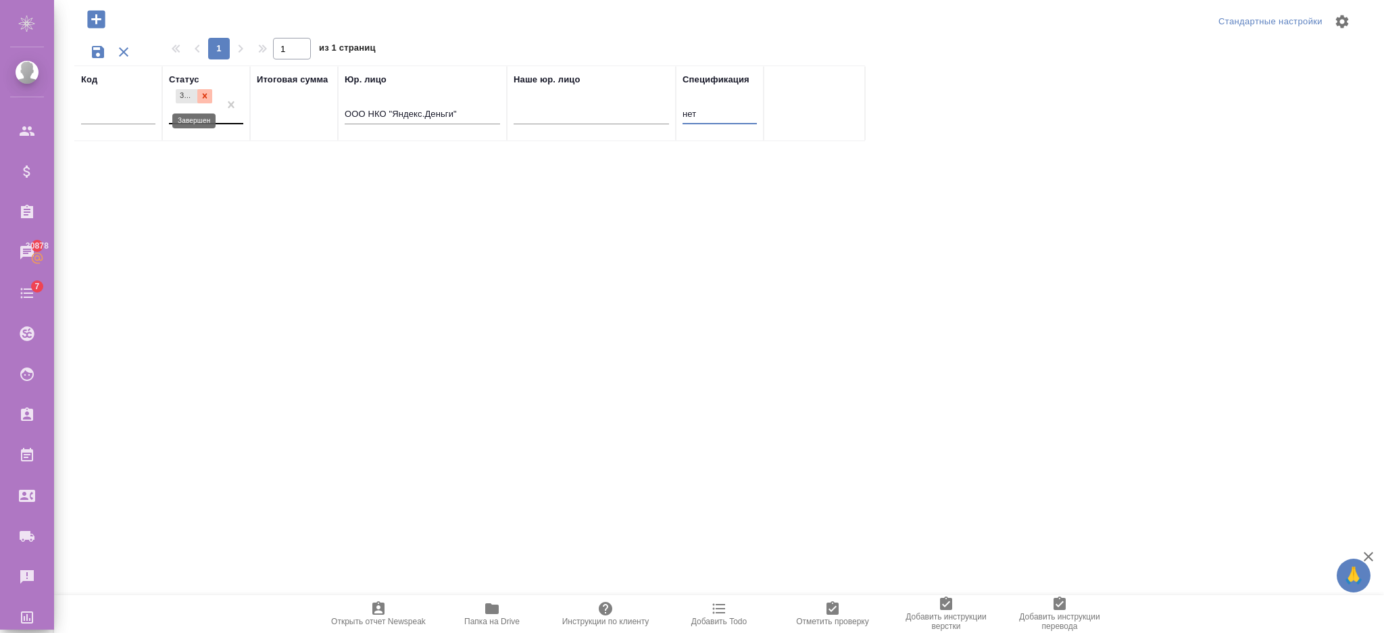
click at [210, 93] on div at bounding box center [204, 96] width 15 height 14
type input "нет"
drag, startPoint x: 692, startPoint y: 97, endPoint x: 630, endPoint y: 87, distance: 63.0
click at [631, 88] on tr "Код Статус Итоговая сумма Юр. лицо ООО НКО "Яндекс.Деньги" Наше юр. лицо Специф…" at bounding box center [469, 98] width 791 height 64
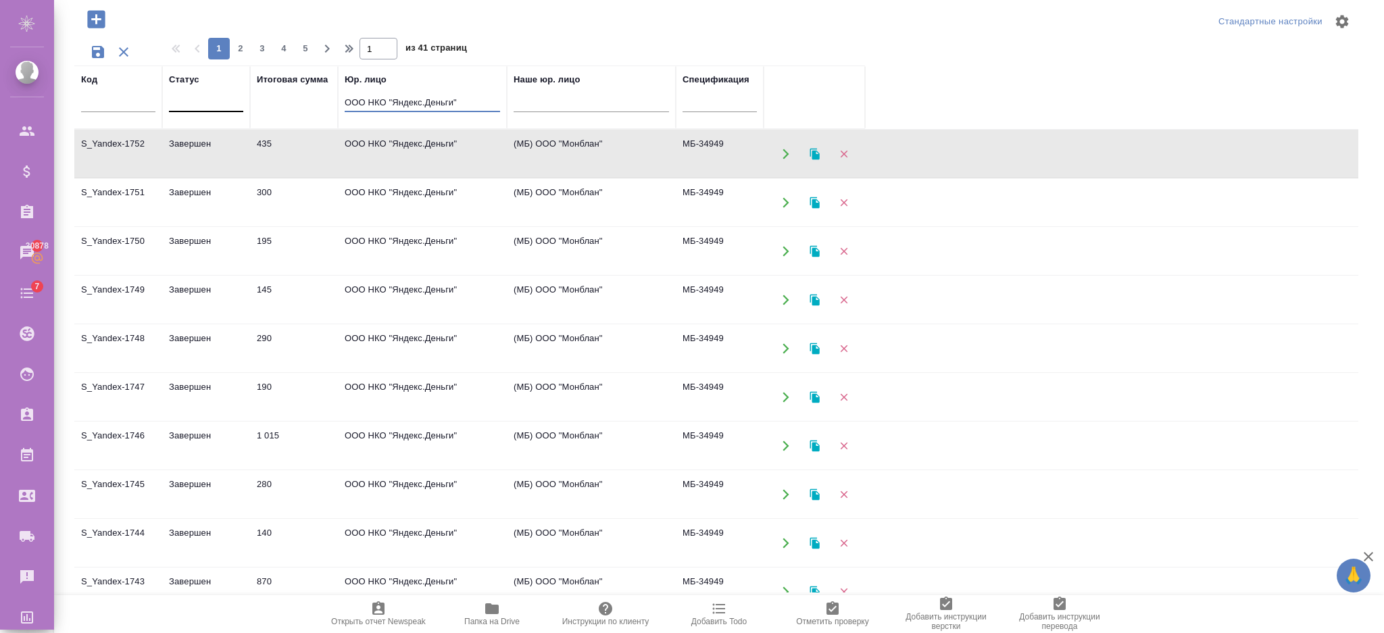
drag, startPoint x: 464, startPoint y: 101, endPoint x: 176, endPoint y: 101, distance: 287.9
click at [176, 101] on tr "Код Статус Итоговая сумма Юр. лицо ООО НКО "Яндекс.Деньги" Наше юр. лицо Специф…" at bounding box center [469, 98] width 791 height 64
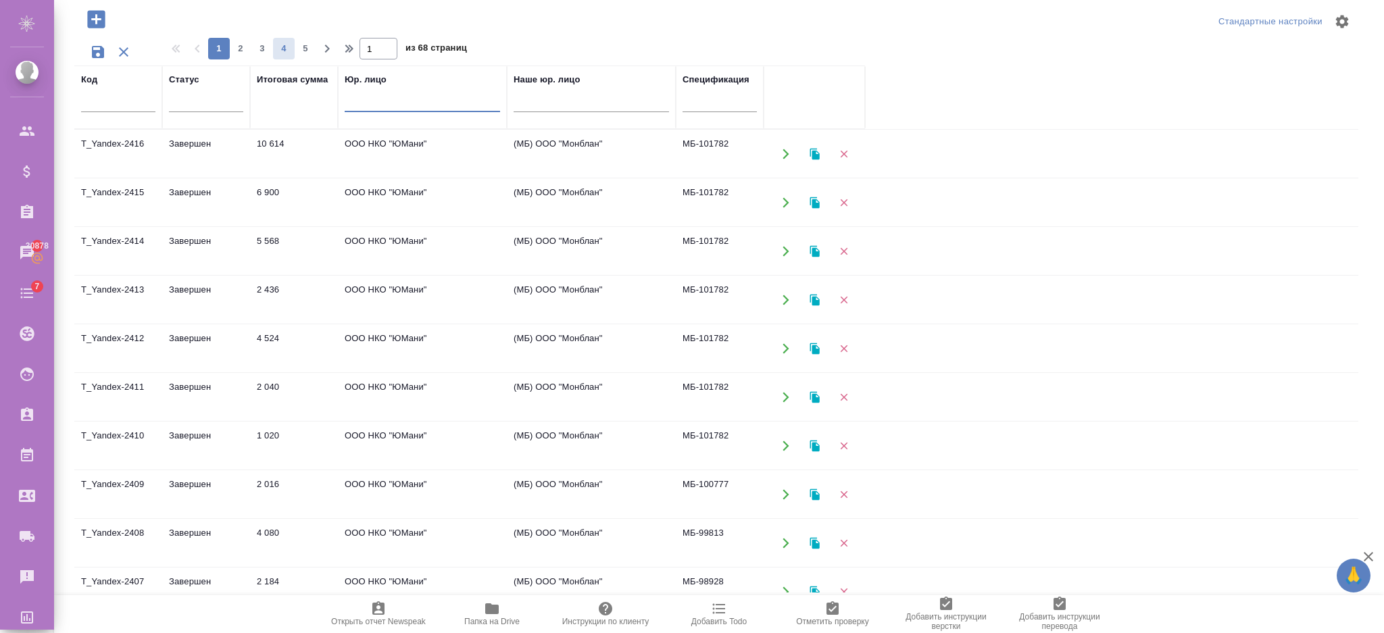
click at [289, 46] on span "4" at bounding box center [284, 49] width 22 height 14
click at [311, 44] on span "6" at bounding box center [306, 49] width 22 height 14
type input "6"
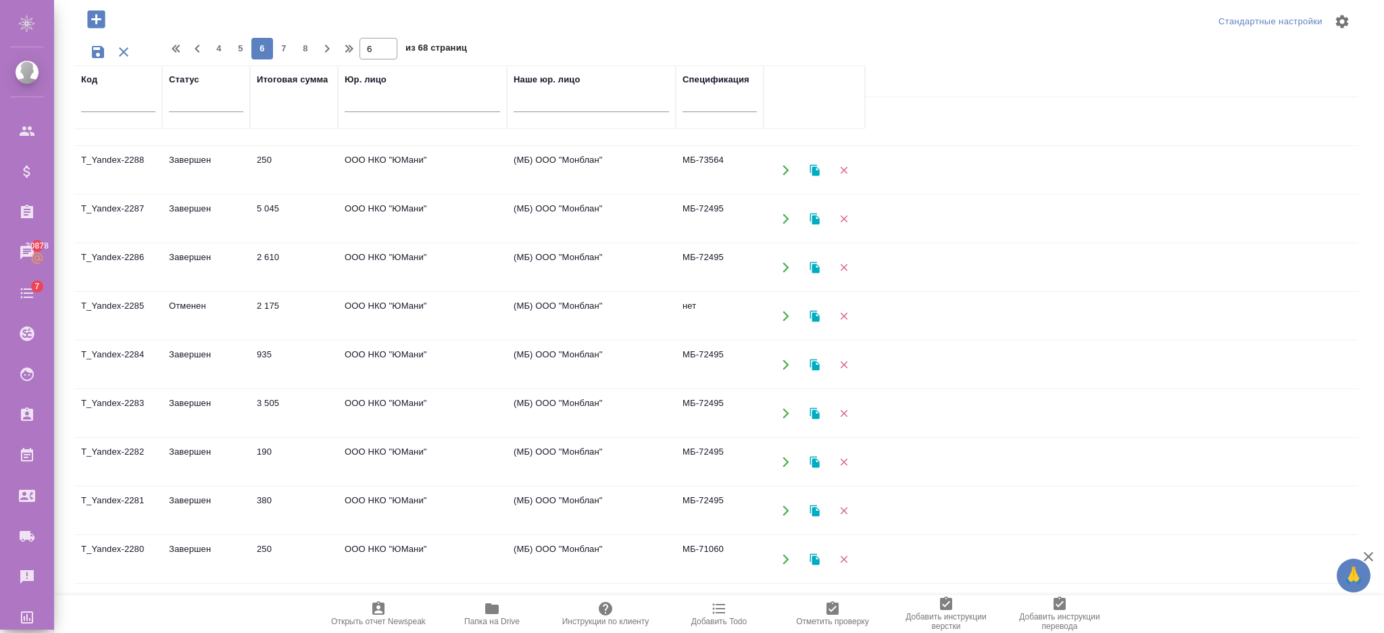
scroll to position [180, 0]
drag, startPoint x: 727, startPoint y: 158, endPoint x: 677, endPoint y: 158, distance: 49.3
click at [677, 158] on td "МБ-72495" at bounding box center [720, 168] width 88 height 47
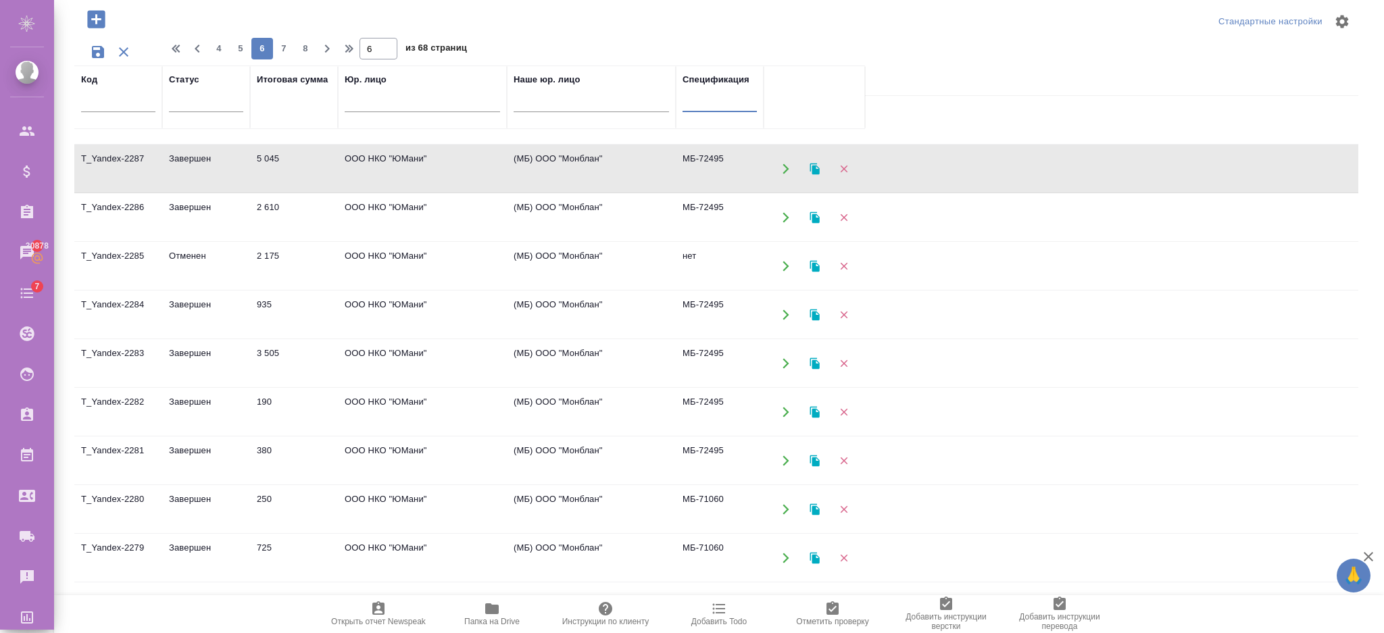
drag, startPoint x: 662, startPoint y: 102, endPoint x: 694, endPoint y: 101, distance: 31.8
paste input "https://jam.dev/c/da952666-d6be-466f-aace-2a74291d81e0"
type input "https://jam.dev/c/da952666-d6be-466f-aace-2a74291d81e0"
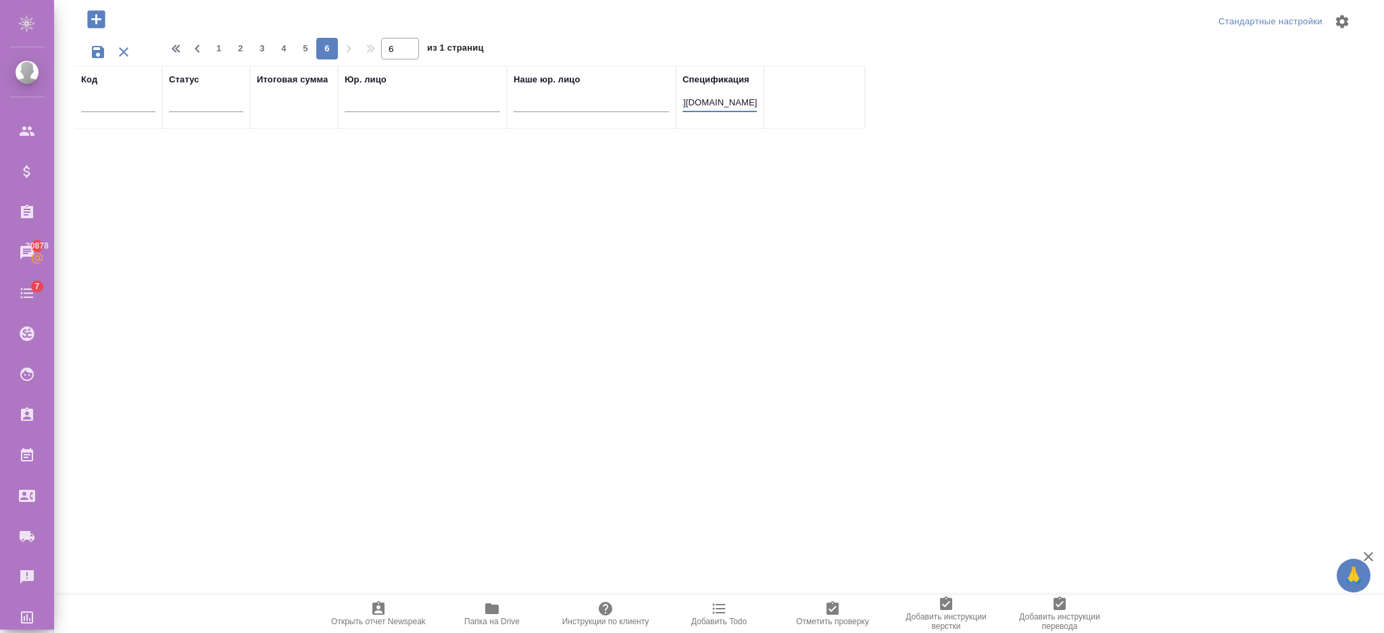
scroll to position [0, 0]
drag, startPoint x: 755, startPoint y: 97, endPoint x: 668, endPoint y: 97, distance: 86.5
click at [669, 97] on tr "Код Статус Итоговая сумма Юр. лицо Наше юр. лицо Спецификация https://jam.dev/c…" at bounding box center [469, 98] width 791 height 64
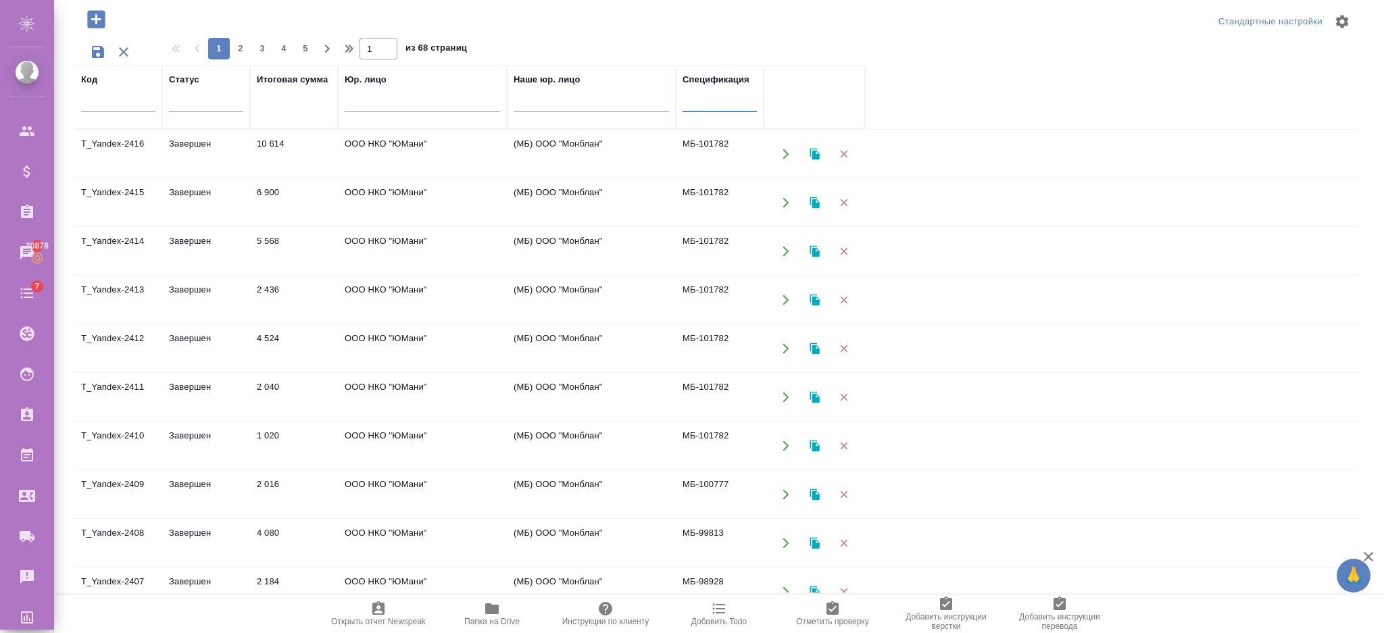
click at [241, 49] on span "2" at bounding box center [241, 49] width 22 height 14
click at [258, 47] on span "3" at bounding box center [262, 49] width 22 height 14
type input "3"
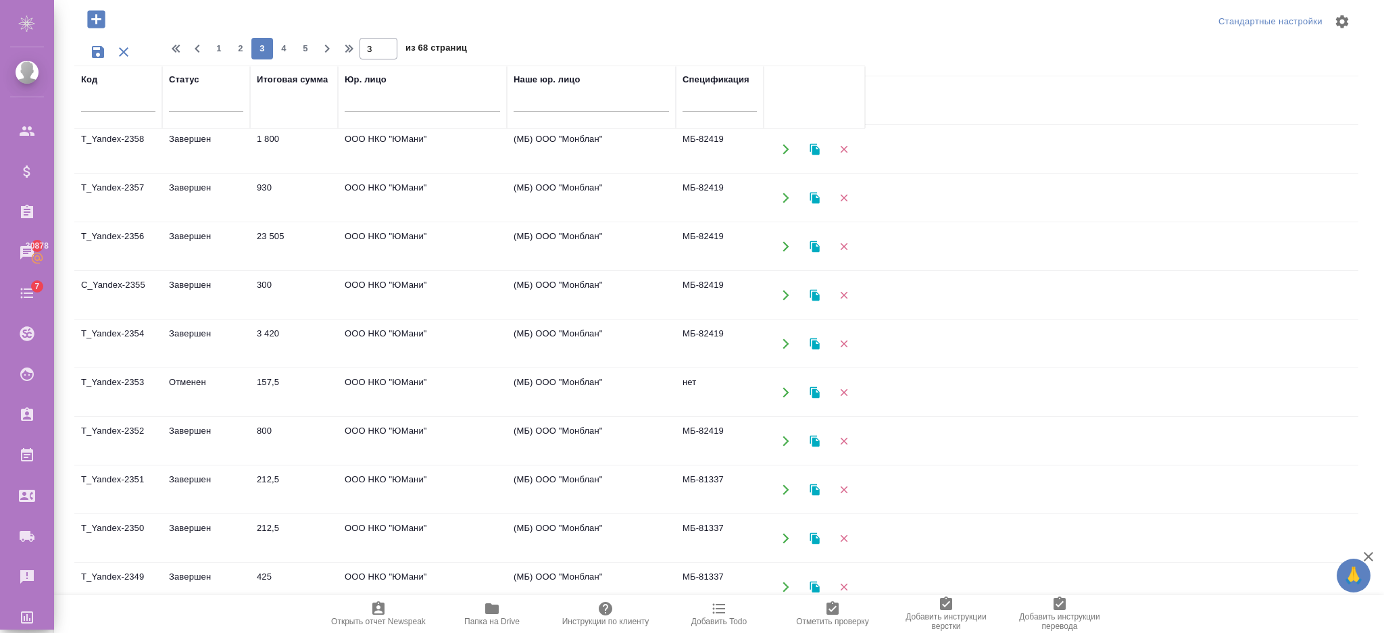
click at [716, 95] on input "text" at bounding box center [720, 103] width 74 height 17
paste input "МБ-34949"
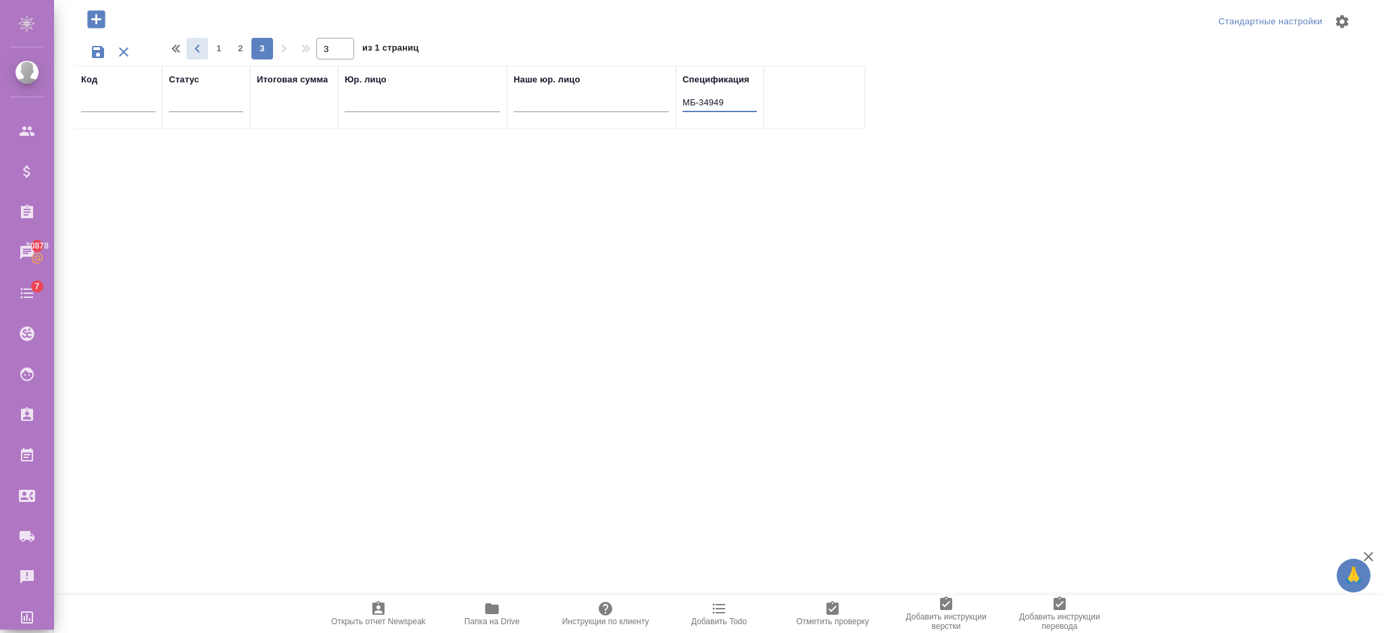
scroll to position [0, 0]
type input "МБ-34949"
click at [212, 48] on span "1" at bounding box center [219, 49] width 22 height 14
type input "1"
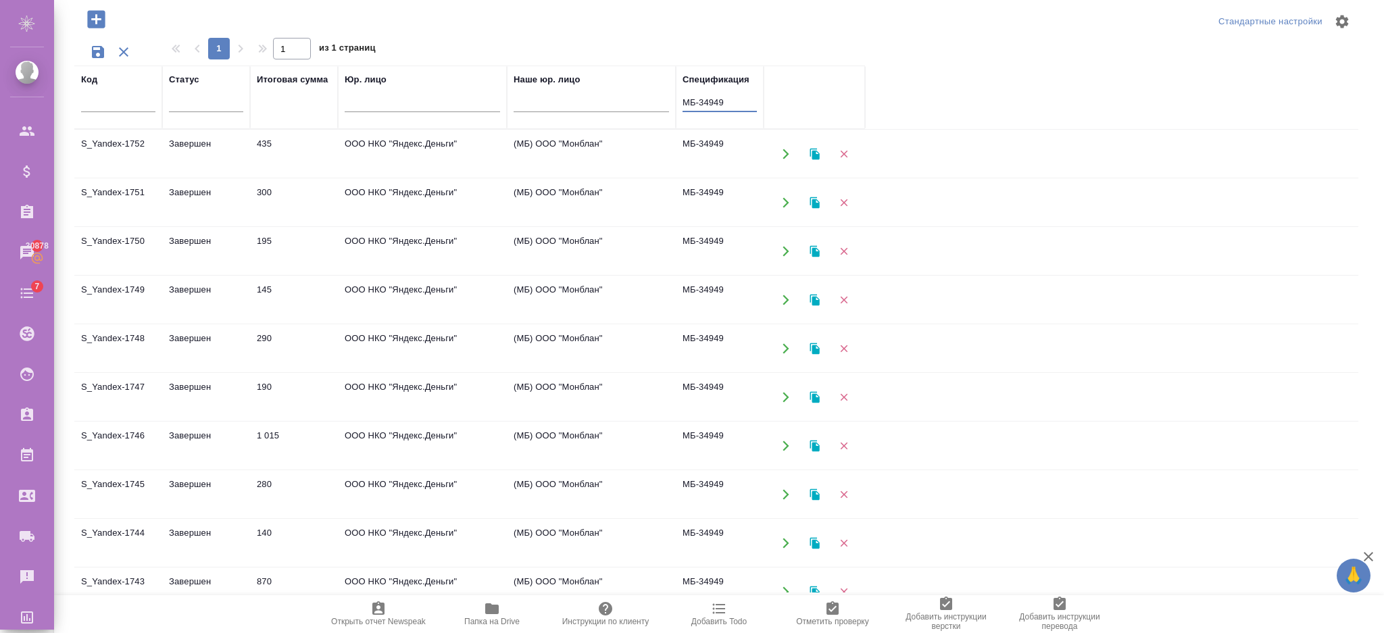
drag, startPoint x: 732, startPoint y: 100, endPoint x: 581, endPoint y: 91, distance: 151.0
click at [582, 93] on tr "Код Статус Итоговая сумма Юр. лицо Наше юр. лицо Спецификация МБ-34949" at bounding box center [469, 98] width 791 height 64
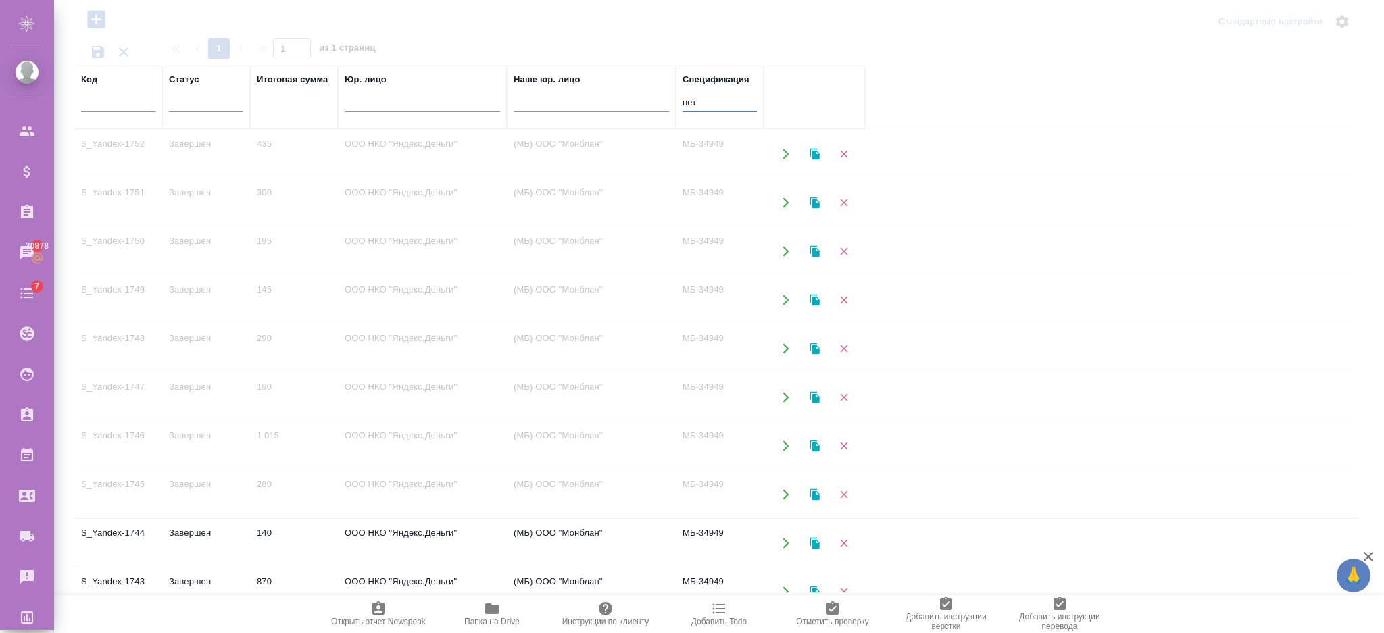
type input "нет"
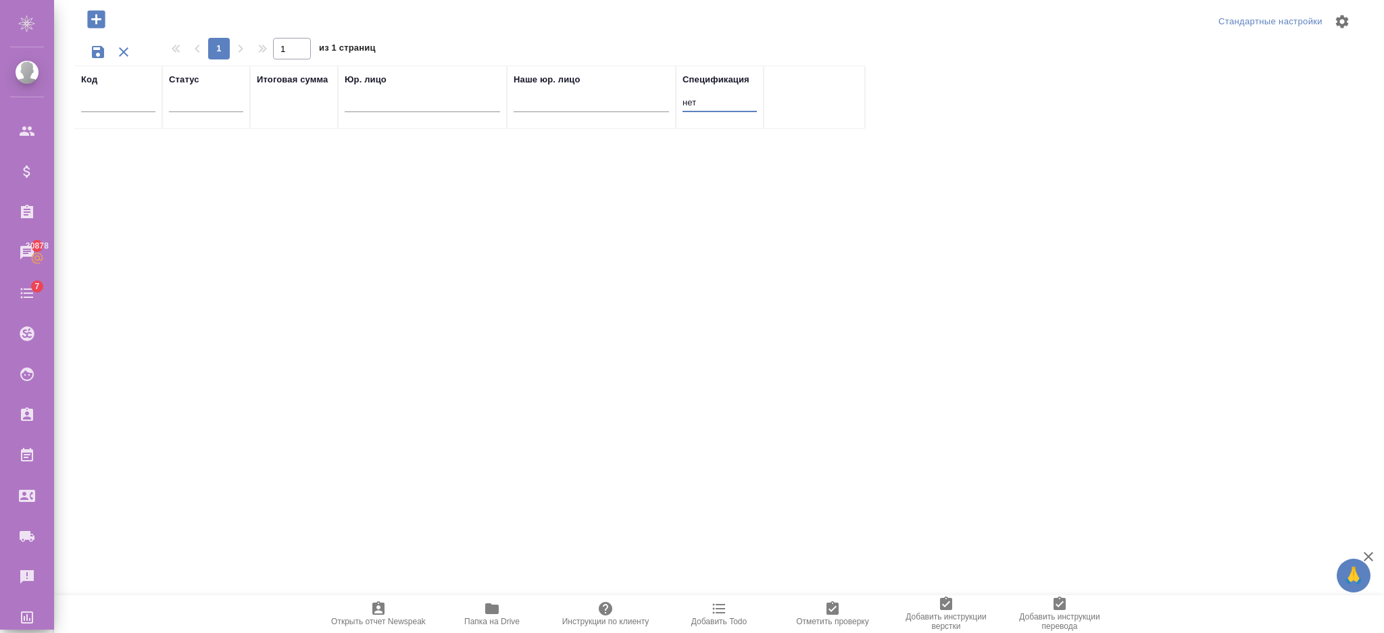
drag, startPoint x: 701, startPoint y: 102, endPoint x: 618, endPoint y: 102, distance: 83.1
click at [618, 102] on tr "Код Статус Итоговая сумма Юр. лицо Наше юр. лицо Спецификация нет" at bounding box center [469, 98] width 791 height 64
click at [191, 99] on div at bounding box center [206, 99] width 74 height 20
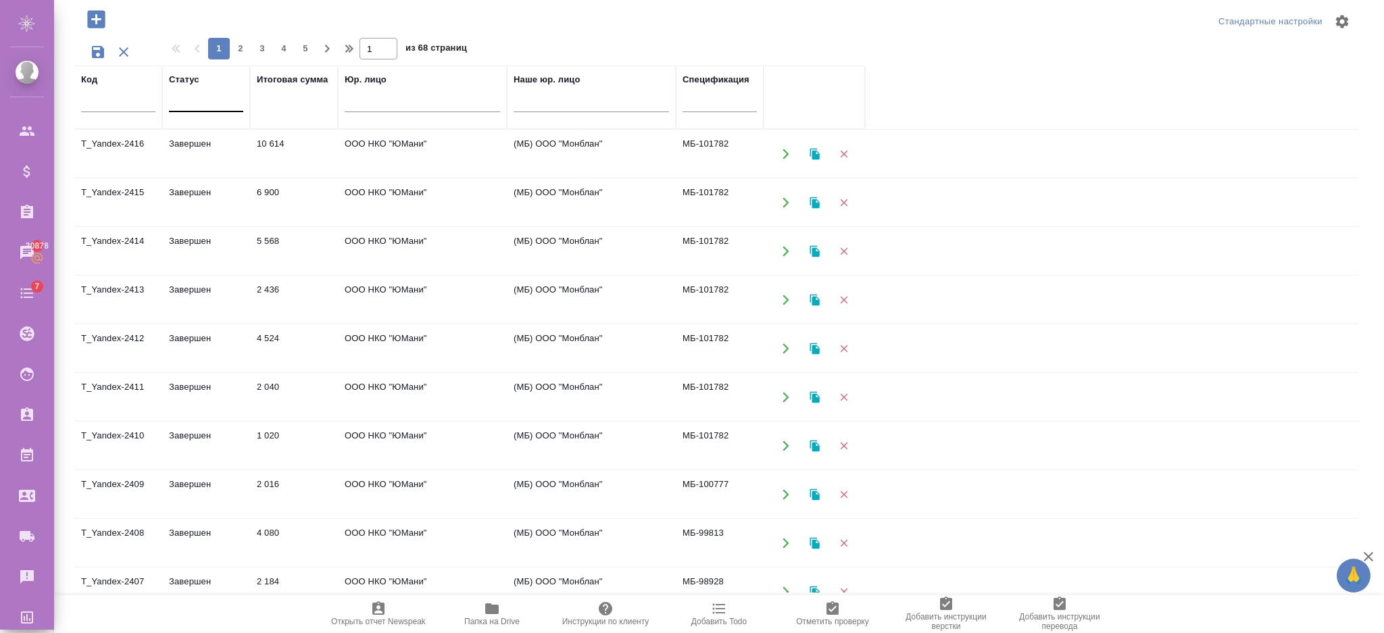
click at [195, 109] on div at bounding box center [206, 100] width 74 height 26
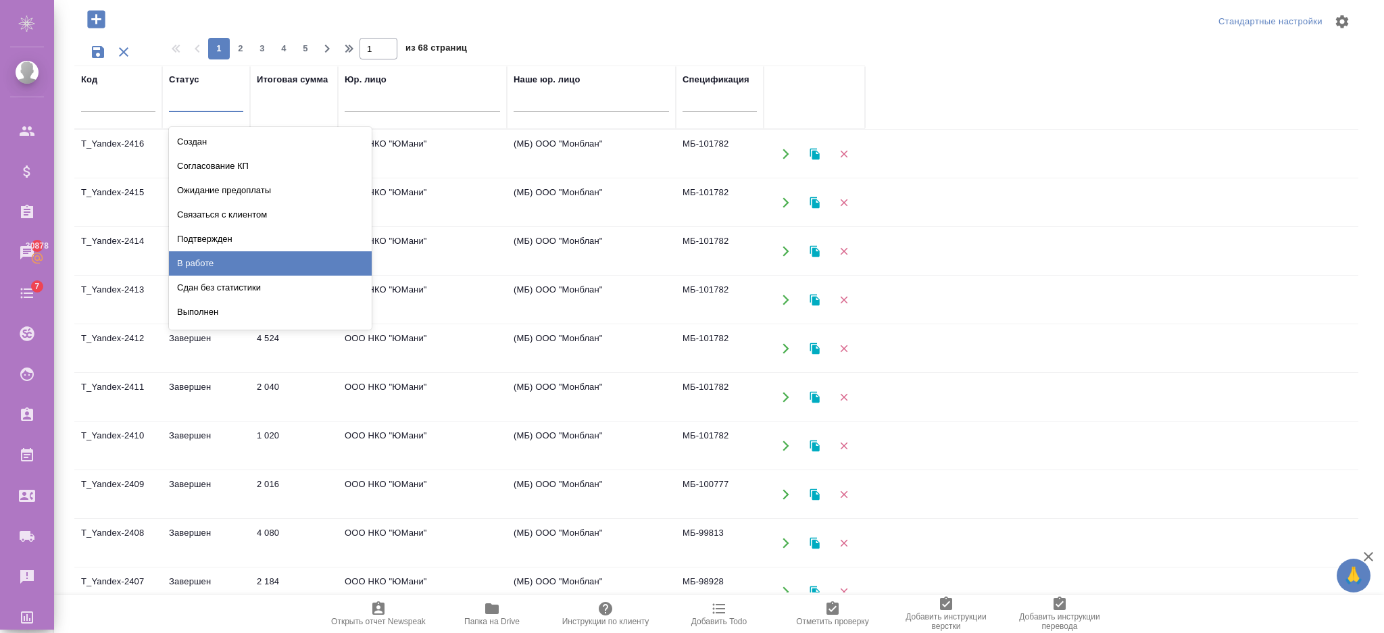
scroll to position [95, 0]
click at [213, 270] on div "Отменен" at bounding box center [270, 266] width 203 height 24
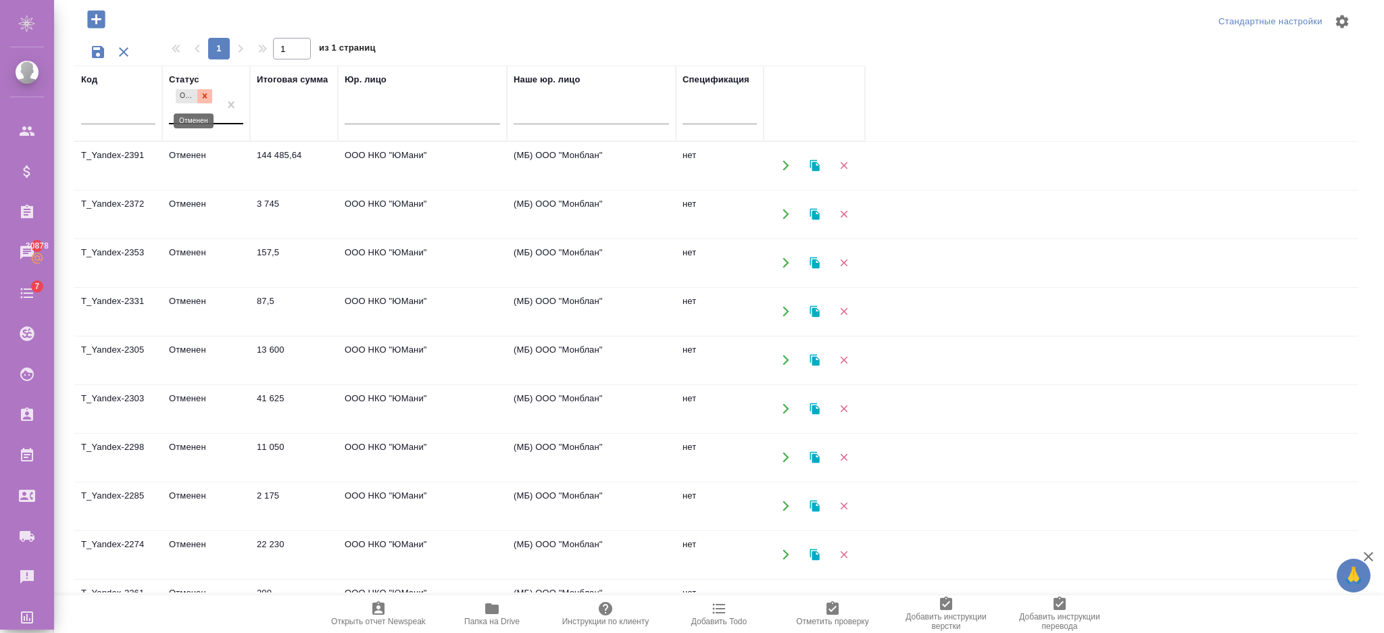
click at [210, 91] on div at bounding box center [204, 96] width 15 height 14
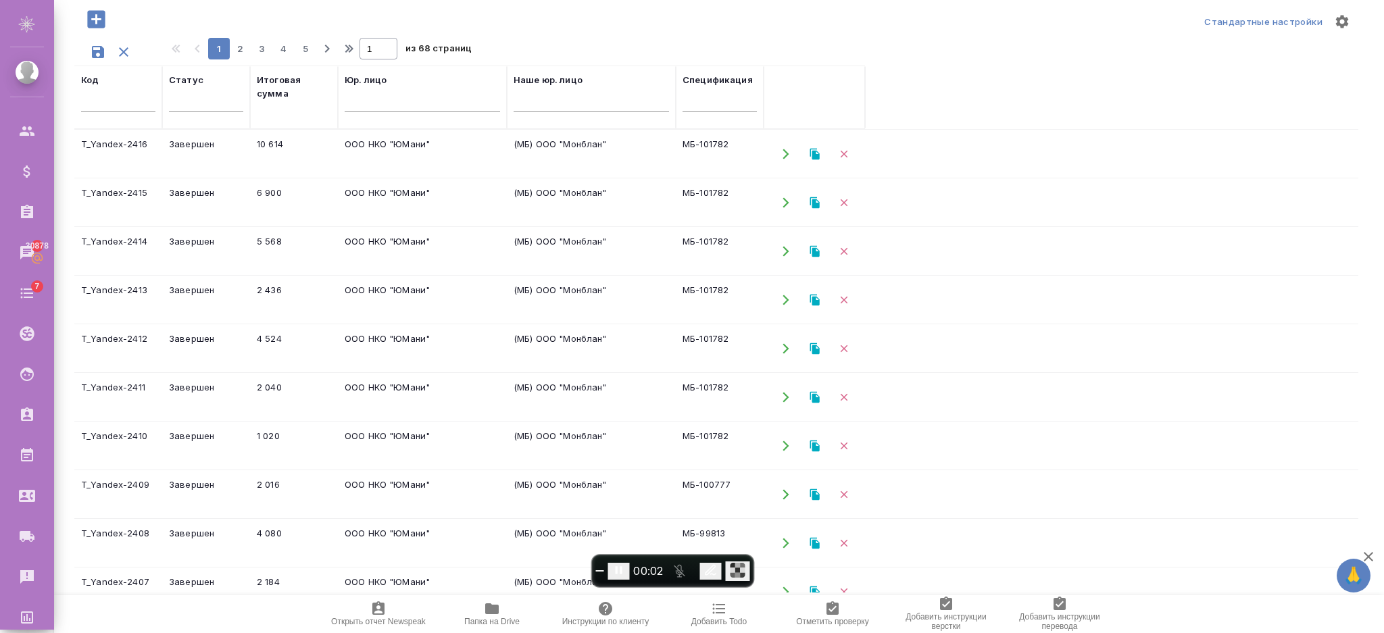
click at [710, 103] on input "text" at bounding box center [720, 103] width 74 height 17
paste input "МБ-34949"
type input "МБ-34949"
drag, startPoint x: 740, startPoint y: 103, endPoint x: 624, endPoint y: 105, distance: 115.6
click at [625, 105] on tr "Код Статус Итоговая сумма Юр. лицо Наше юр. лицо Спецификация МБ-34949" at bounding box center [469, 98] width 791 height 64
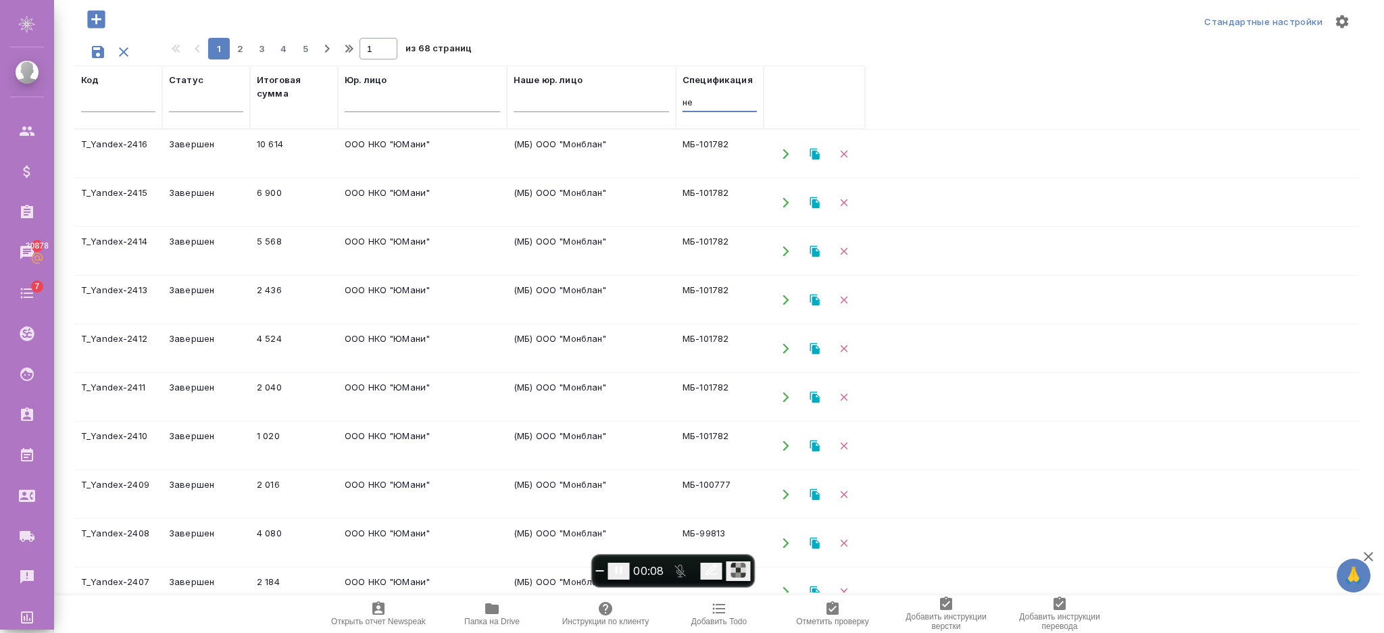
type input "нет"
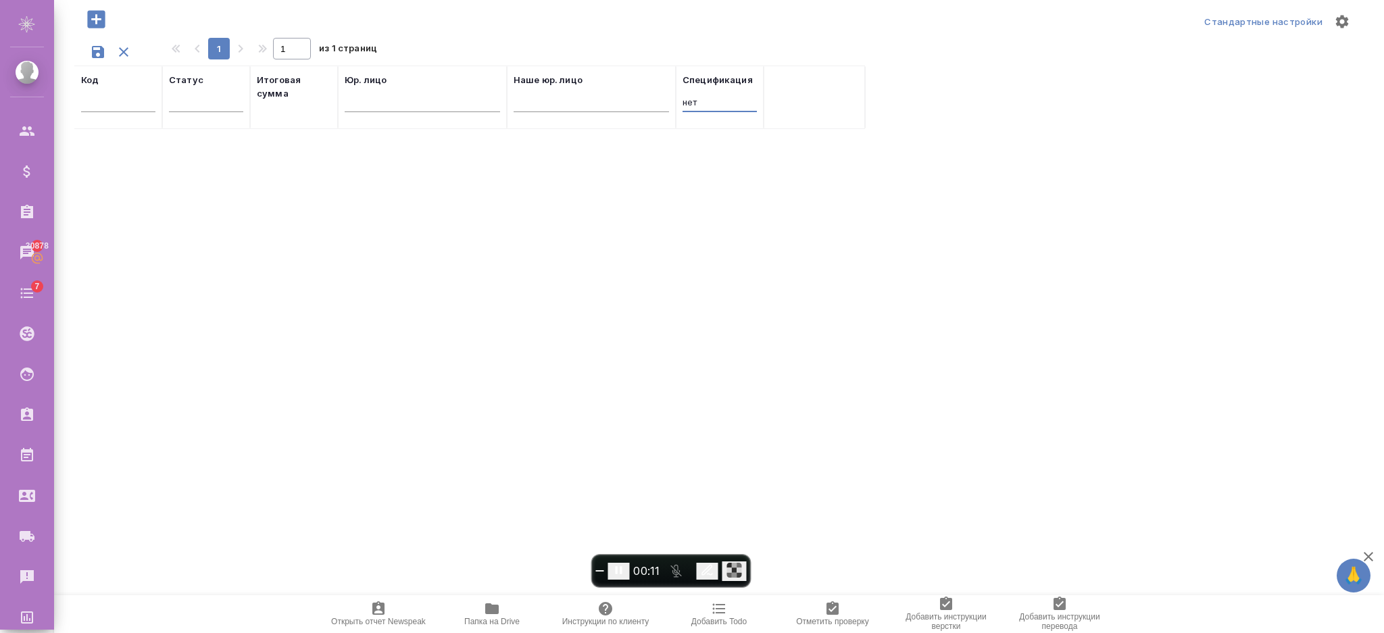
drag, startPoint x: 705, startPoint y: 105, endPoint x: 674, endPoint y: 105, distance: 31.1
click at [674, 105] on tr "Код Статус Итоговая сумма Юр. лицо Наше юр. лицо Спецификация нет" at bounding box center [469, 98] width 791 height 64
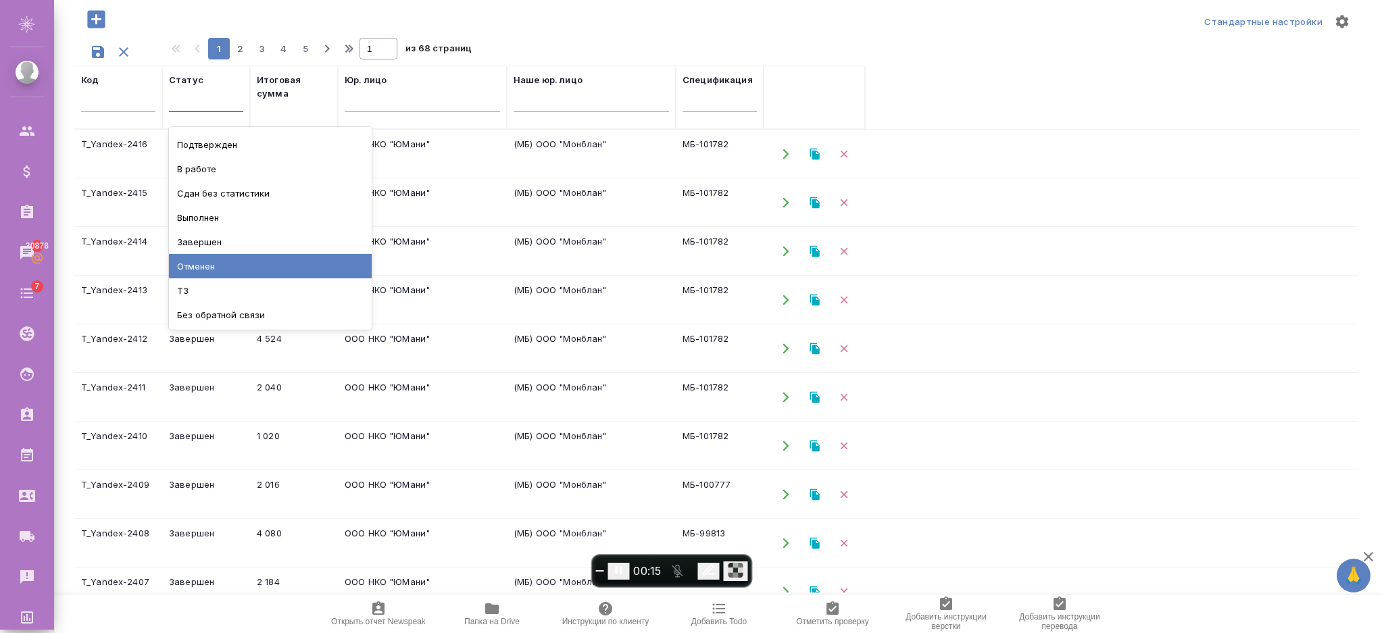
click at [209, 260] on div "Отменен" at bounding box center [270, 266] width 203 height 24
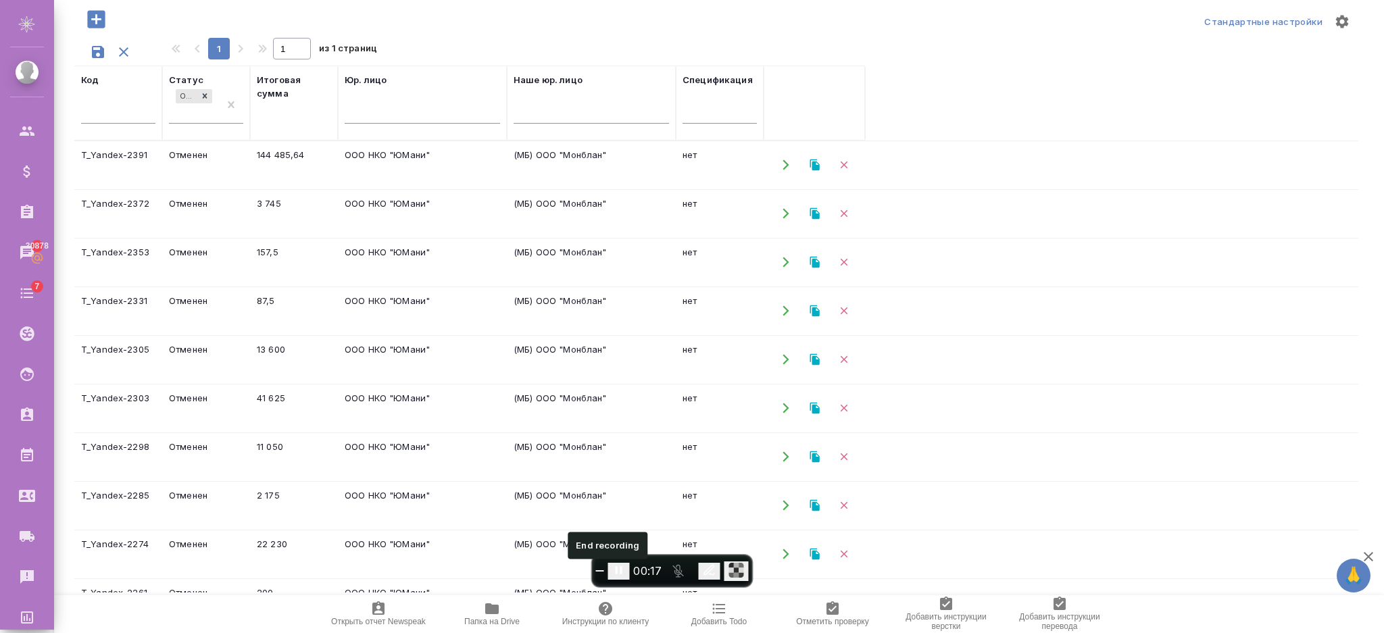
click at [604, 570] on button "End recording" at bounding box center [599, 570] width 8 height 1
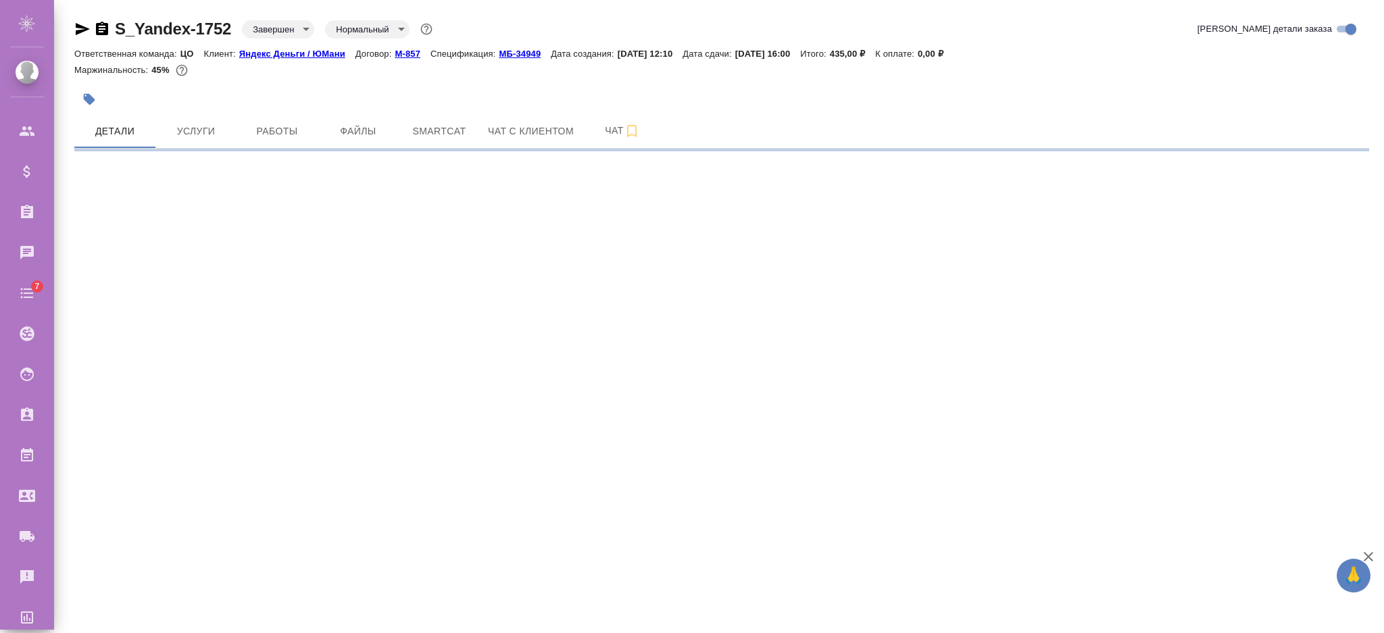
select select "RU"
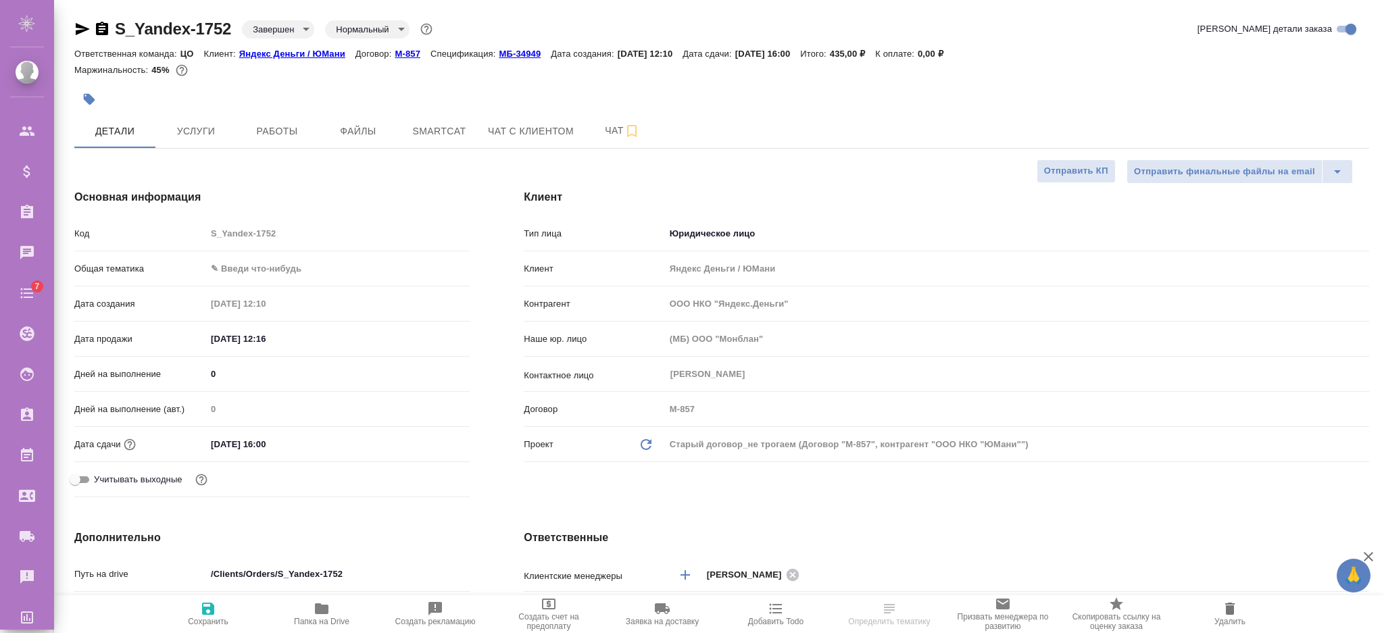
type textarea "x"
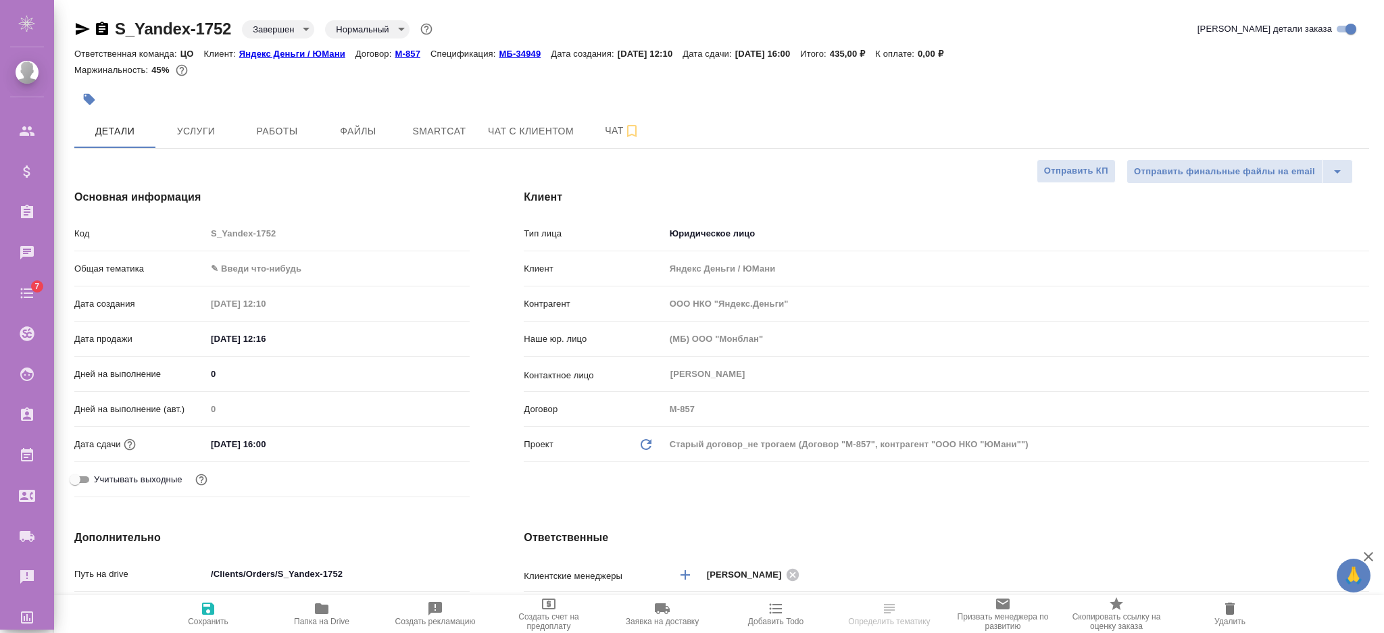
type textarea "x"
click at [511, 49] on p "МБ-34949" at bounding box center [525, 54] width 52 height 10
type textarea "x"
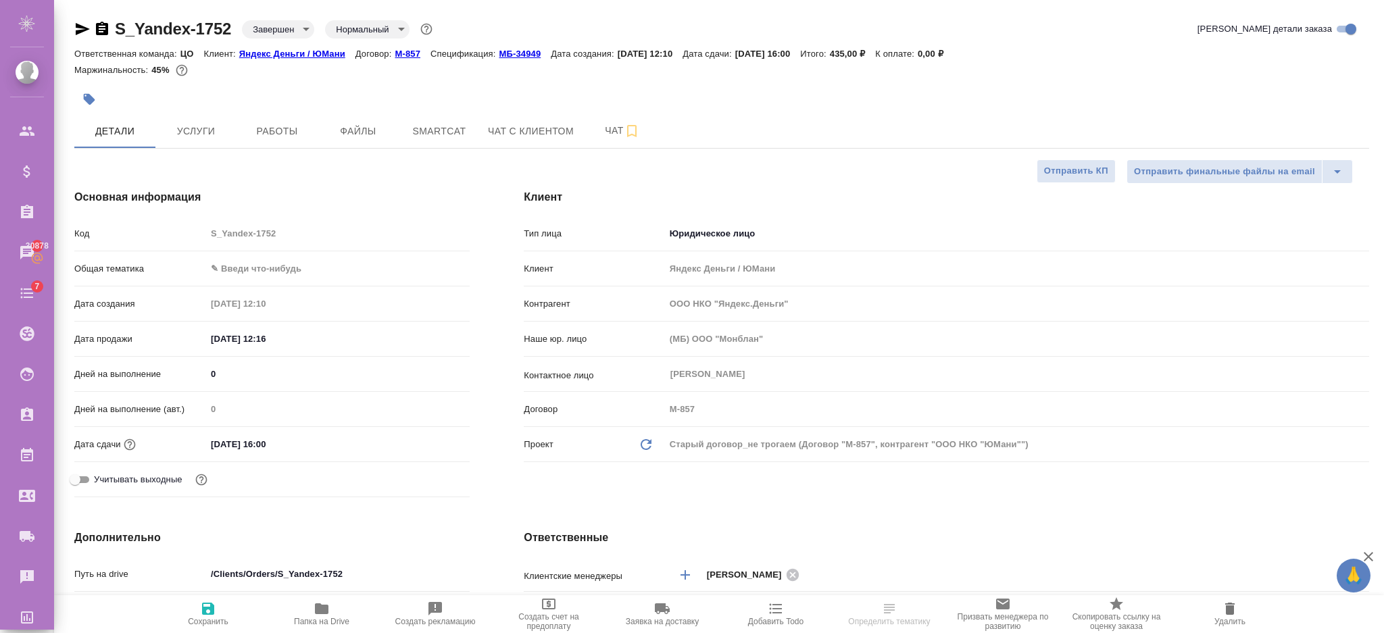
type textarea "x"
select select "RU"
type textarea "x"
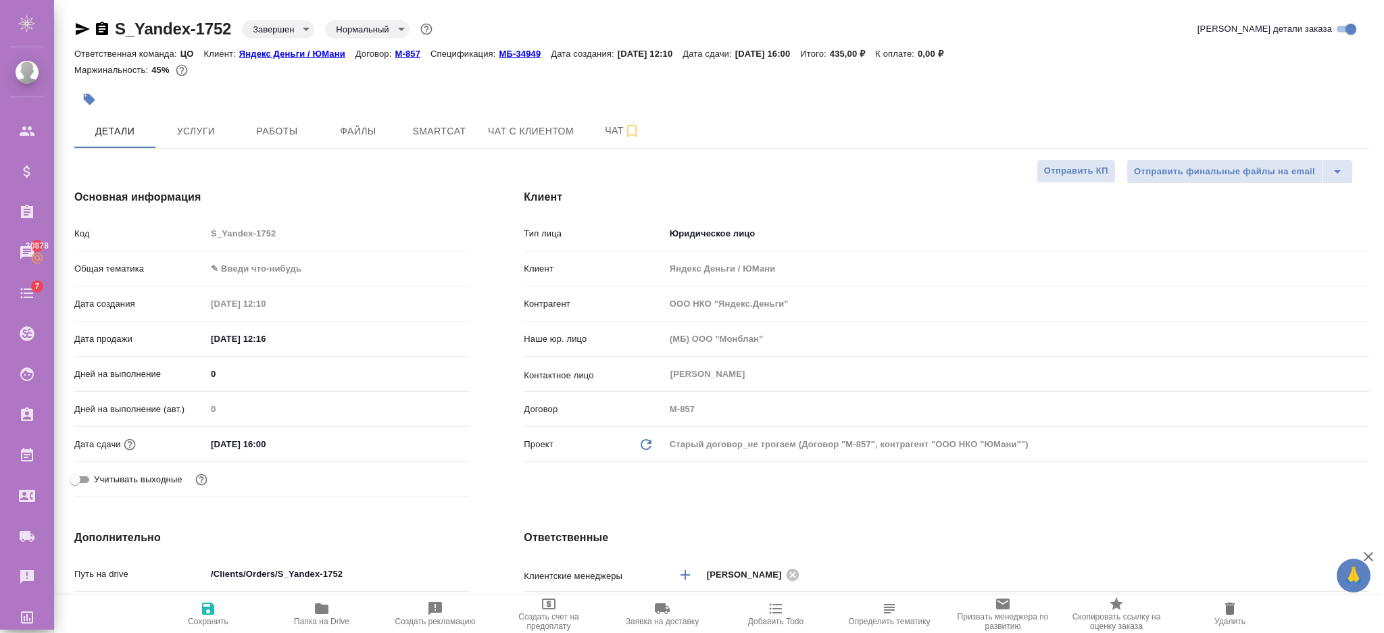
type textarea "x"
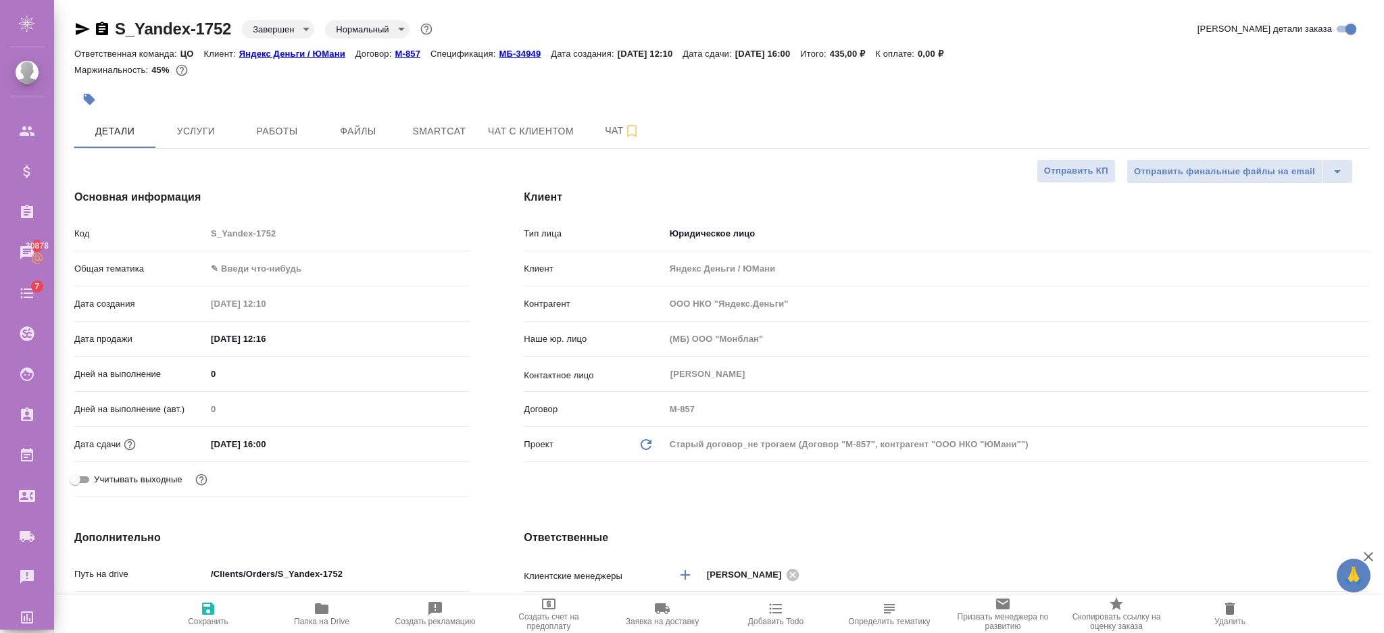
type textarea "x"
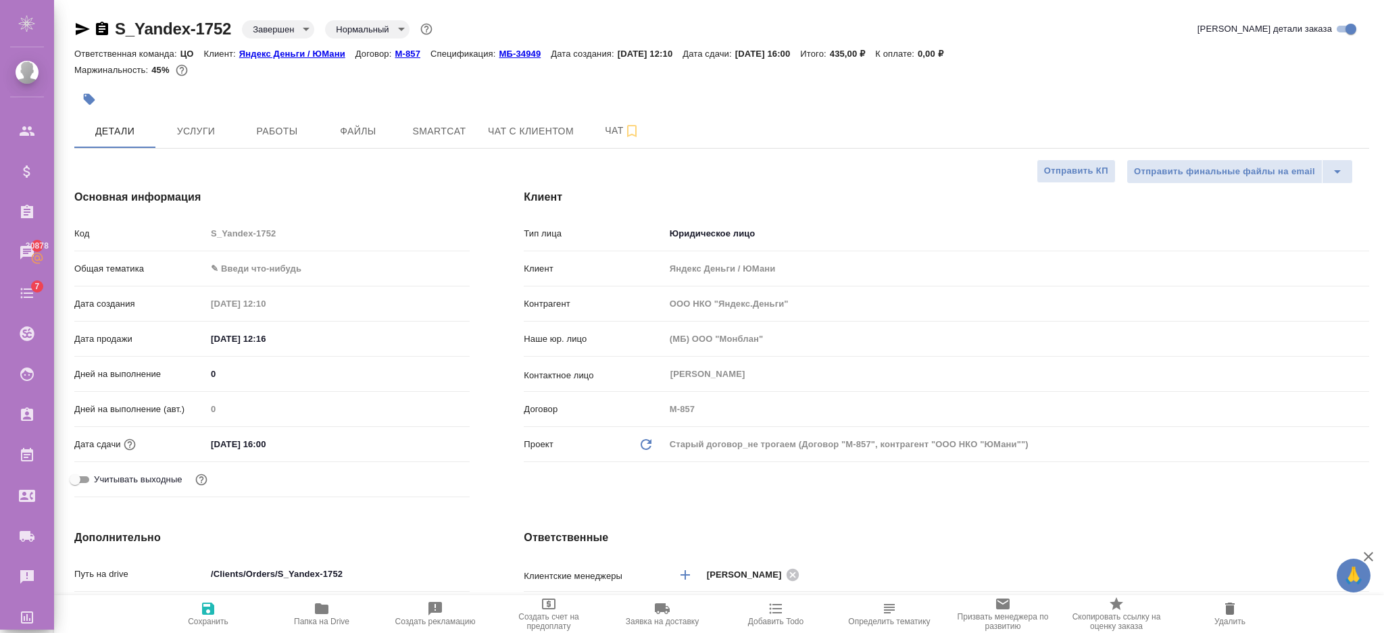
type textarea "x"
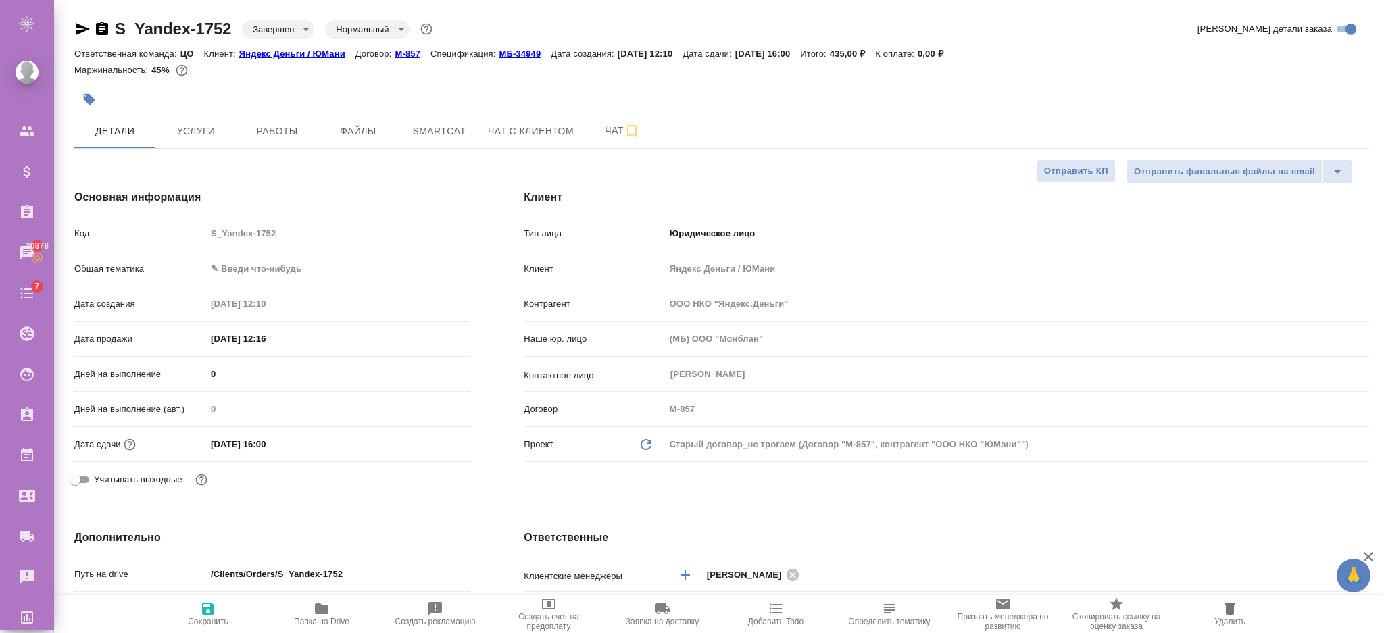
type textarea "x"
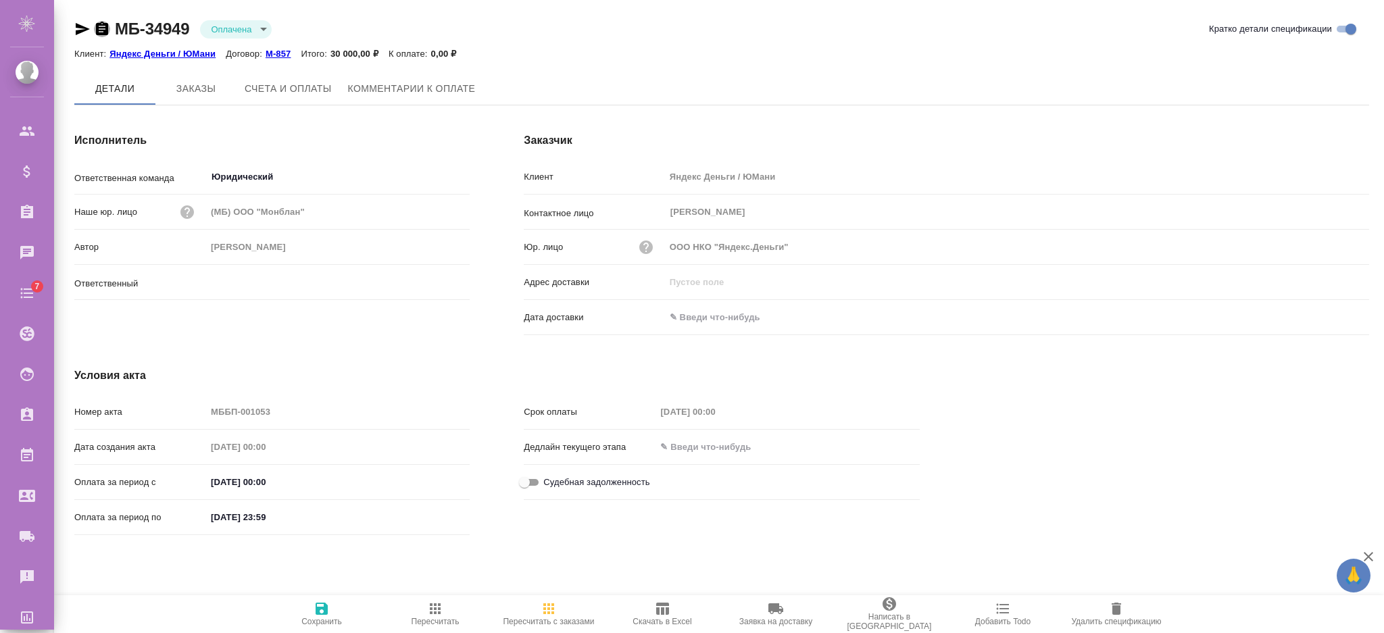
click at [101, 27] on icon "button" at bounding box center [102, 29] width 12 height 14
click at [98, 28] on icon "button" at bounding box center [102, 29] width 12 height 14
